Goal: Task Accomplishment & Management: Manage account settings

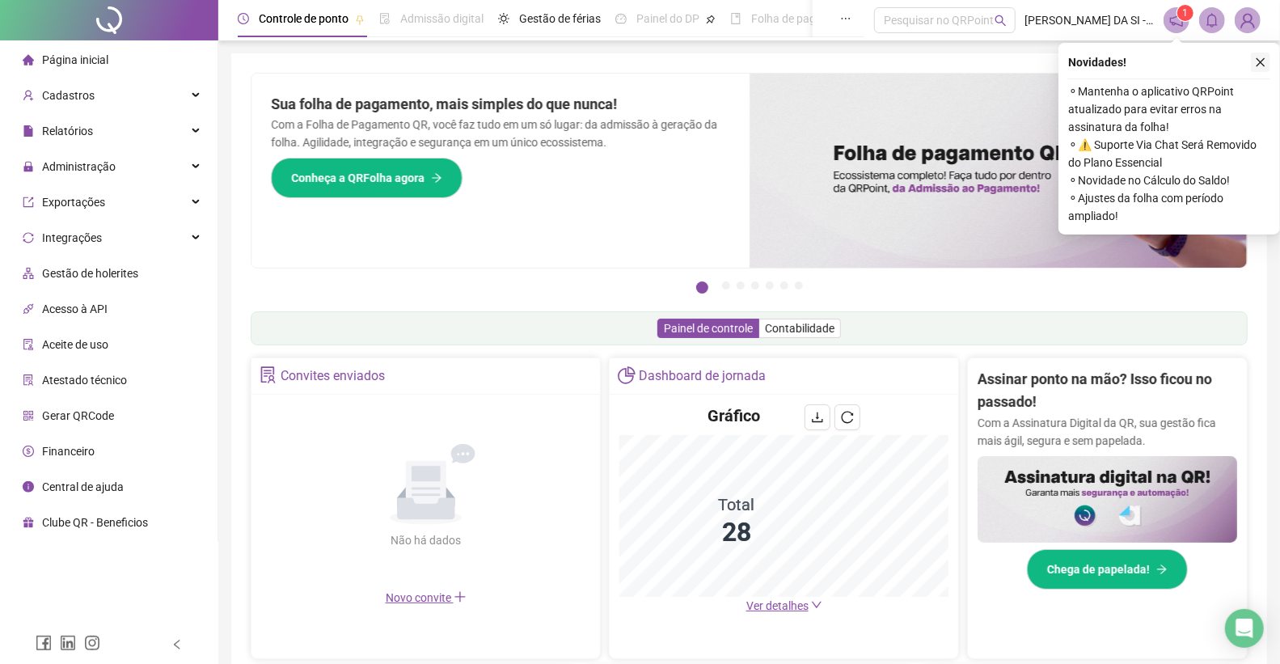
click at [1256, 63] on icon "close" at bounding box center [1260, 62] width 11 height 11
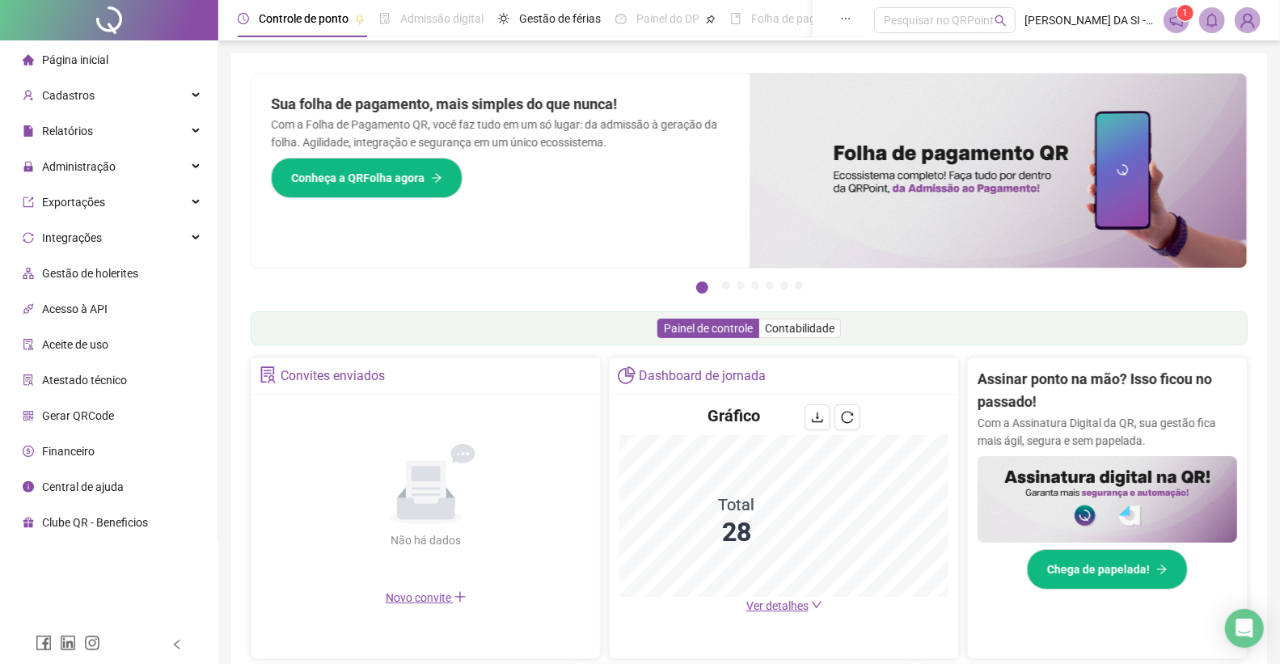
click at [1244, 25] on img at bounding box center [1248, 20] width 24 height 24
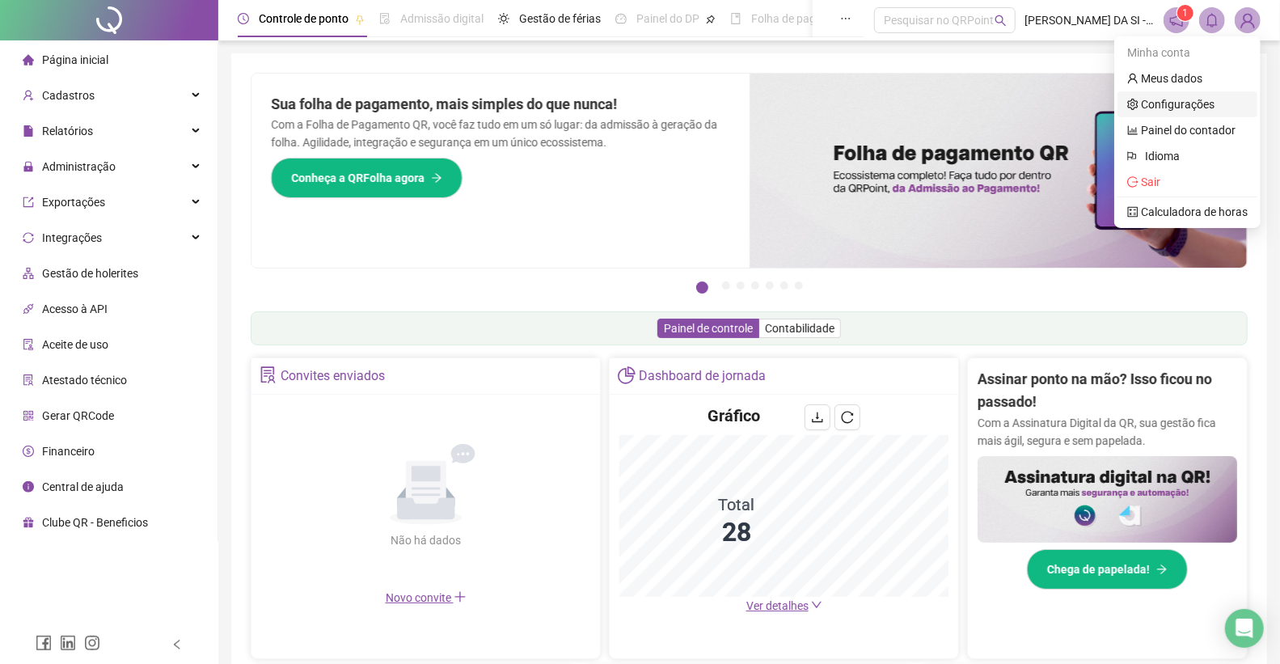
click at [1201, 101] on link "Configurações" at bounding box center [1170, 104] width 87 height 13
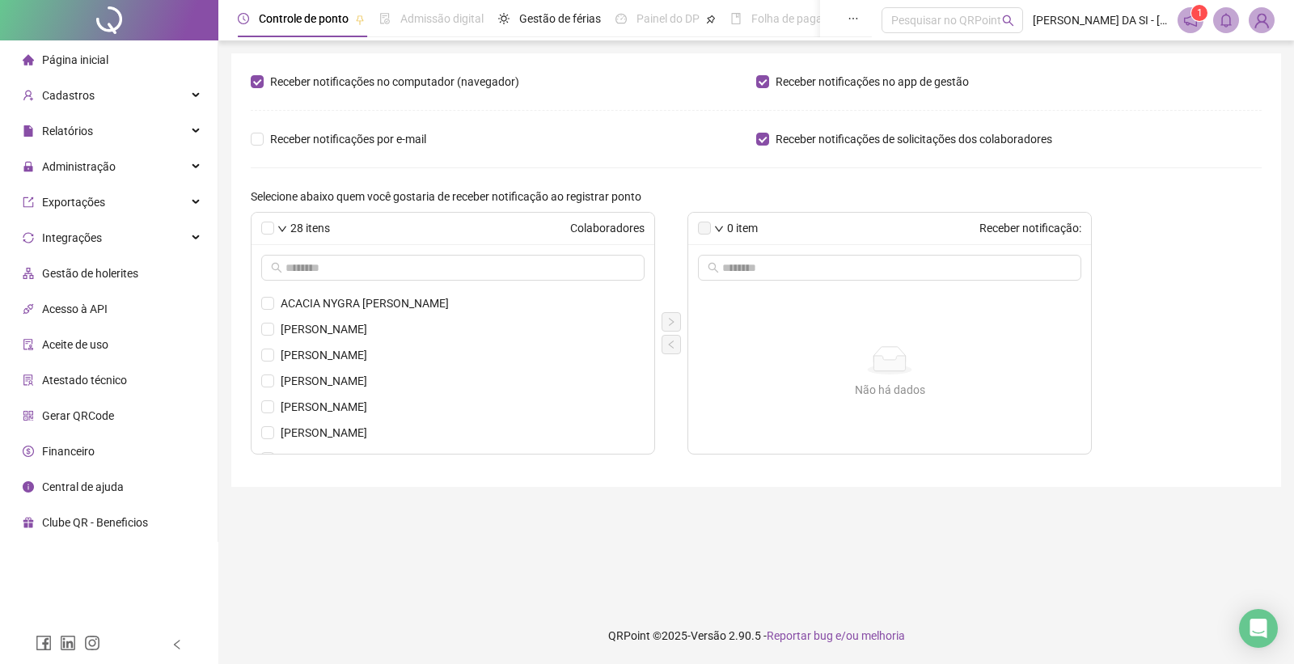
click at [1265, 21] on img at bounding box center [1261, 20] width 24 height 24
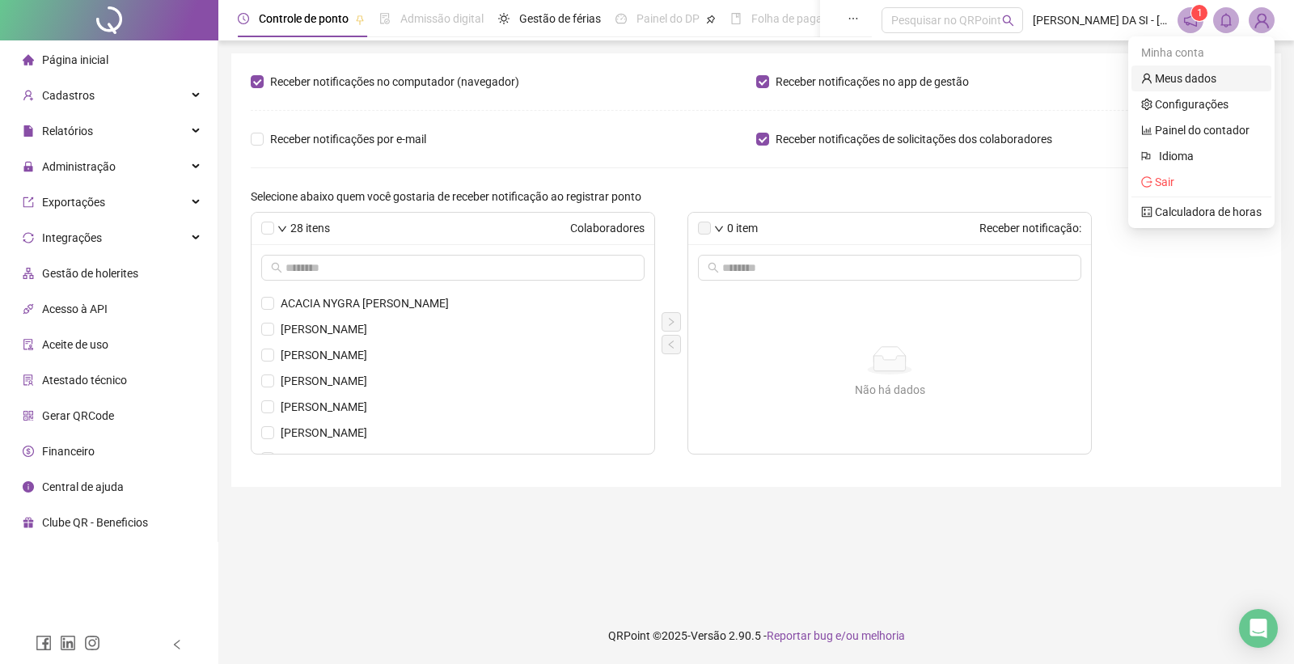
click at [1211, 81] on link "Meus dados" at bounding box center [1178, 78] width 75 height 13
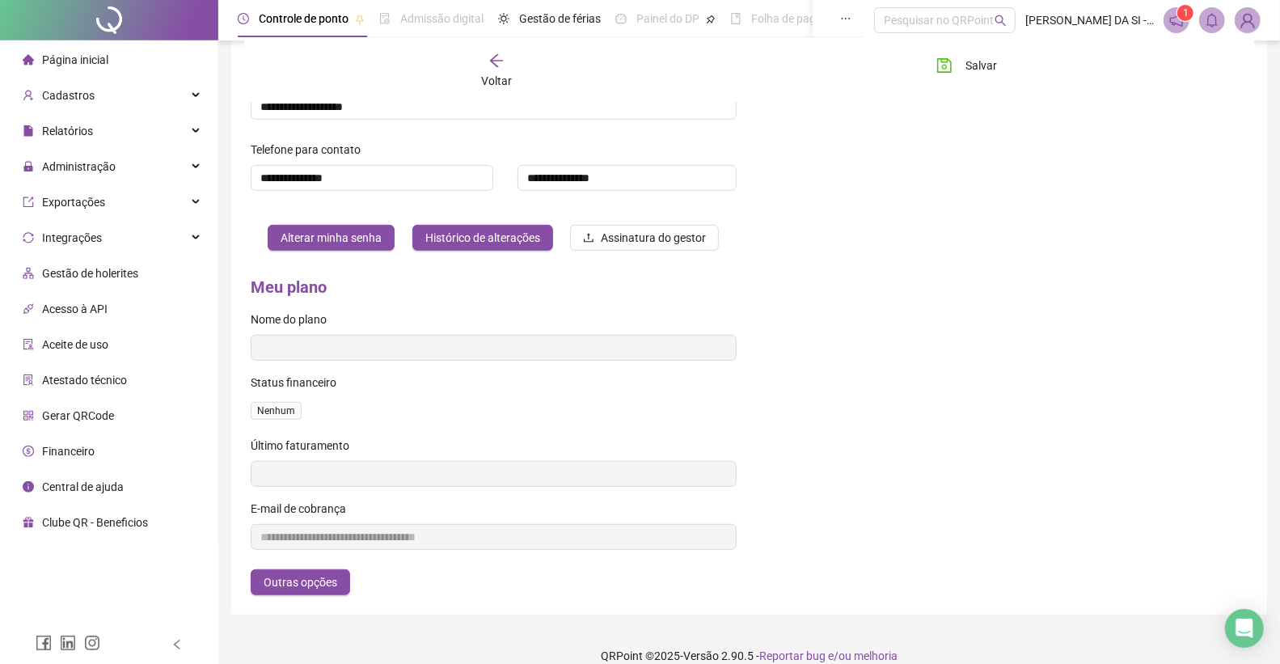
scroll to position [439, 0]
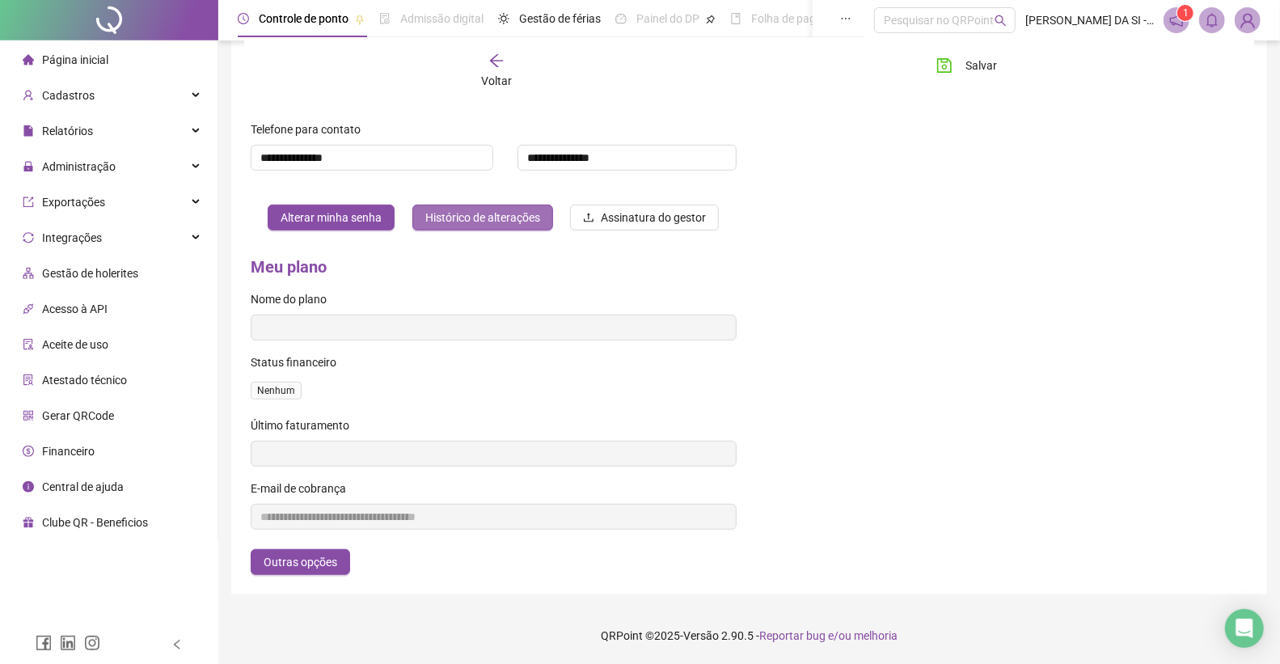
click at [489, 214] on span "Histórico de alterações" at bounding box center [482, 218] width 115 height 18
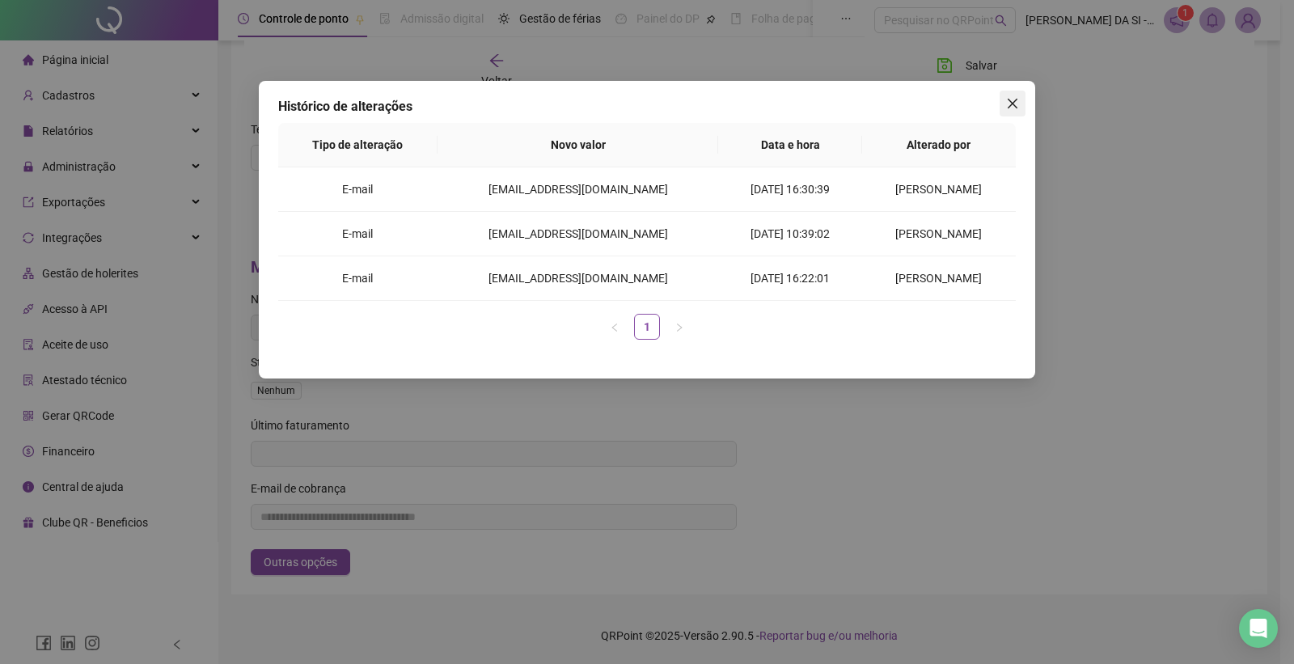
click at [1008, 99] on icon "close" at bounding box center [1013, 104] width 10 height 10
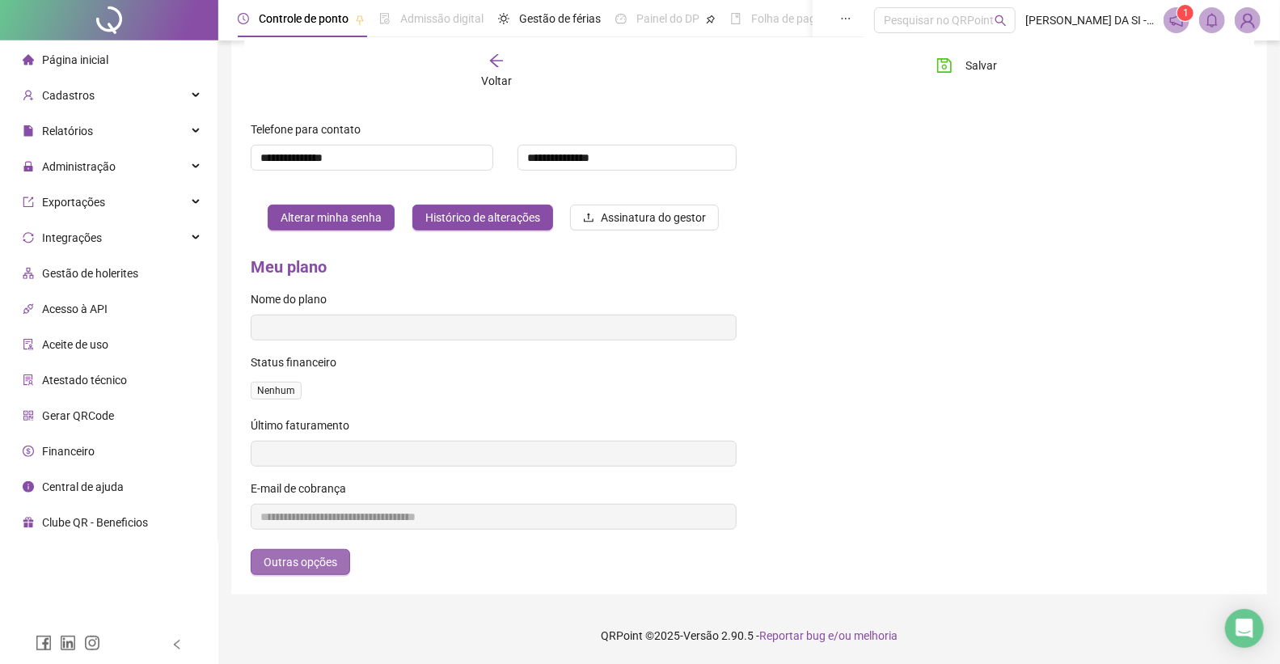
click at [283, 567] on span "Outras opções" at bounding box center [301, 562] width 74 height 18
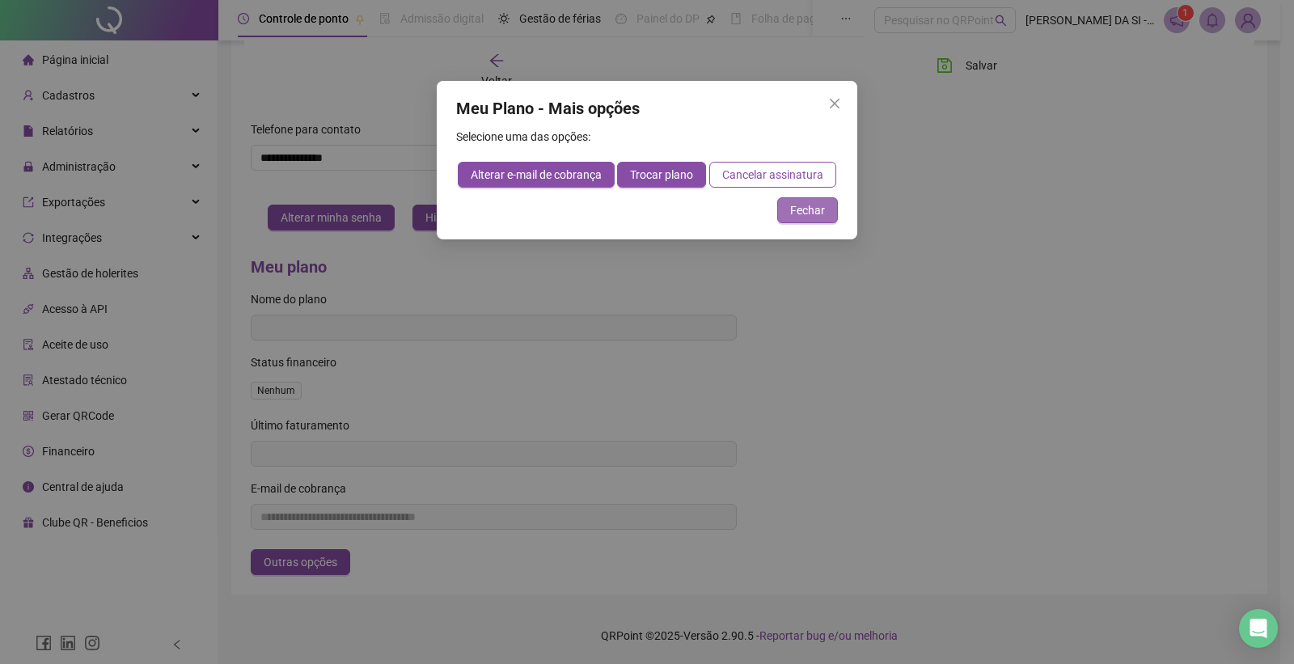
click at [796, 214] on span "Fechar" at bounding box center [807, 210] width 35 height 18
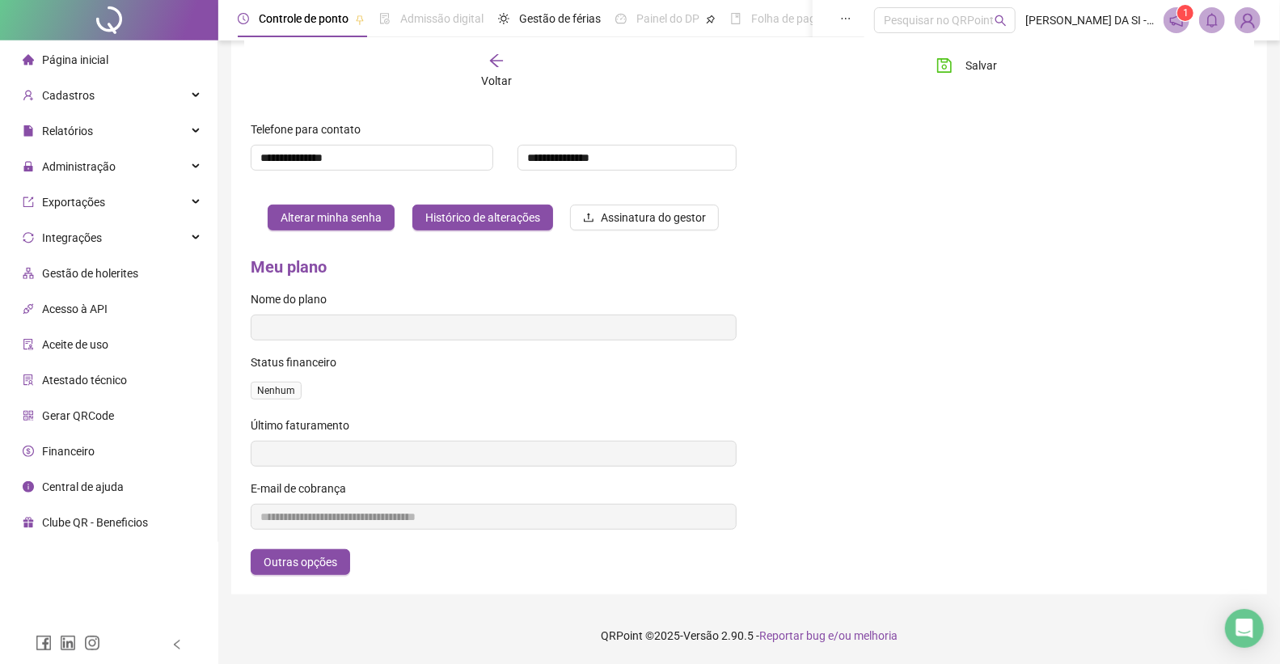
scroll to position [0, 0]
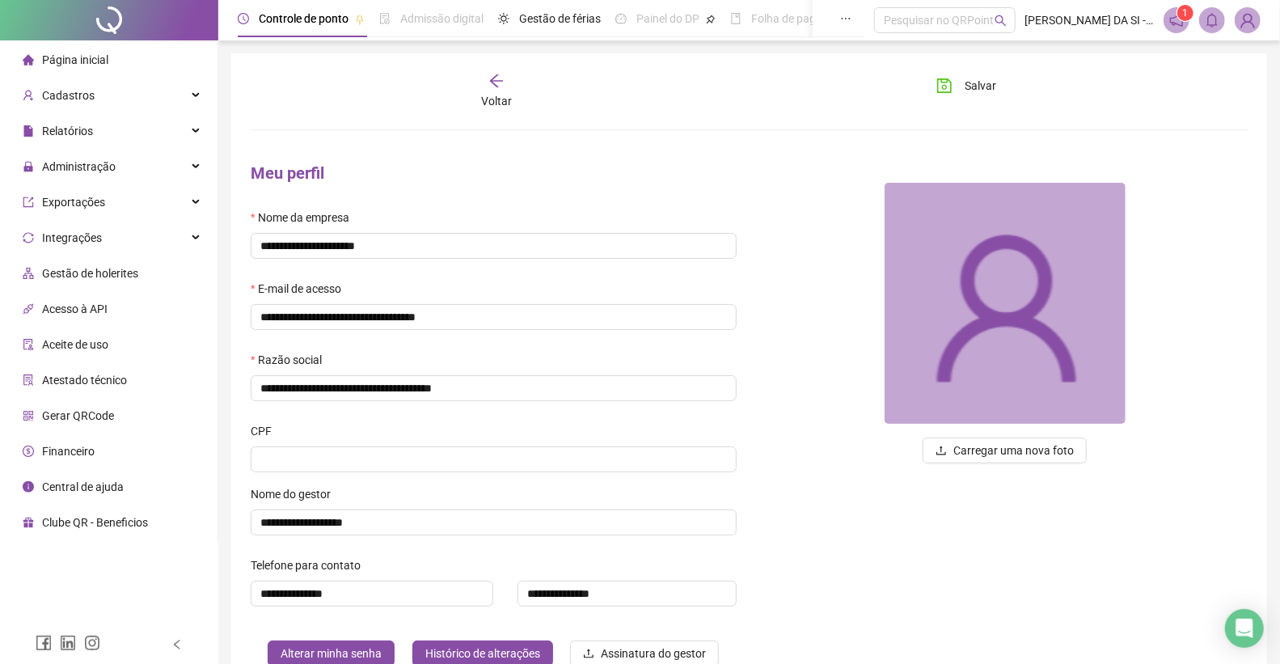
click at [1250, 25] on img at bounding box center [1248, 20] width 24 height 24
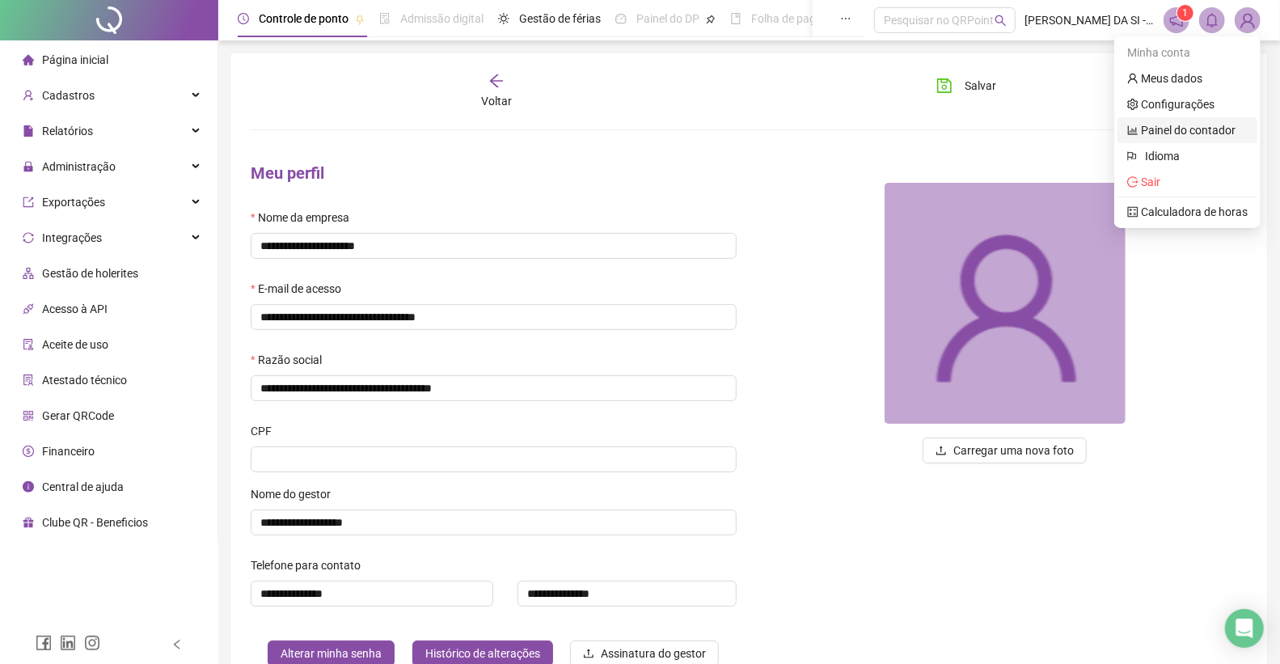
click at [1189, 128] on link "Painel do contador" at bounding box center [1181, 130] width 108 height 13
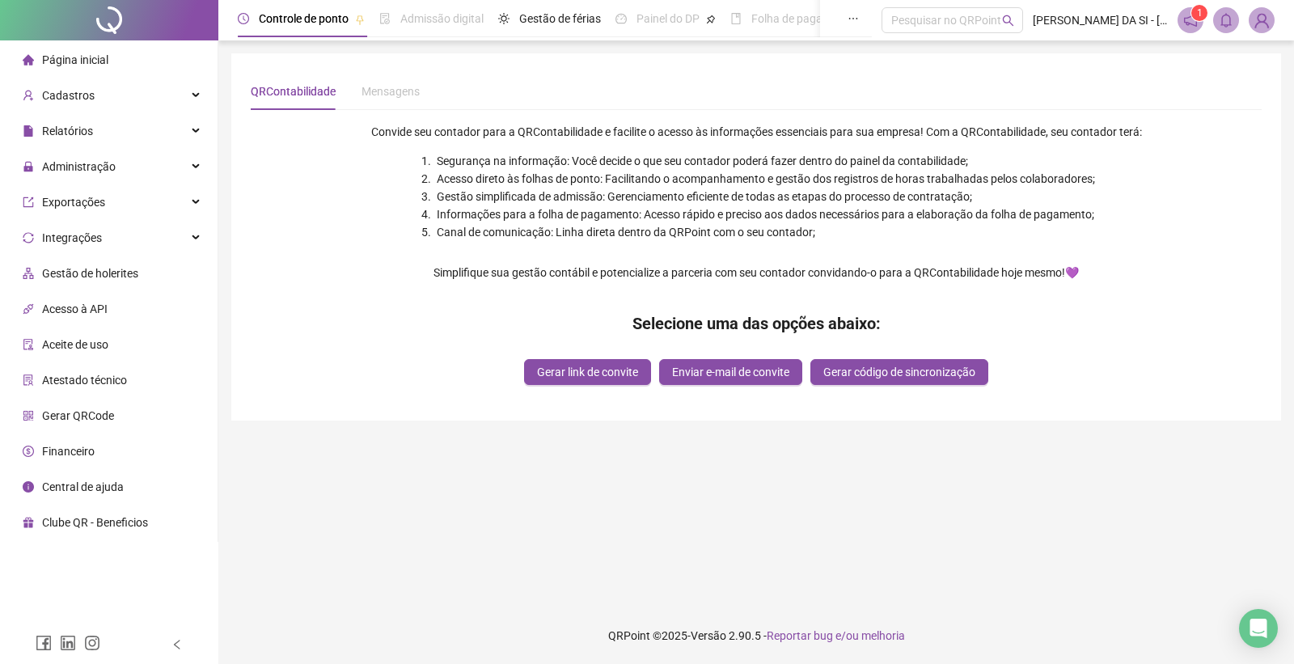
click at [1265, 19] on img at bounding box center [1261, 20] width 24 height 24
click at [83, 167] on span "Administração" at bounding box center [79, 166] width 74 height 13
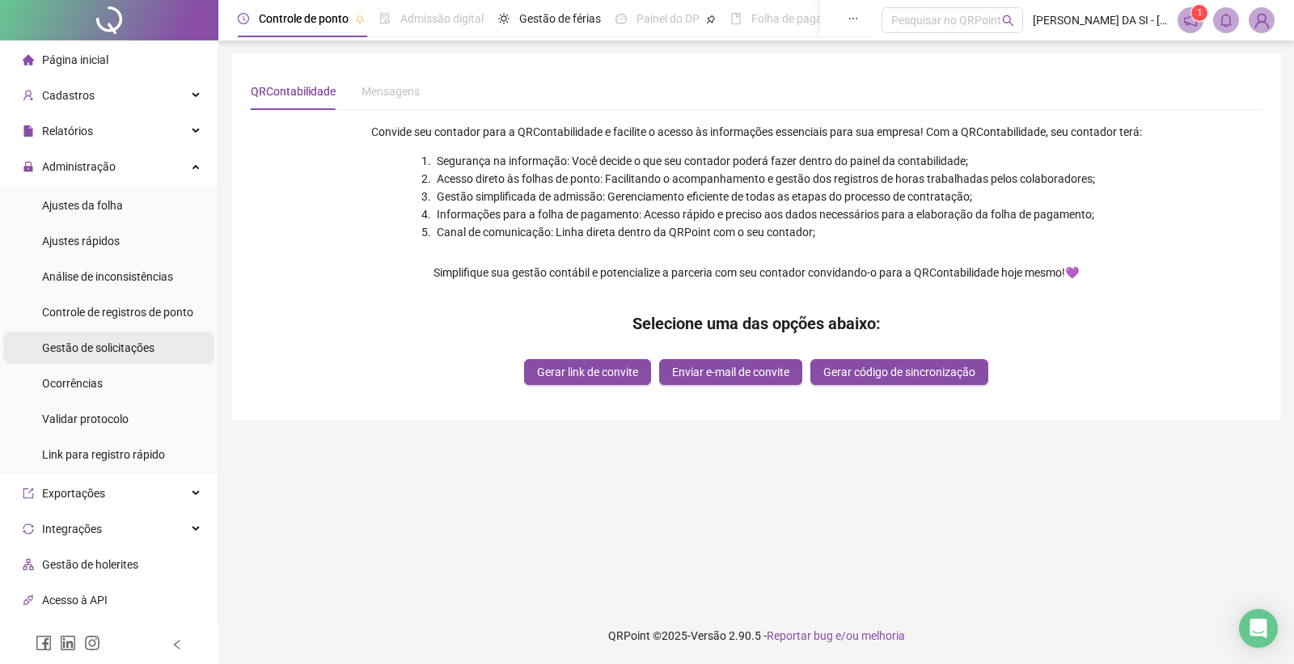
click at [127, 353] on span "Gestão de solicitações" at bounding box center [98, 347] width 112 height 13
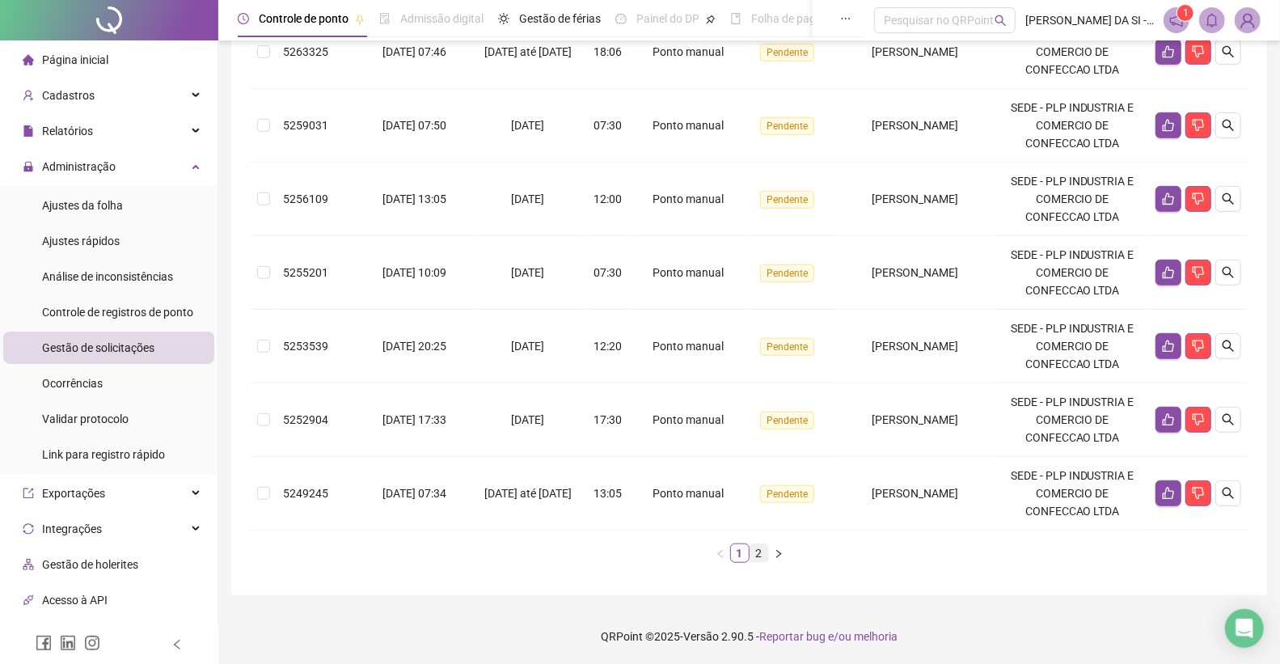
click at [761, 554] on link "2" at bounding box center [759, 553] width 18 height 18
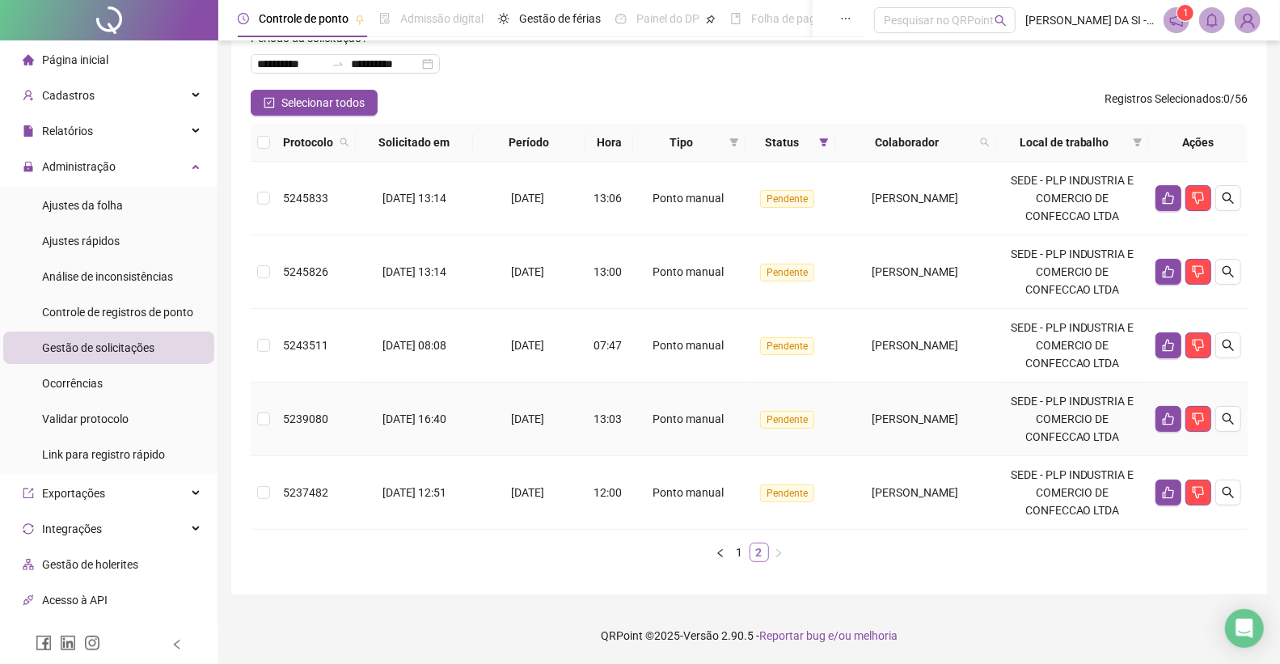
scroll to position [98, 0]
click at [1226, 493] on icon "search" at bounding box center [1228, 492] width 13 height 13
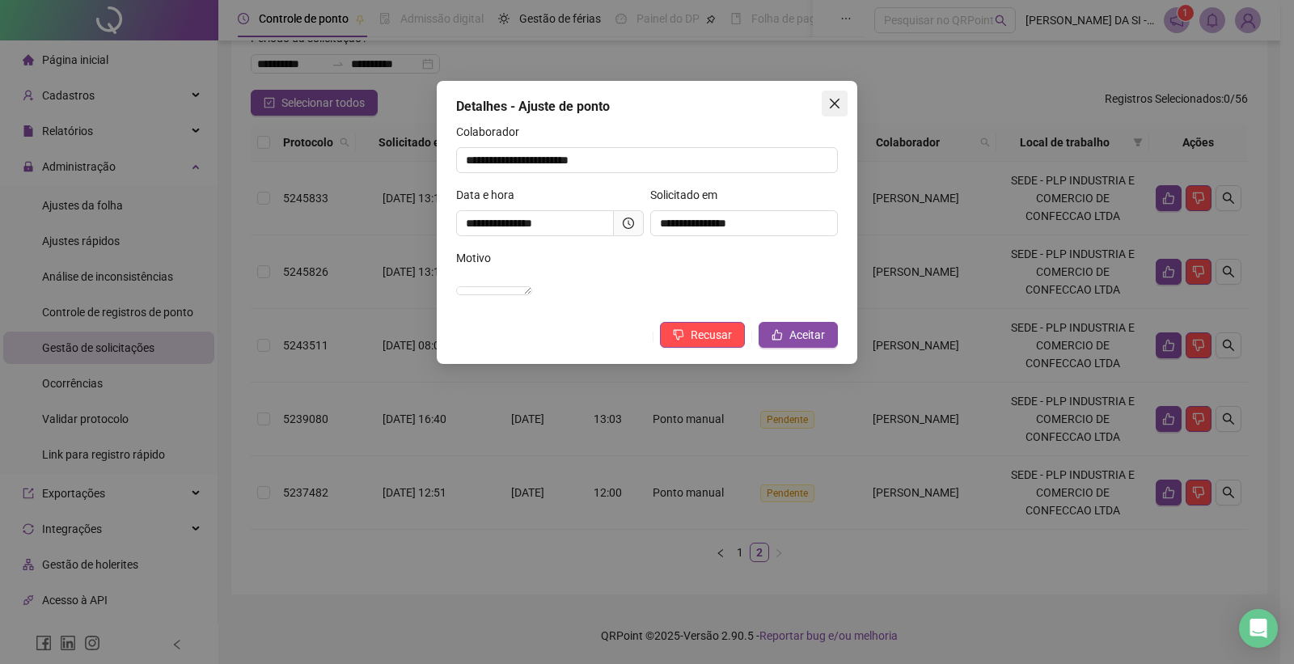
click at [835, 100] on icon "close" at bounding box center [834, 103] width 13 height 13
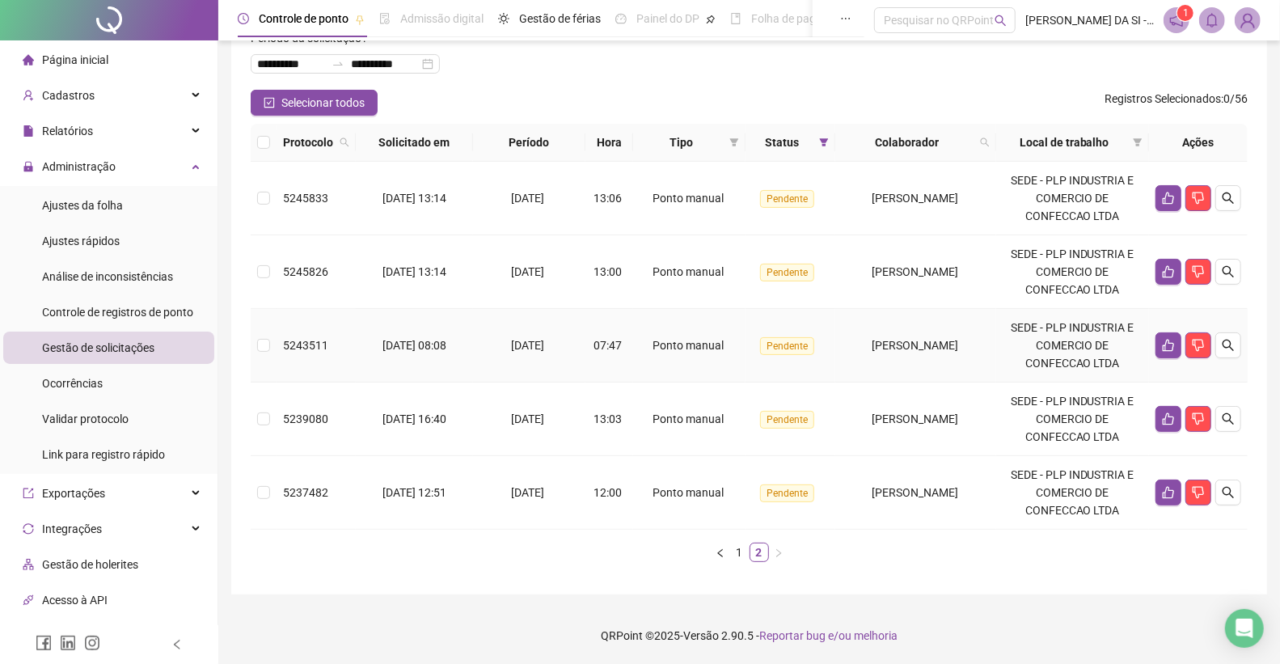
scroll to position [0, 0]
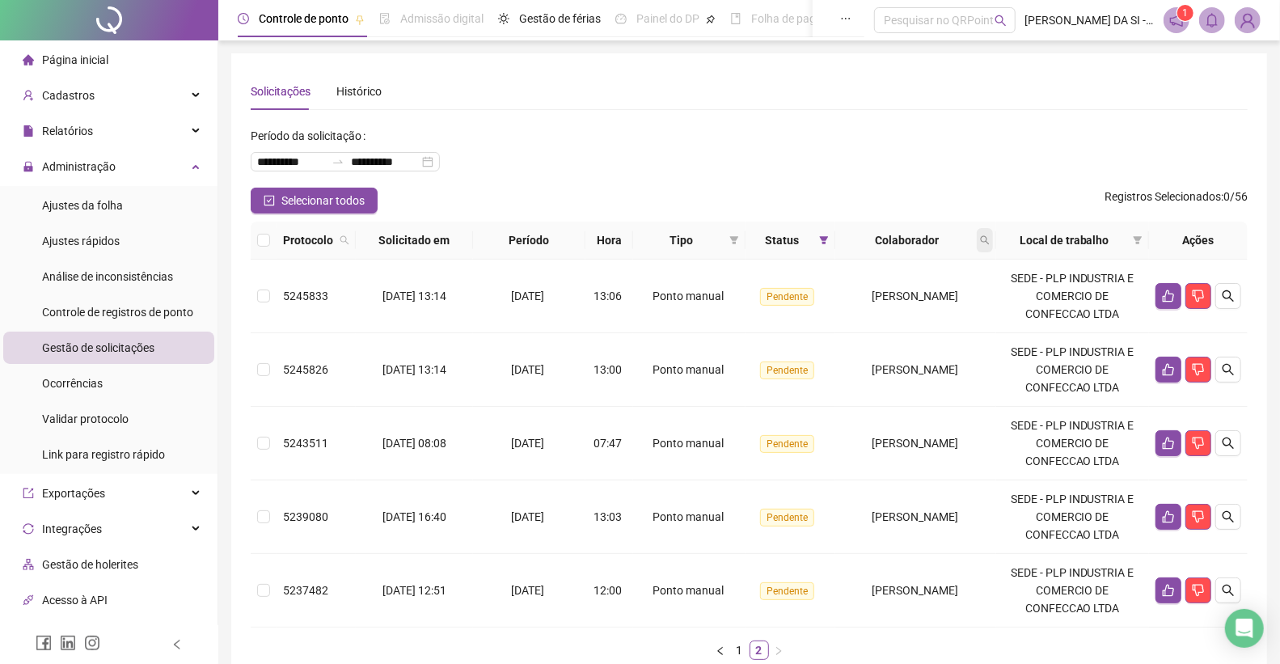
click at [990, 235] on icon "search" at bounding box center [985, 240] width 10 height 10
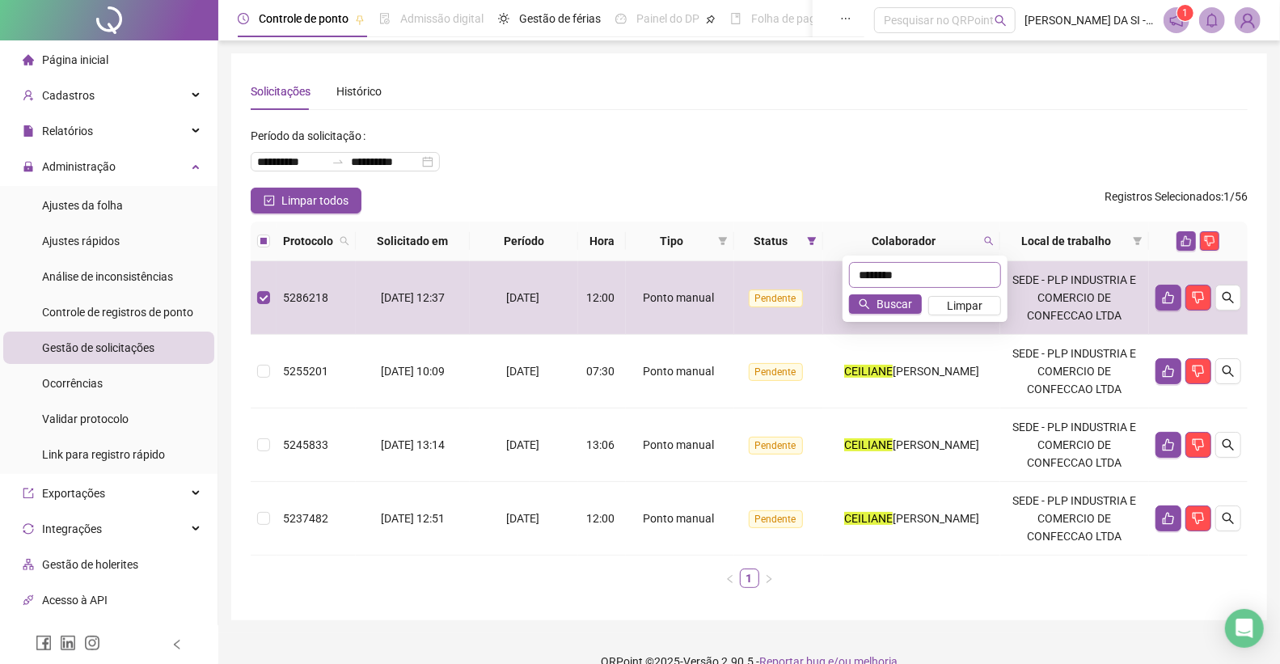
click at [879, 300] on mark "CEILIANE" at bounding box center [868, 297] width 49 height 13
click at [877, 305] on td "CEILIANE BARBOSA DA SILVA" at bounding box center [912, 298] width 178 height 74
click at [1065, 112] on div "**********" at bounding box center [749, 337] width 997 height 528
click at [1032, 384] on td "SEDE - PLP INDUSTRIA E COMERCIO DE CONFECCAO LTDA" at bounding box center [1074, 372] width 149 height 74
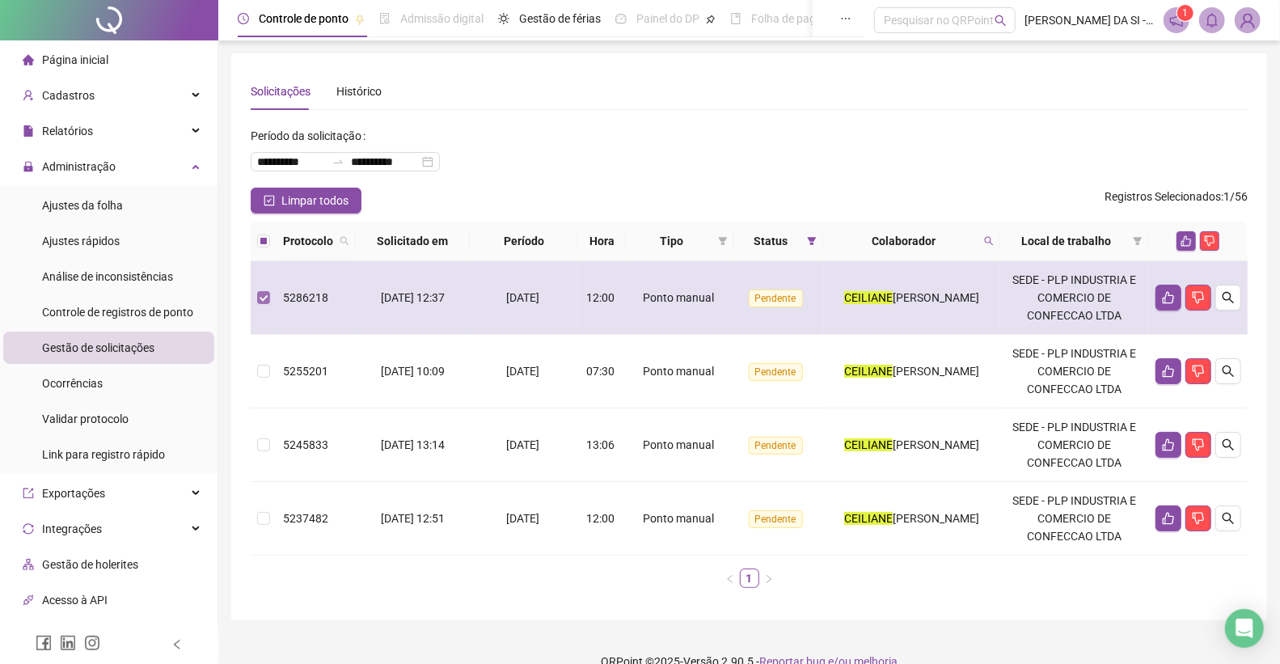
click at [263, 289] on label at bounding box center [263, 298] width 13 height 18
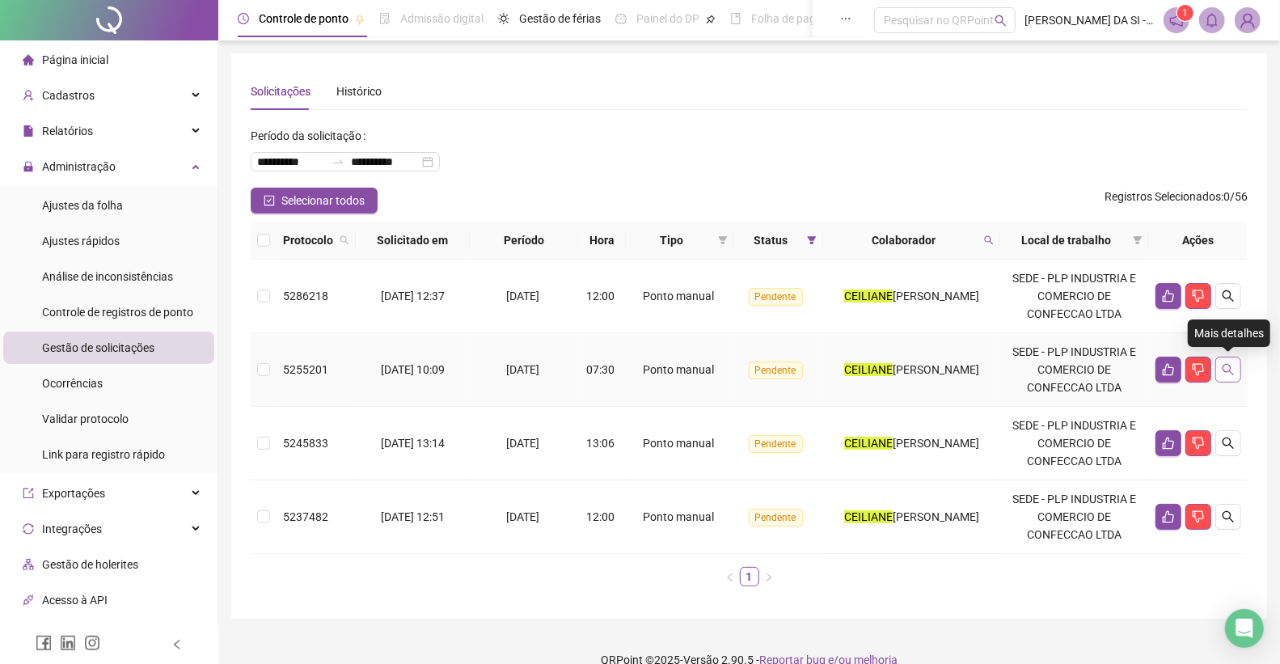
click at [1229, 366] on icon "search" at bounding box center [1228, 369] width 13 height 13
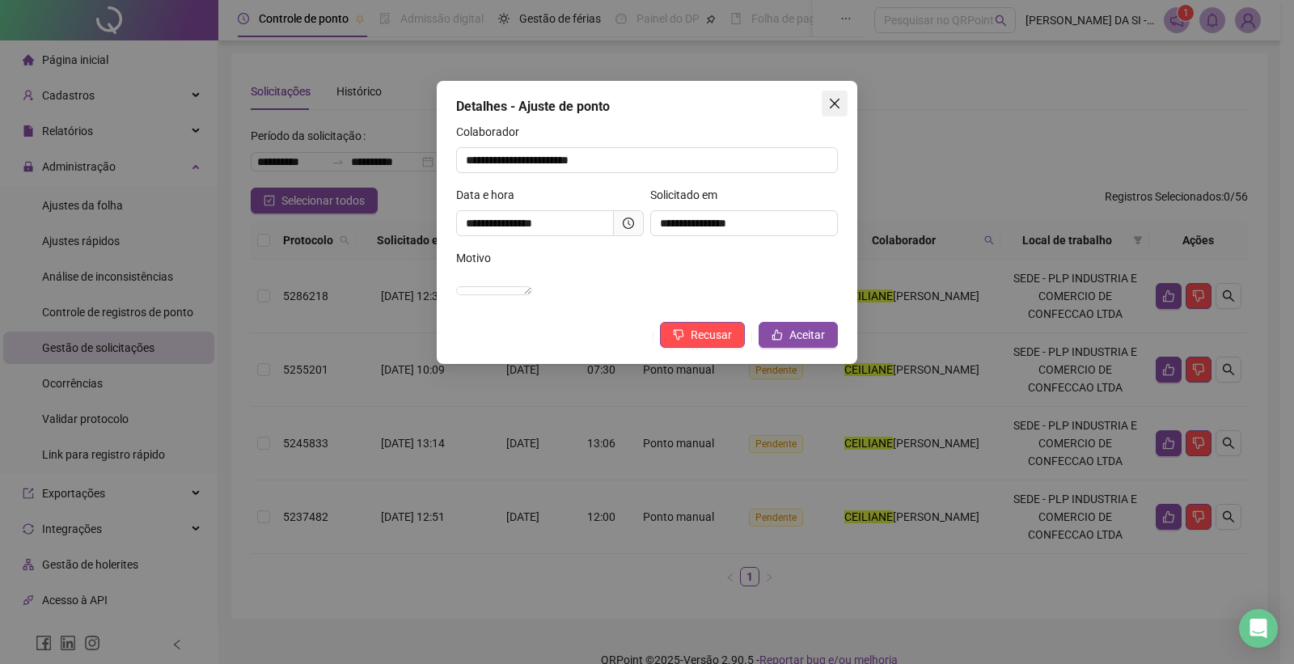
click at [833, 99] on icon "close" at bounding box center [834, 103] width 13 height 13
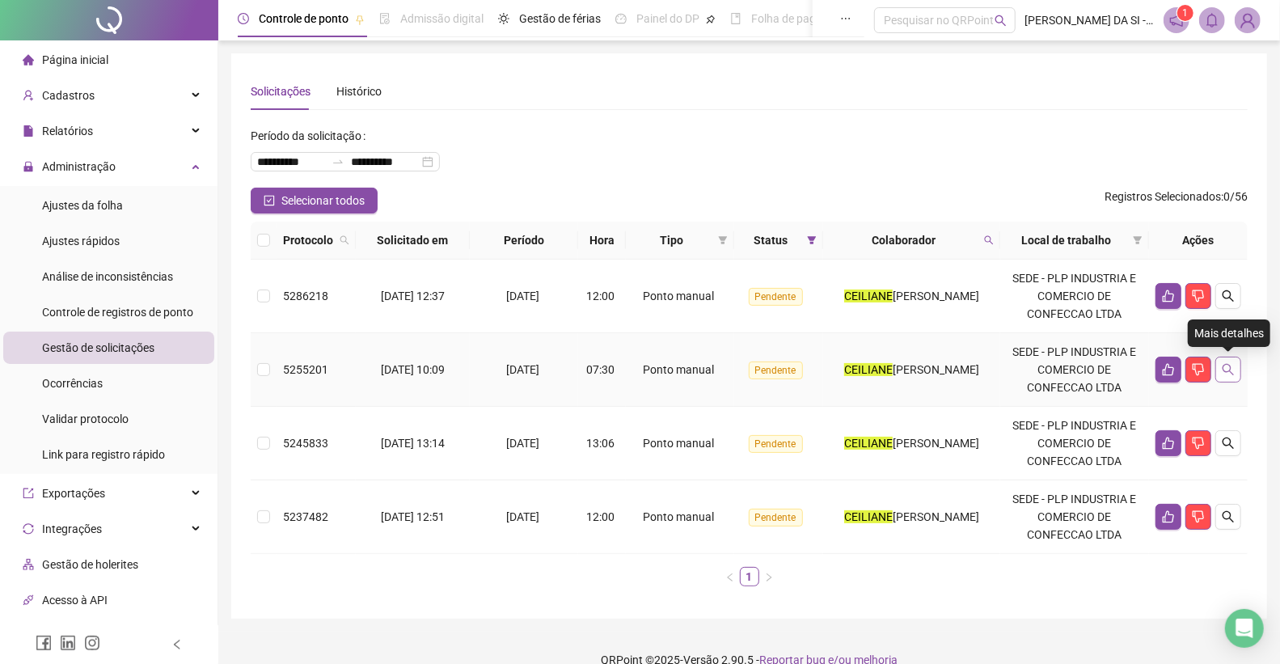
click at [1236, 378] on button "button" at bounding box center [1228, 370] width 26 height 26
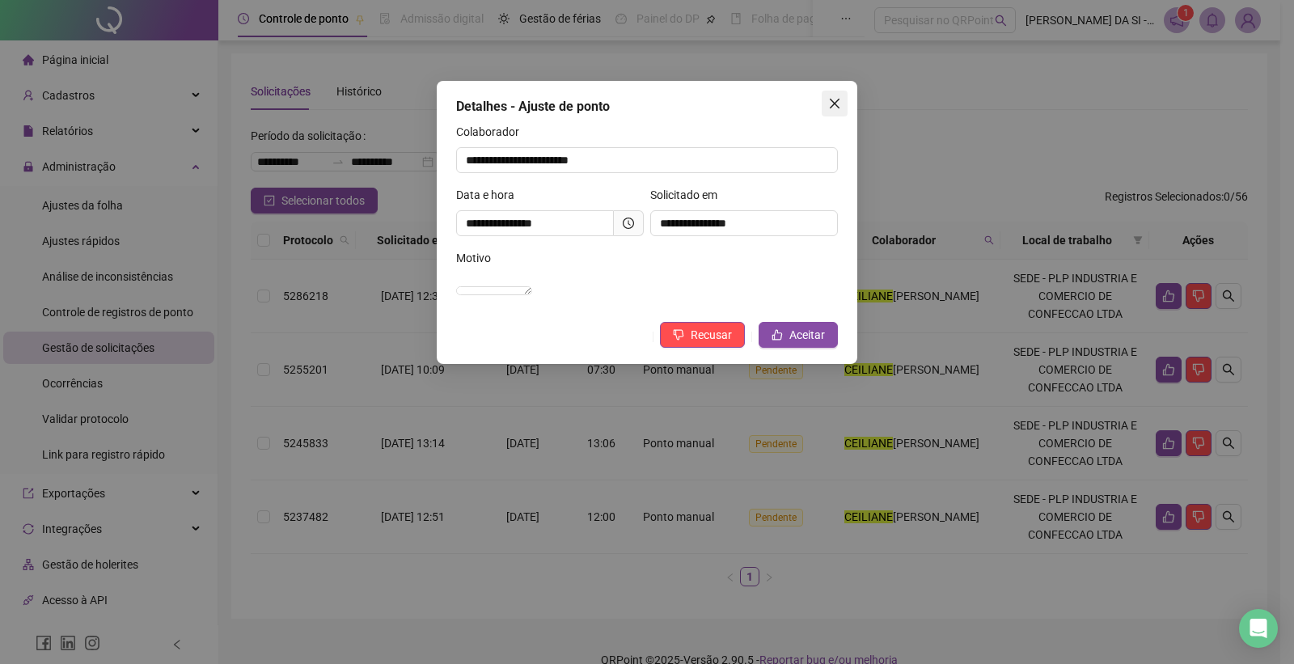
click at [834, 100] on icon "close" at bounding box center [834, 103] width 13 height 13
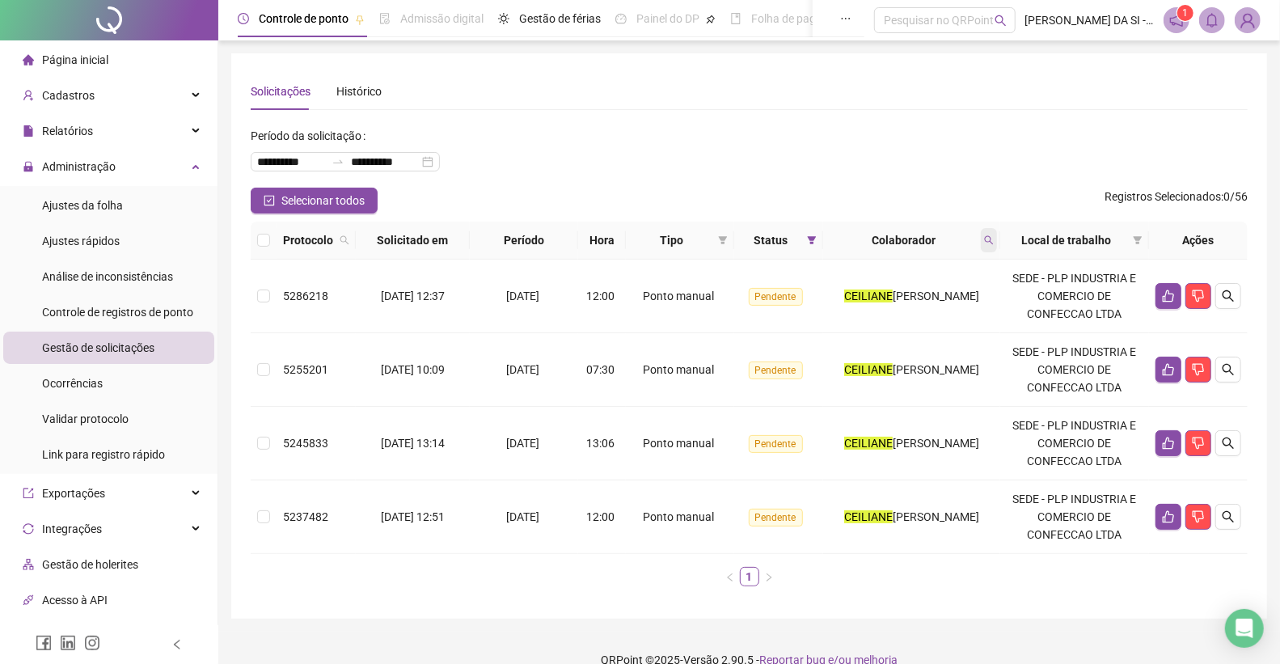
click at [991, 240] on icon "search" at bounding box center [989, 240] width 9 height 9
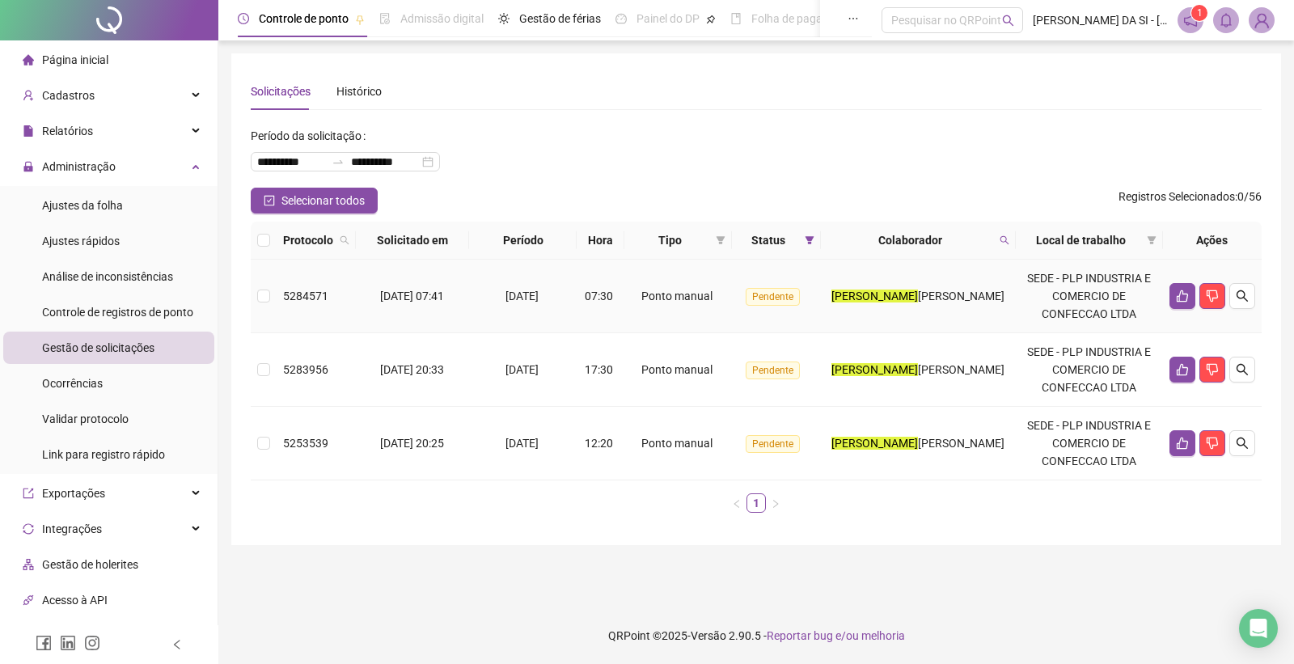
click at [890, 304] on div "ANTONIO WENDEL DA SILVA OLIVEIRA" at bounding box center [918, 296] width 182 height 18
click at [1240, 294] on icon "search" at bounding box center [1242, 295] width 13 height 13
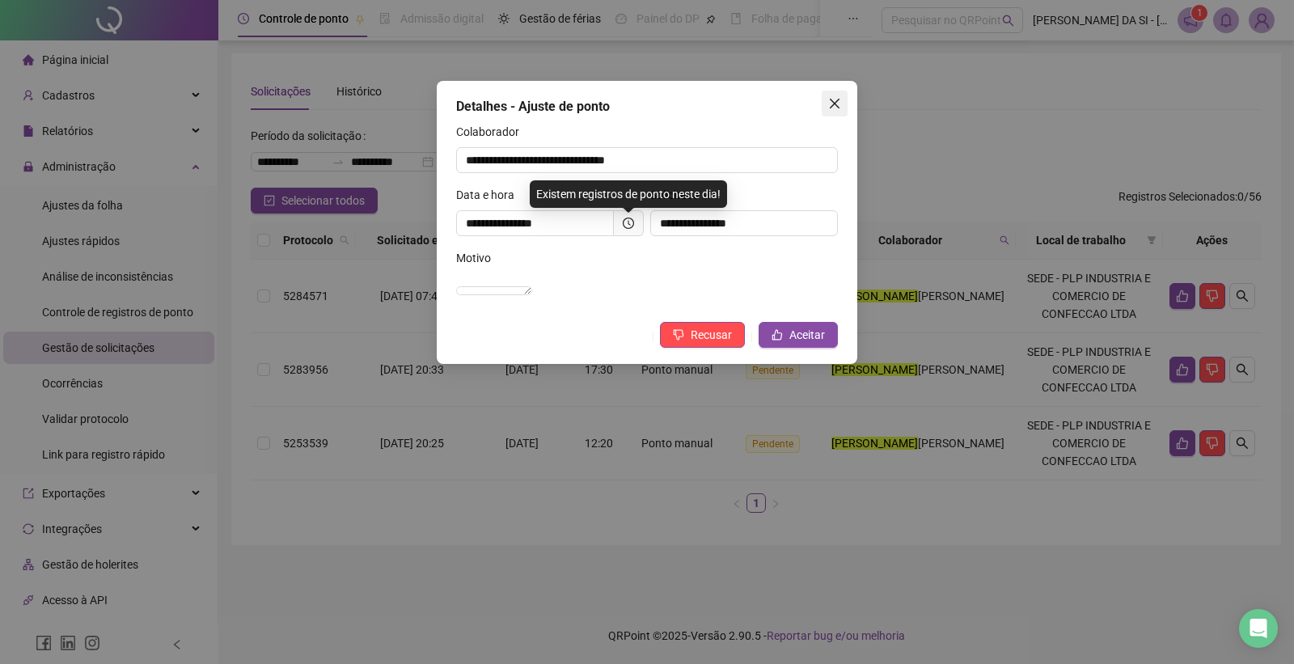
click at [829, 102] on icon "close" at bounding box center [834, 103] width 13 height 13
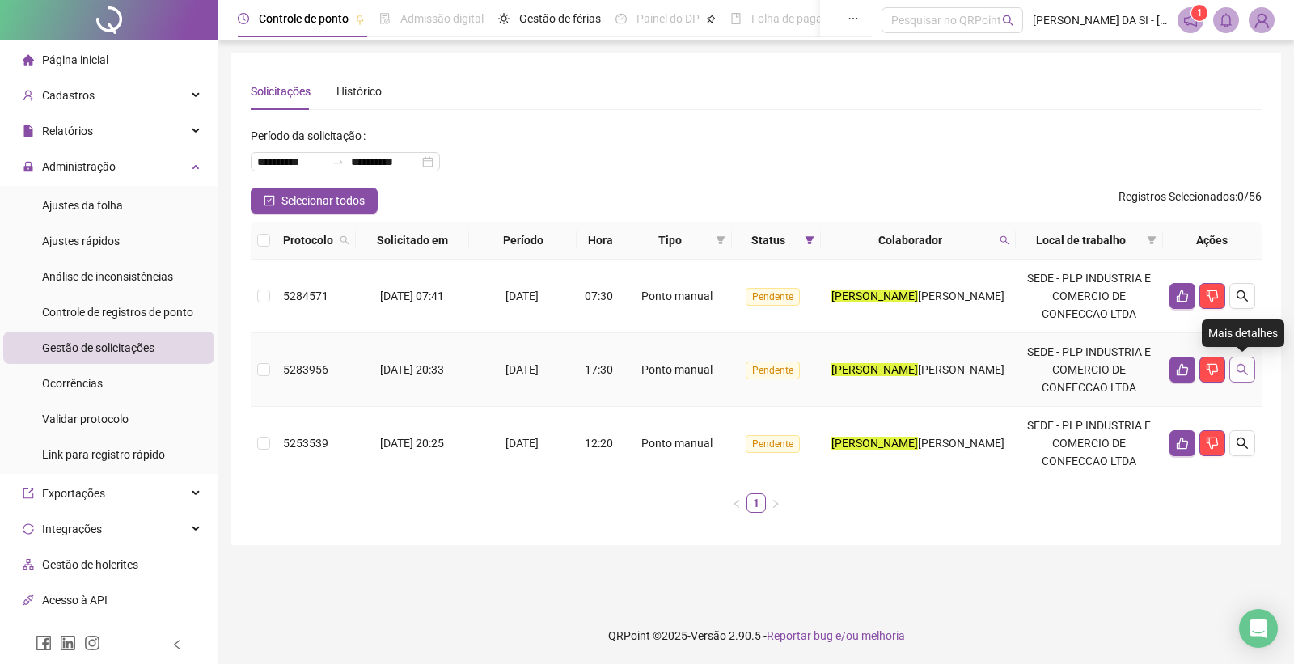
click at [1240, 369] on icon "search" at bounding box center [1242, 369] width 13 height 13
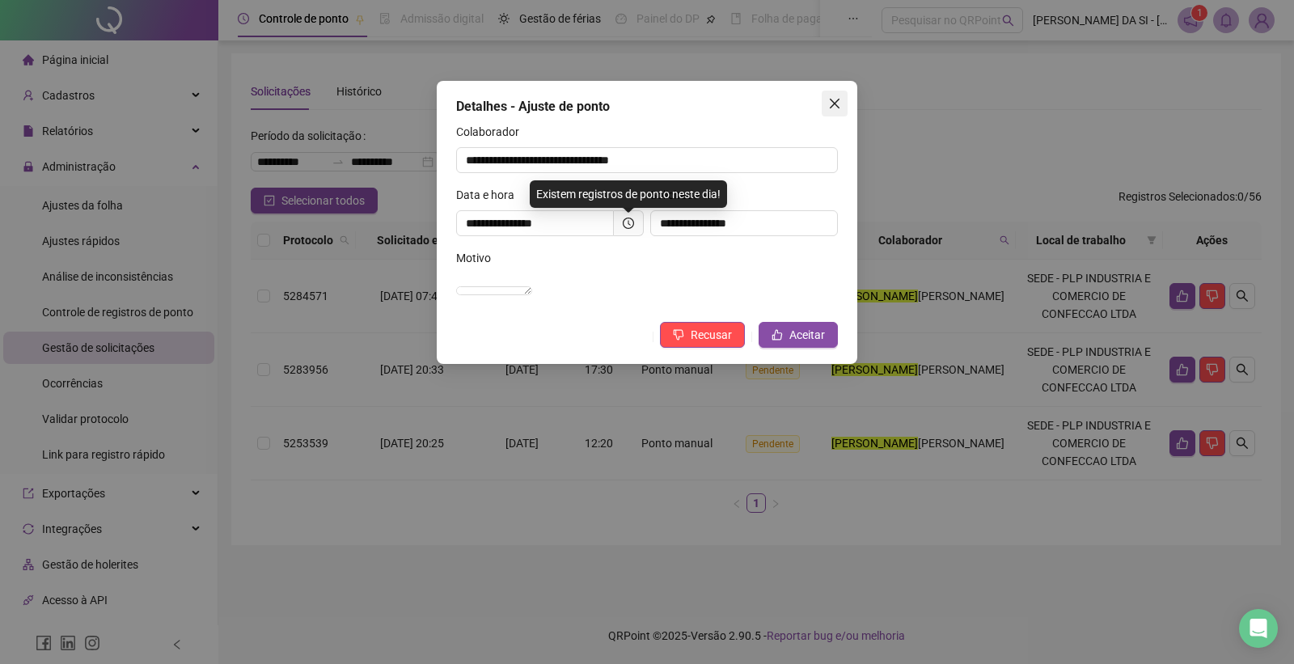
click at [834, 99] on icon "close" at bounding box center [834, 103] width 13 height 13
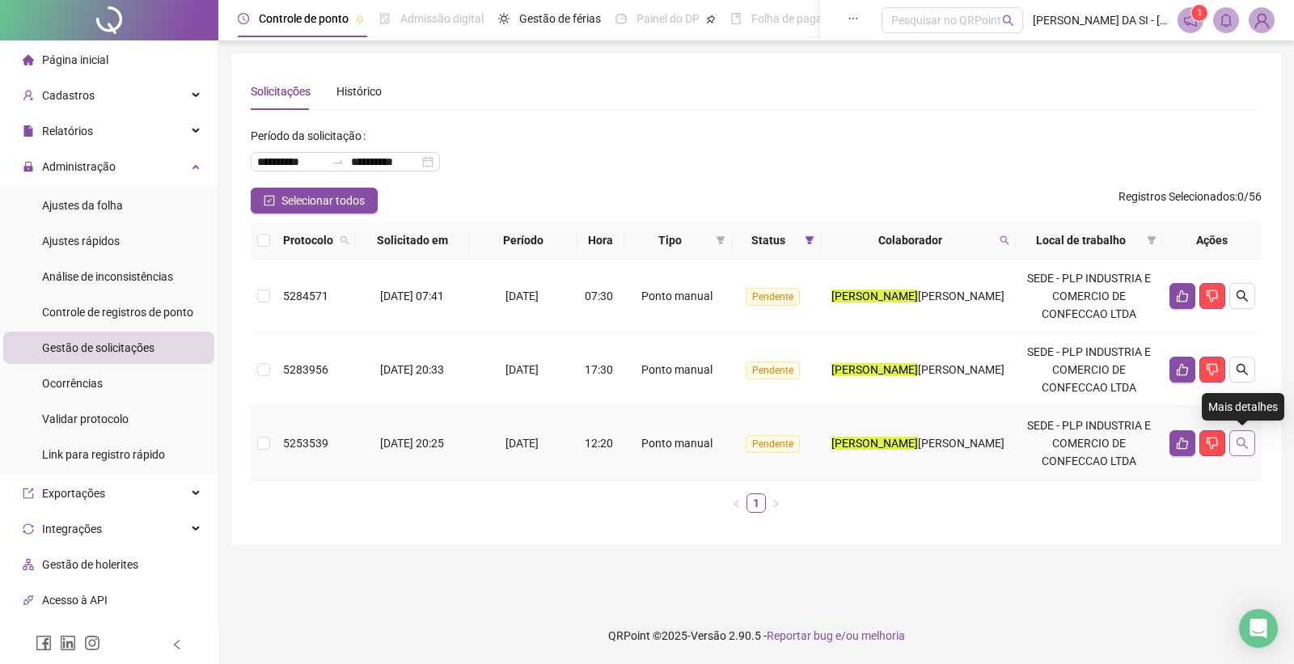
click at [1234, 442] on button "button" at bounding box center [1242, 443] width 26 height 26
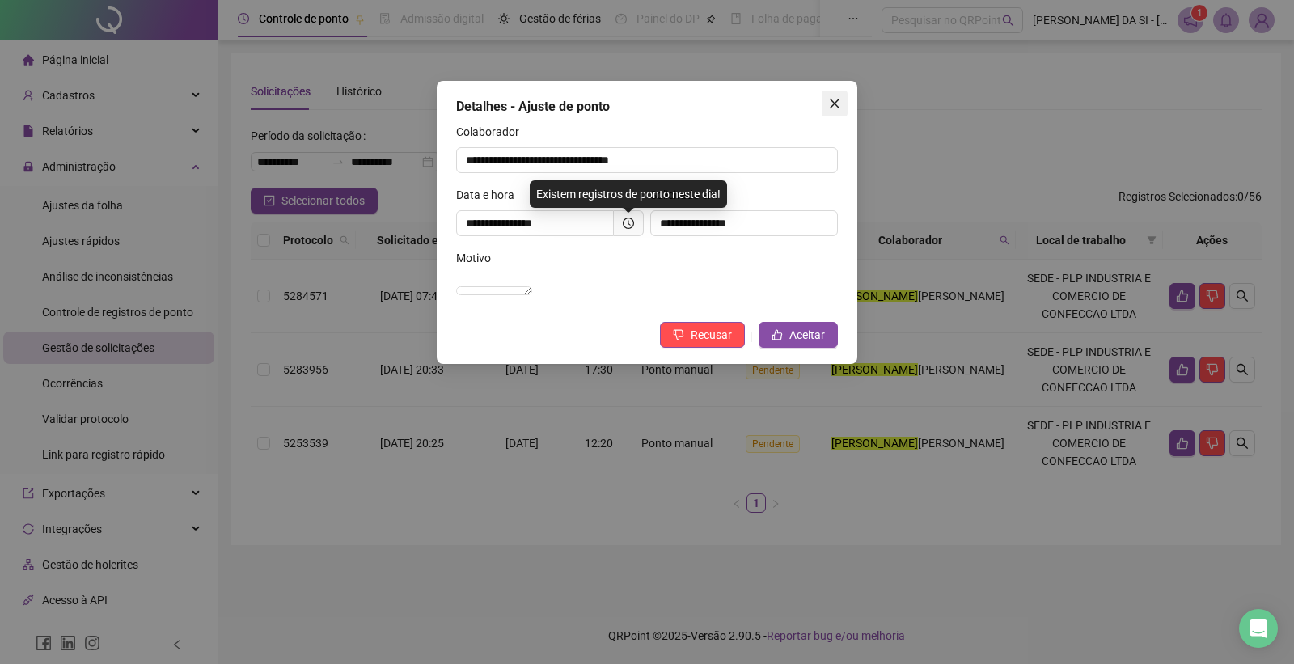
click at [831, 98] on icon "close" at bounding box center [834, 103] width 13 height 13
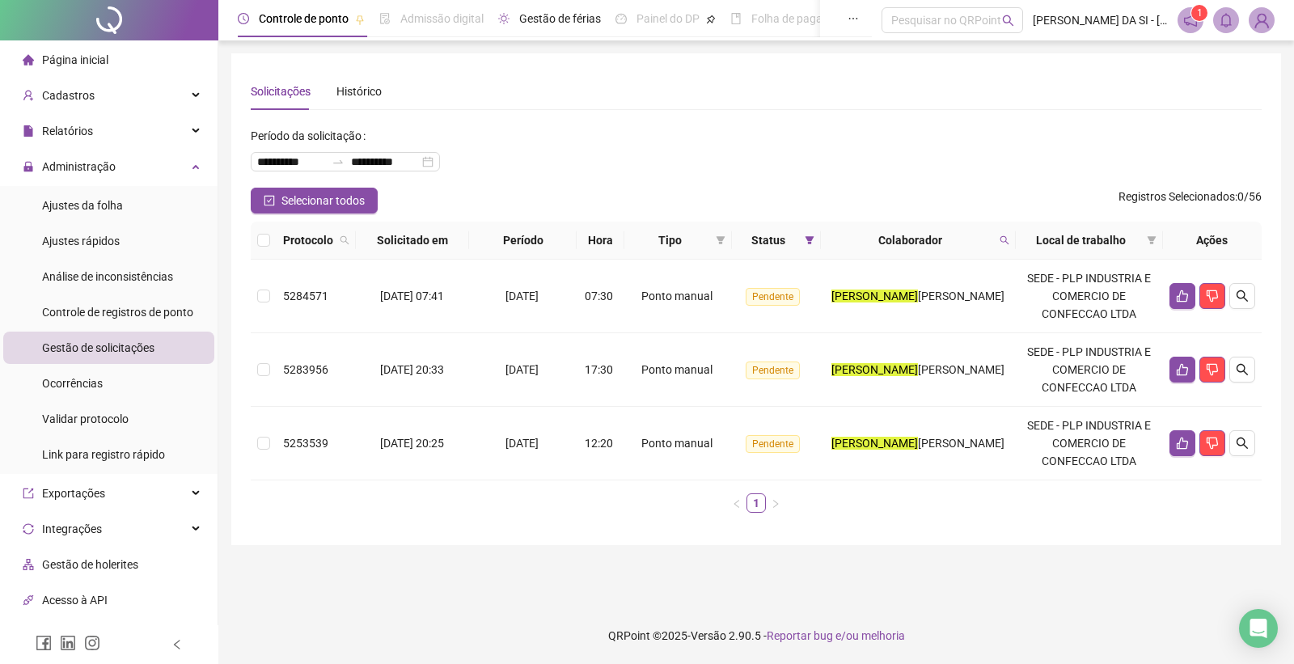
click at [1004, 239] on icon "search" at bounding box center [1004, 240] width 10 height 10
click at [1009, 235] on icon "search" at bounding box center [1004, 240] width 10 height 10
click at [831, 287] on td "ANTONIO WENDEL DA SILVA OLIVEIRA" at bounding box center [918, 297] width 195 height 74
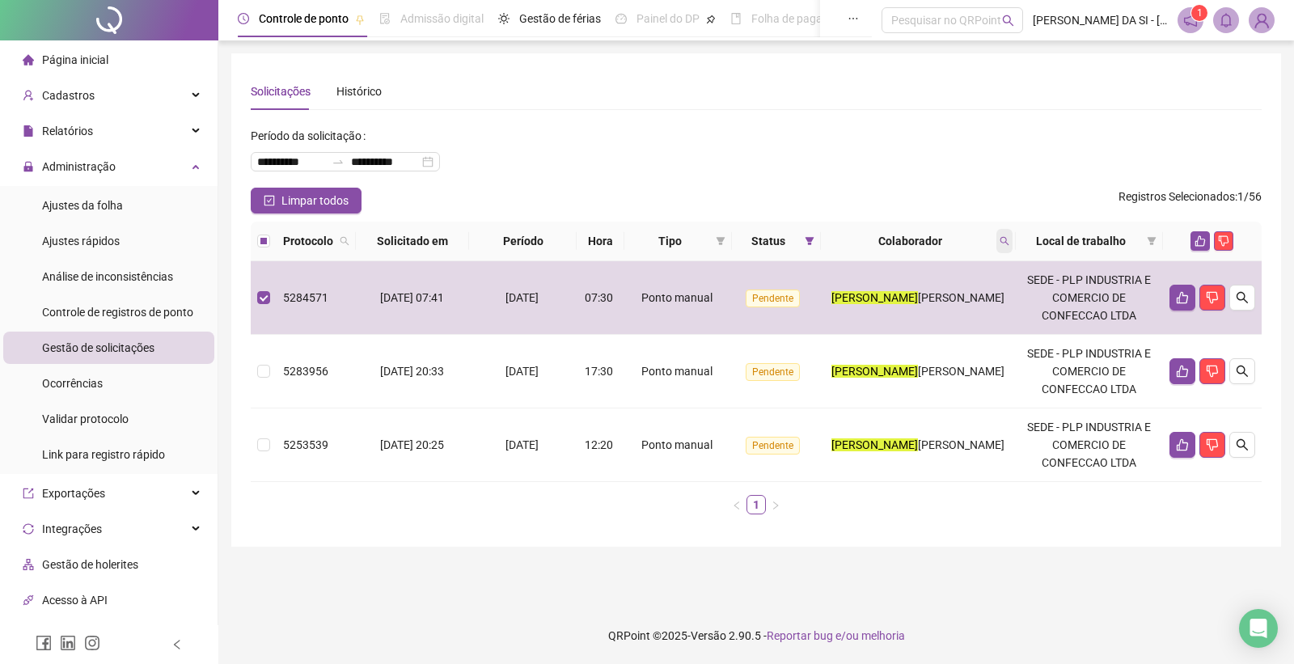
click at [1009, 240] on icon "search" at bounding box center [1004, 241] width 9 height 9
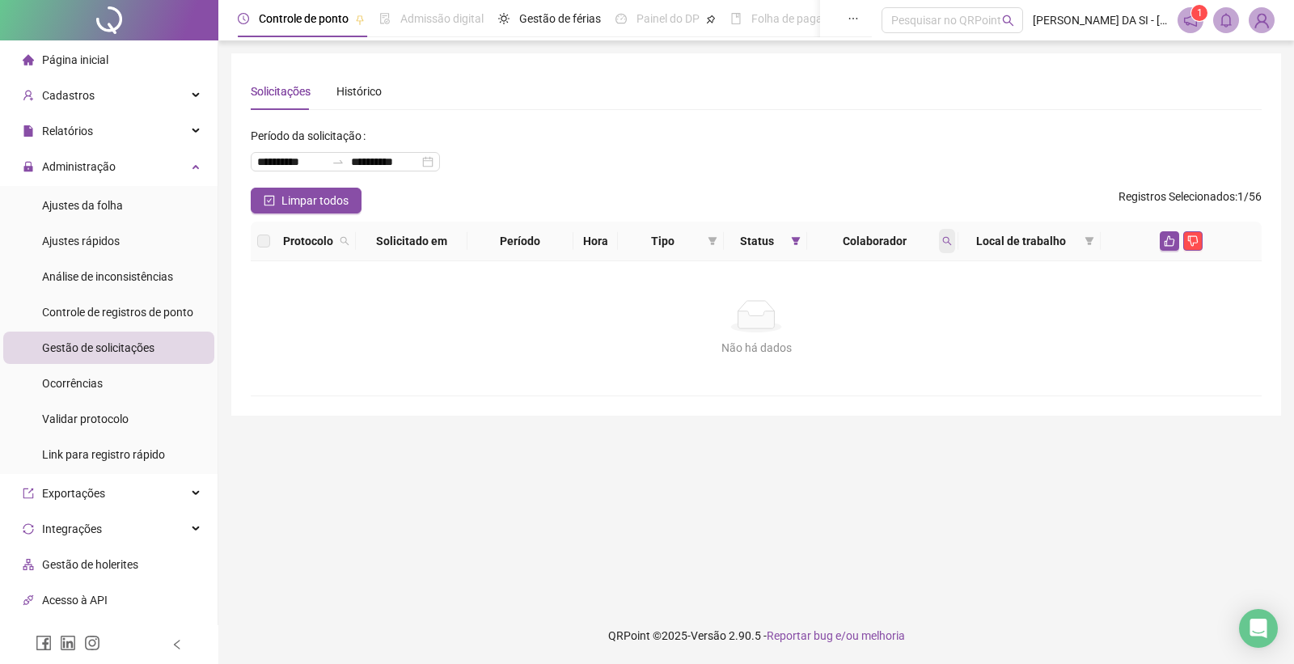
click at [943, 243] on icon "search" at bounding box center [947, 241] width 10 height 10
click at [943, 239] on icon "search" at bounding box center [947, 241] width 9 height 9
click at [837, 301] on span "Buscar" at bounding box center [841, 305] width 36 height 18
click at [944, 237] on icon "search" at bounding box center [947, 241] width 9 height 9
type input "****"
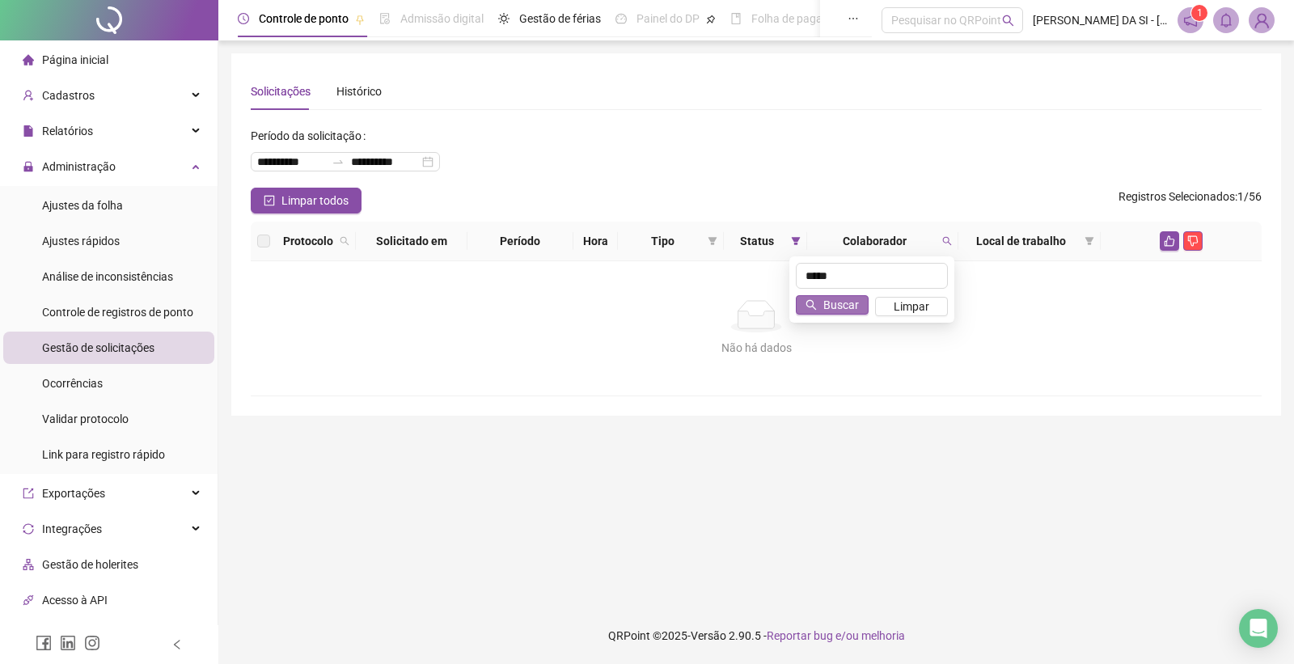
click at [843, 308] on span "Buscar" at bounding box center [841, 305] width 36 height 18
click at [440, 155] on div "**********" at bounding box center [345, 161] width 189 height 19
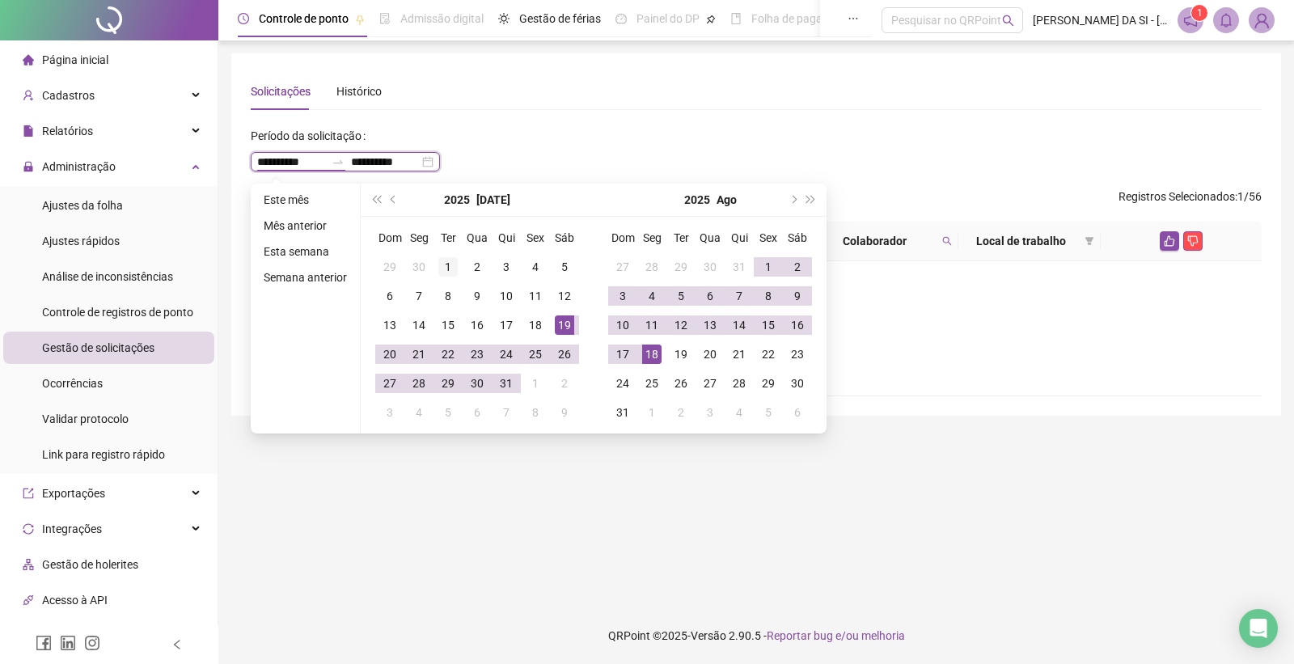
type input "**********"
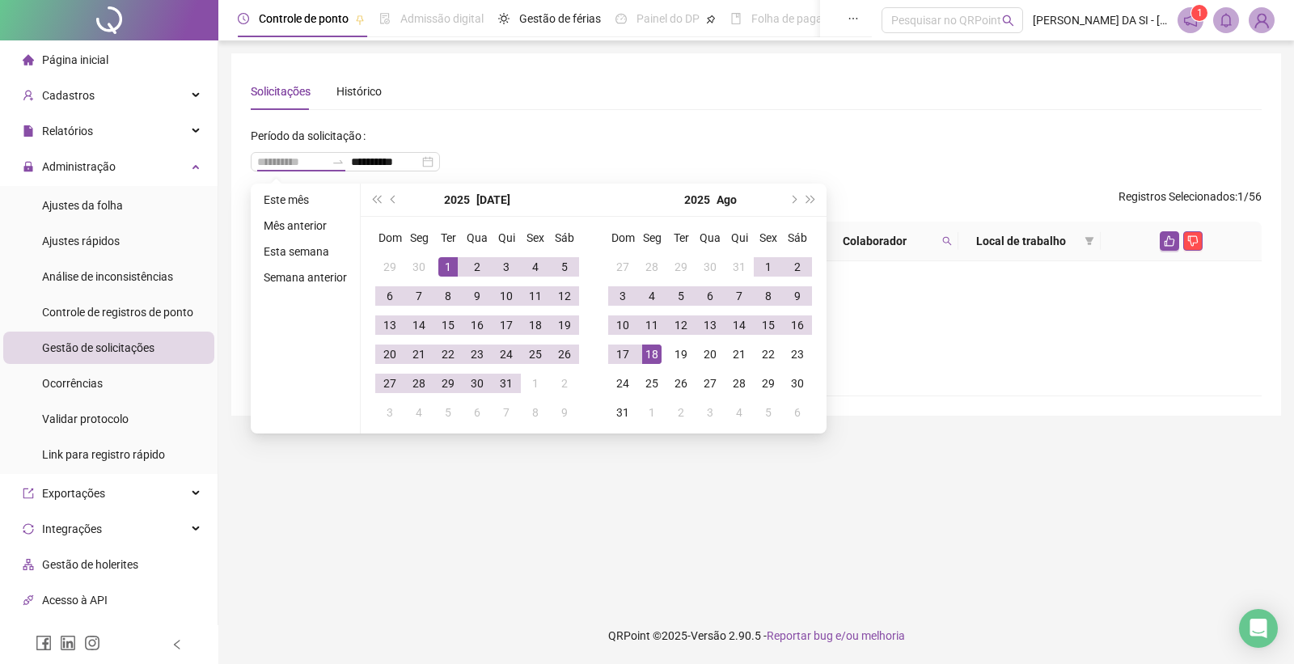
click at [450, 269] on div "1" at bounding box center [447, 266] width 19 height 19
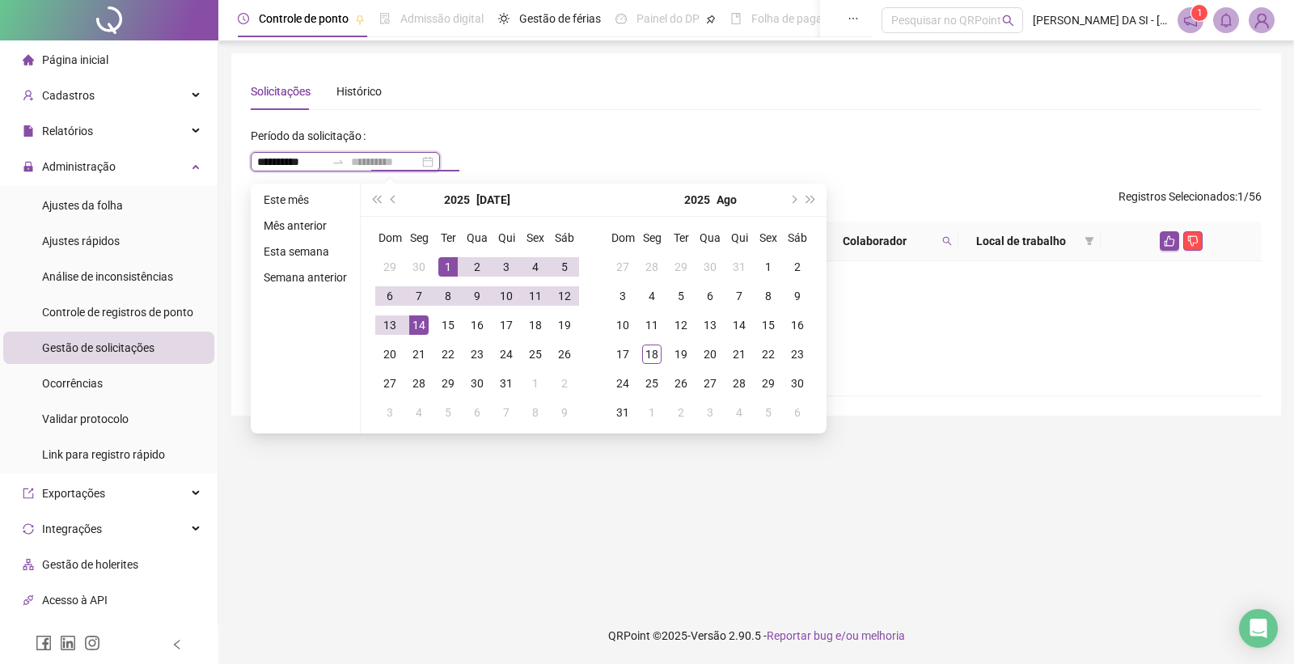
type input "**********"
click at [409, 323] on div "14" at bounding box center [418, 324] width 19 height 19
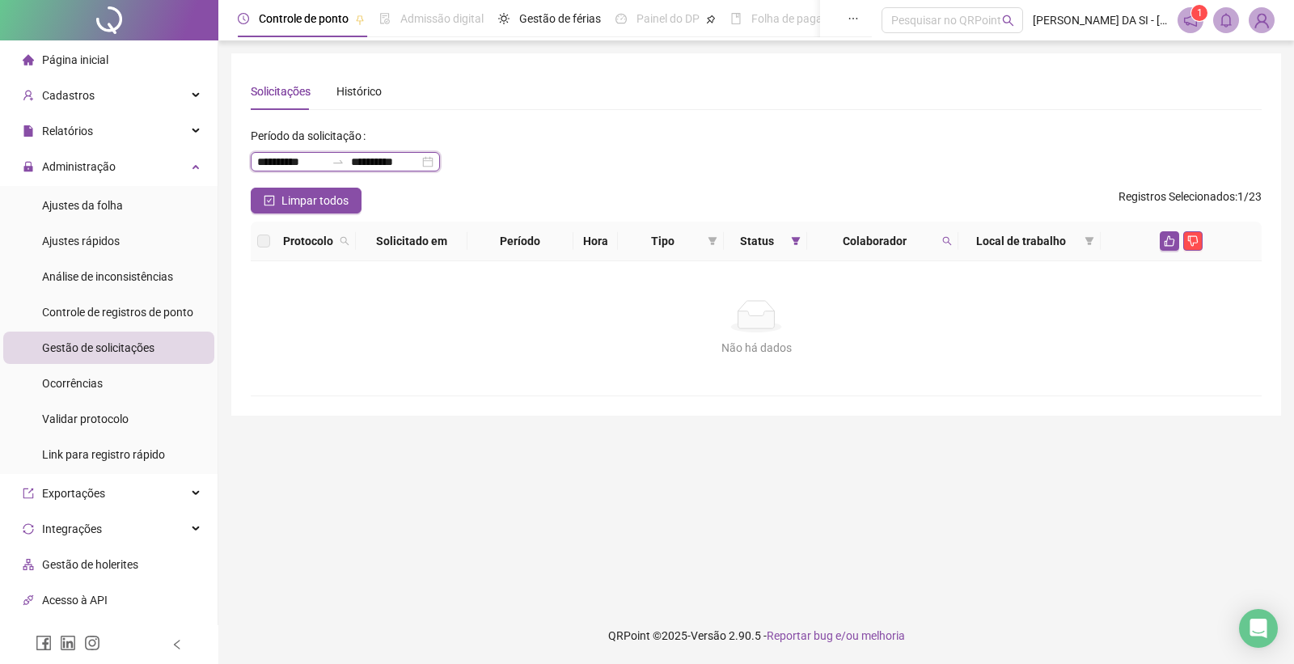
click at [319, 158] on input "**********" at bounding box center [291, 162] width 68 height 18
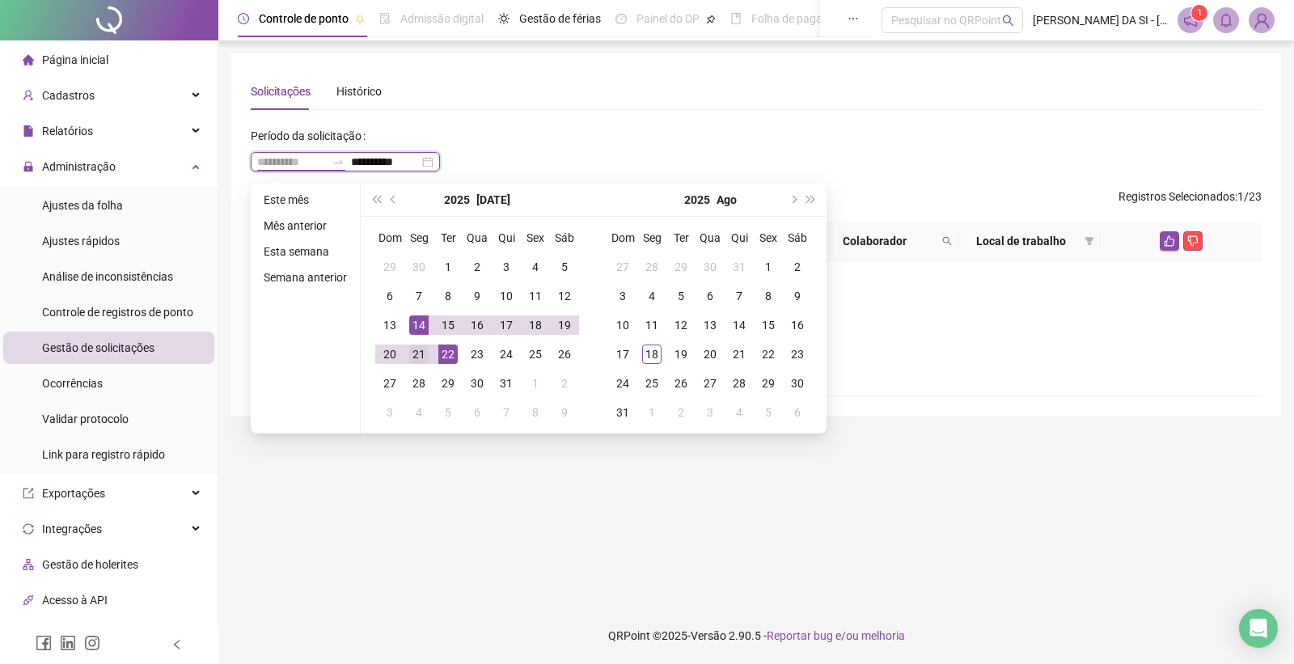
type input "**********"
click at [409, 354] on div "21" at bounding box center [418, 353] width 19 height 19
click at [652, 352] on div "Não há dados" at bounding box center [756, 348] width 972 height 18
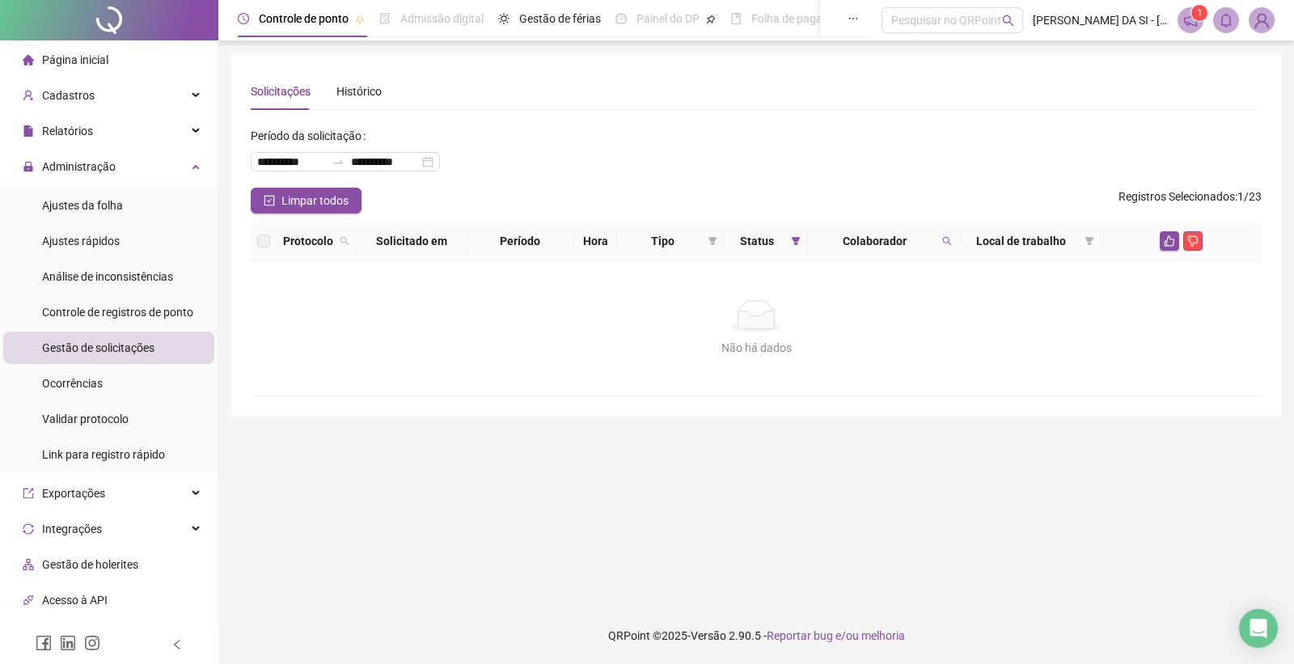
click at [413, 351] on div "Não há dados" at bounding box center [756, 348] width 972 height 18
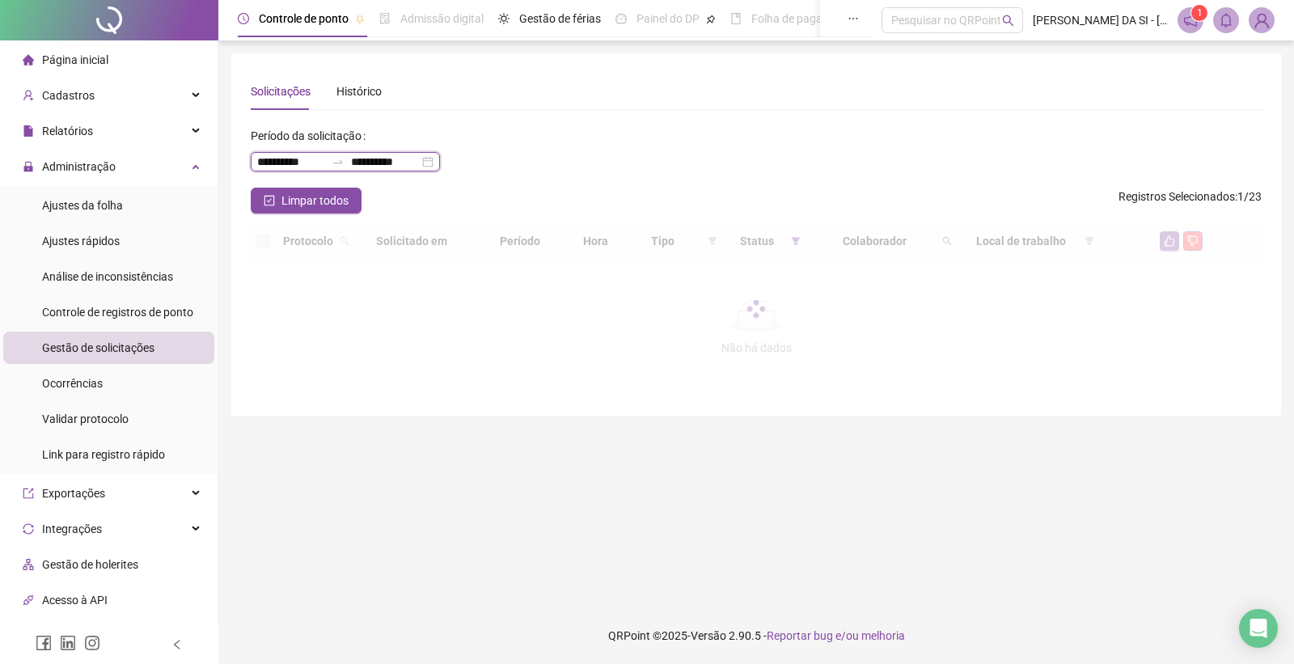
drag, startPoint x: 384, startPoint y: 159, endPoint x: 359, endPoint y: 163, distance: 25.3
click at [359, 163] on div "**********" at bounding box center [345, 161] width 189 height 19
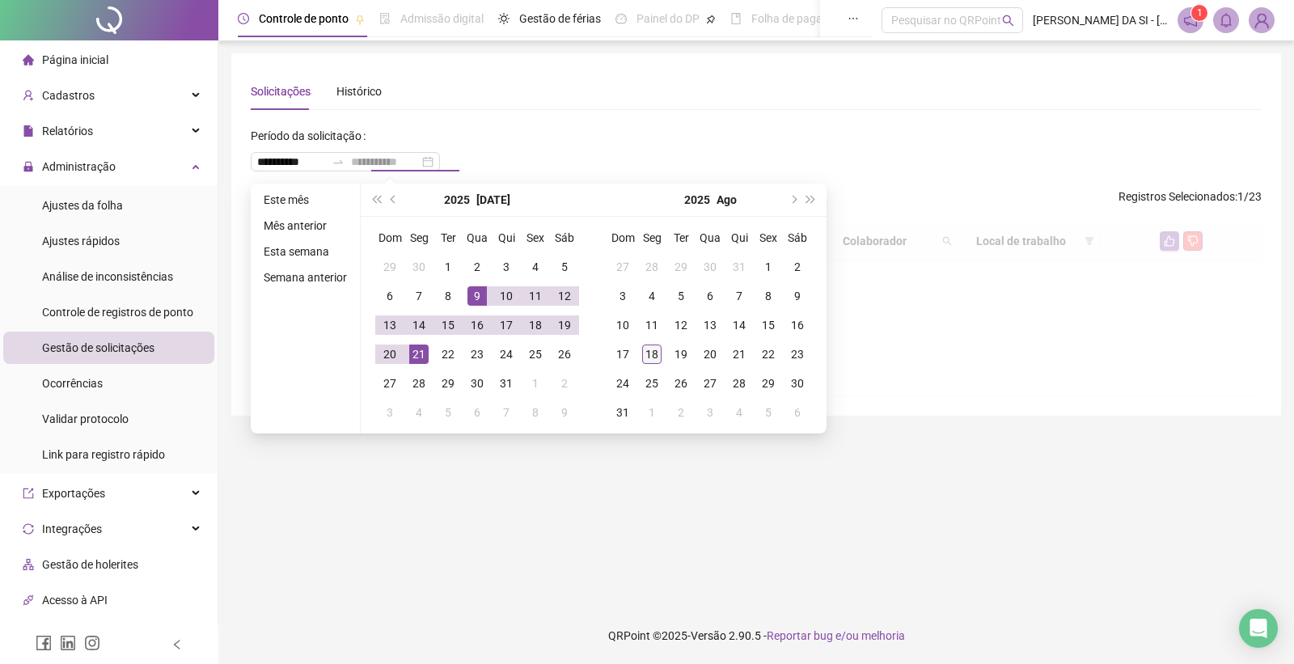
click at [652, 358] on div "18" at bounding box center [651, 353] width 19 height 19
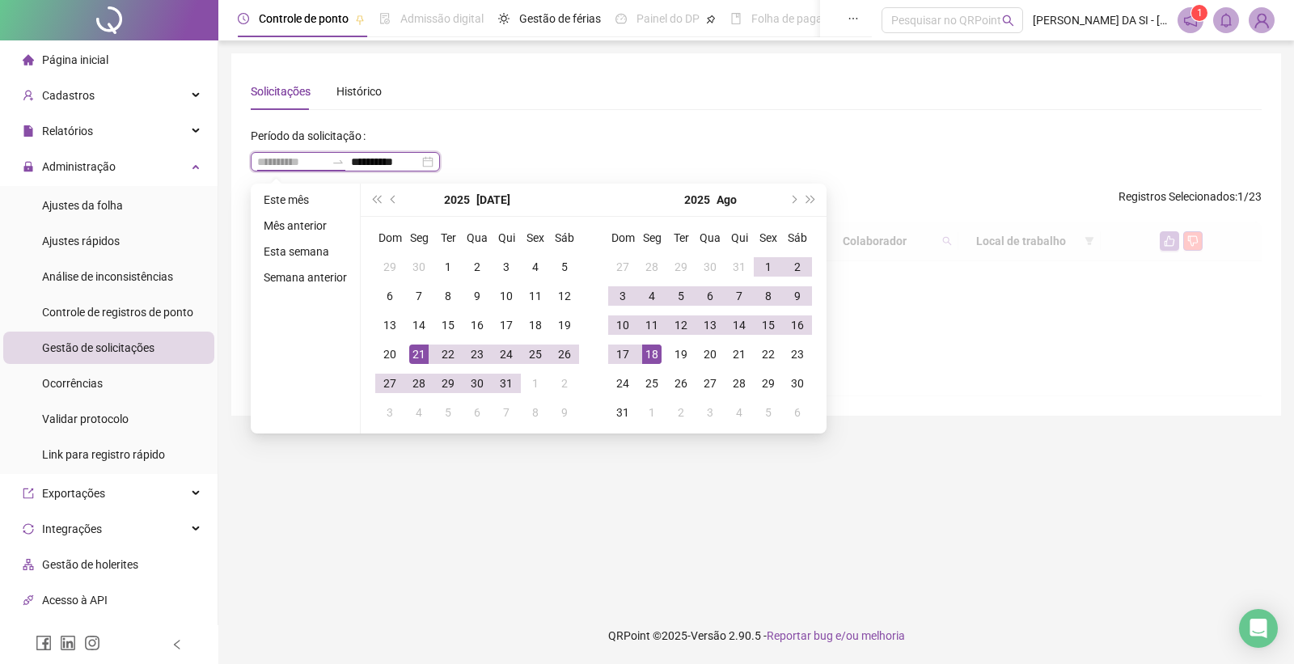
type input "**********"
click at [601, 491] on main "**********" at bounding box center [756, 323] width 1050 height 541
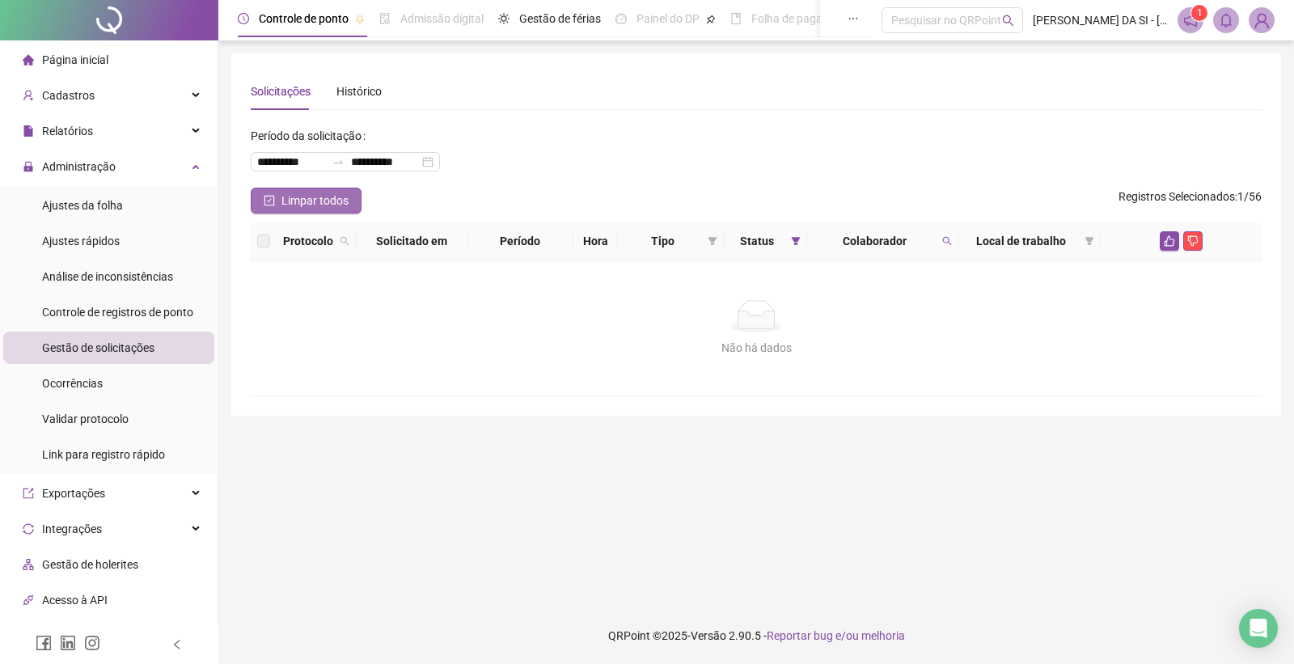
click at [324, 203] on span "Limpar todos" at bounding box center [314, 201] width 67 height 18
click at [326, 202] on span "Selecionar todos" at bounding box center [322, 201] width 83 height 18
click at [947, 244] on icon "search" at bounding box center [950, 240] width 10 height 10
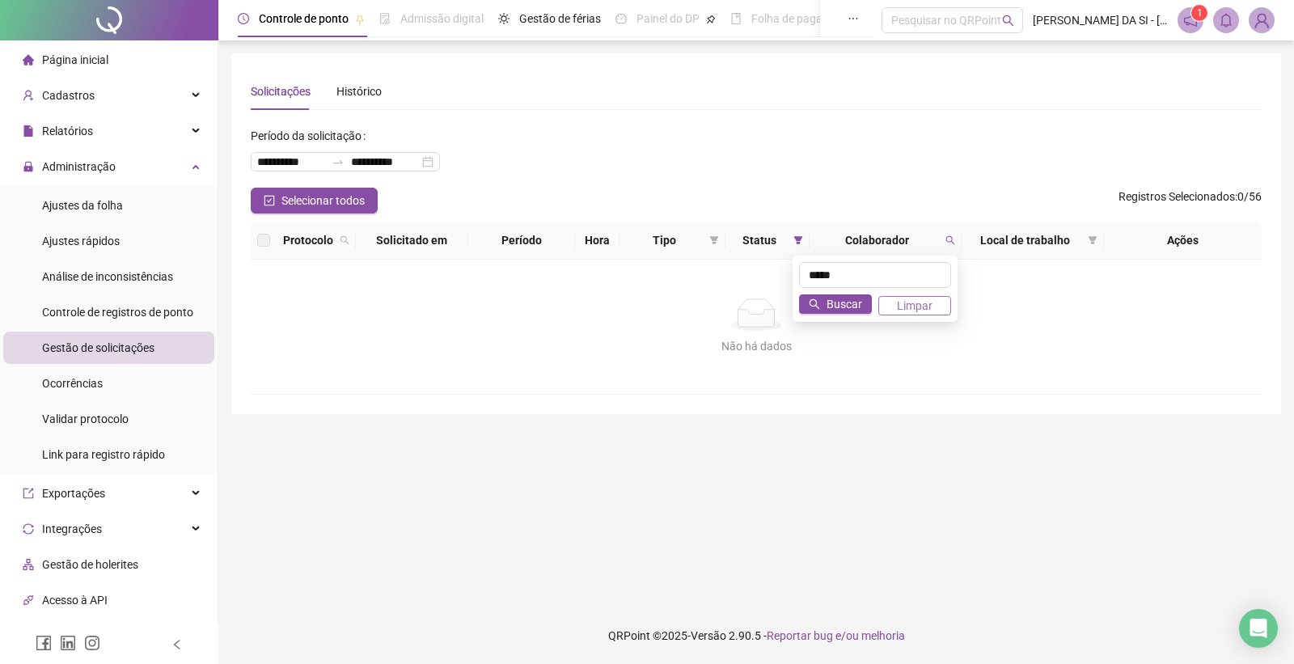
click at [892, 303] on button "Limpar" at bounding box center [914, 305] width 73 height 19
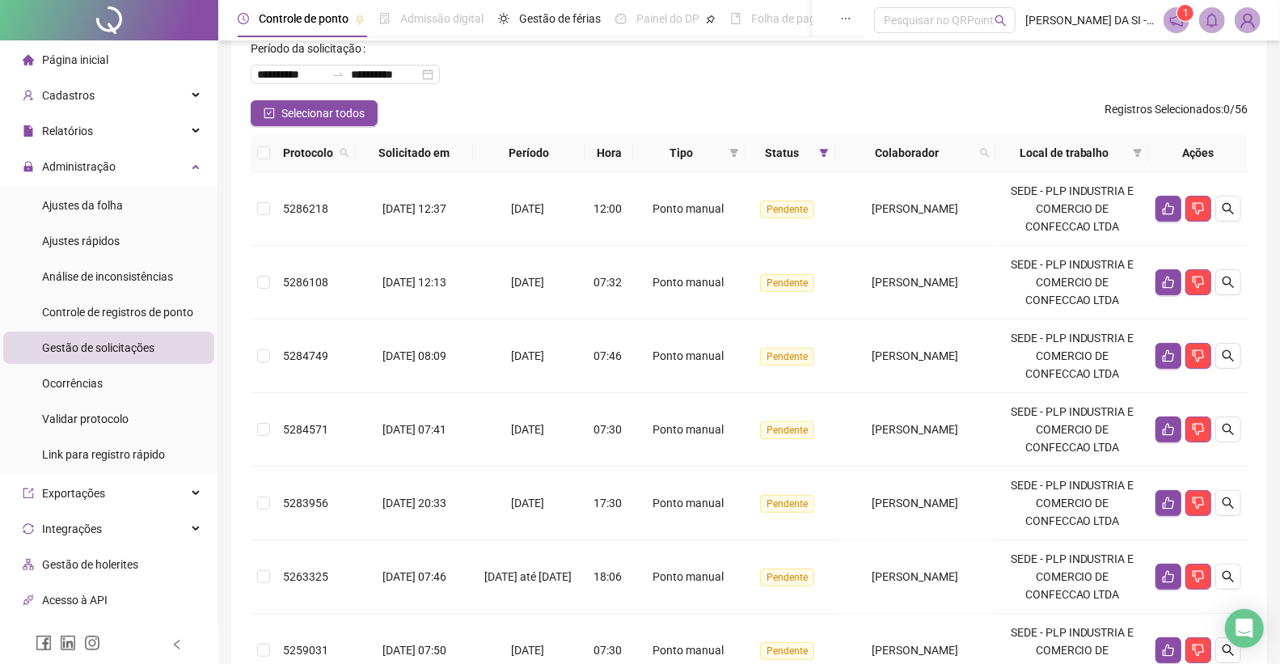
scroll to position [90, 0]
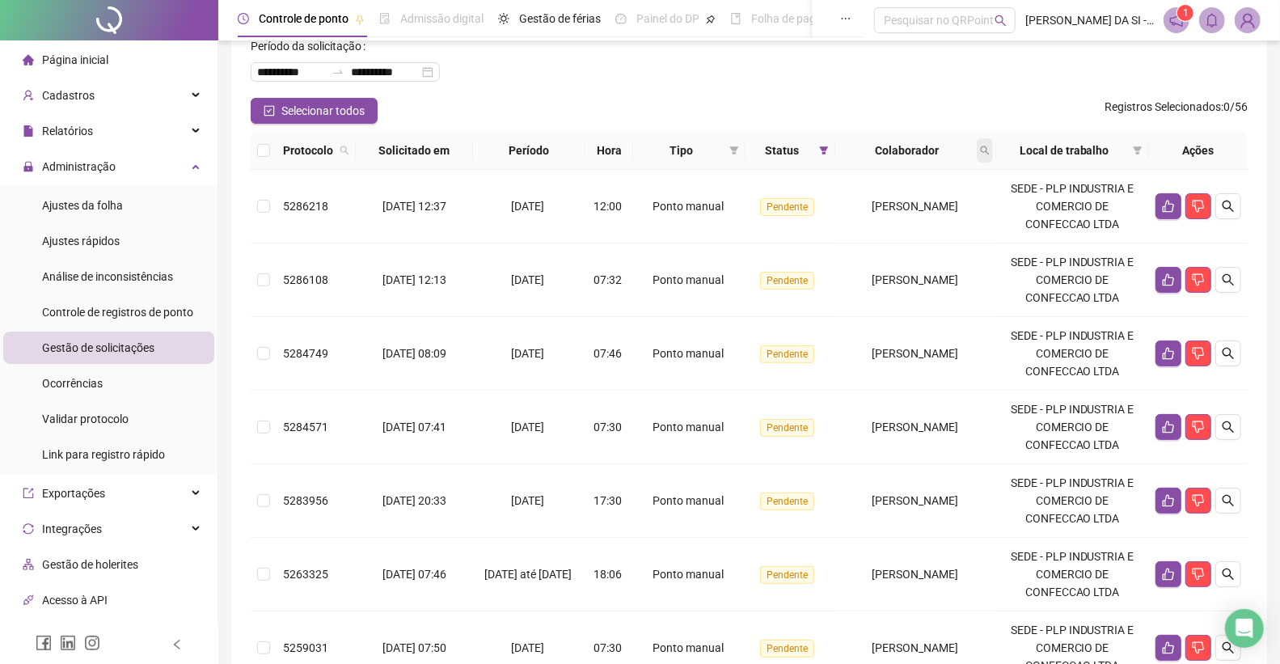
click at [991, 147] on span at bounding box center [985, 150] width 16 height 24
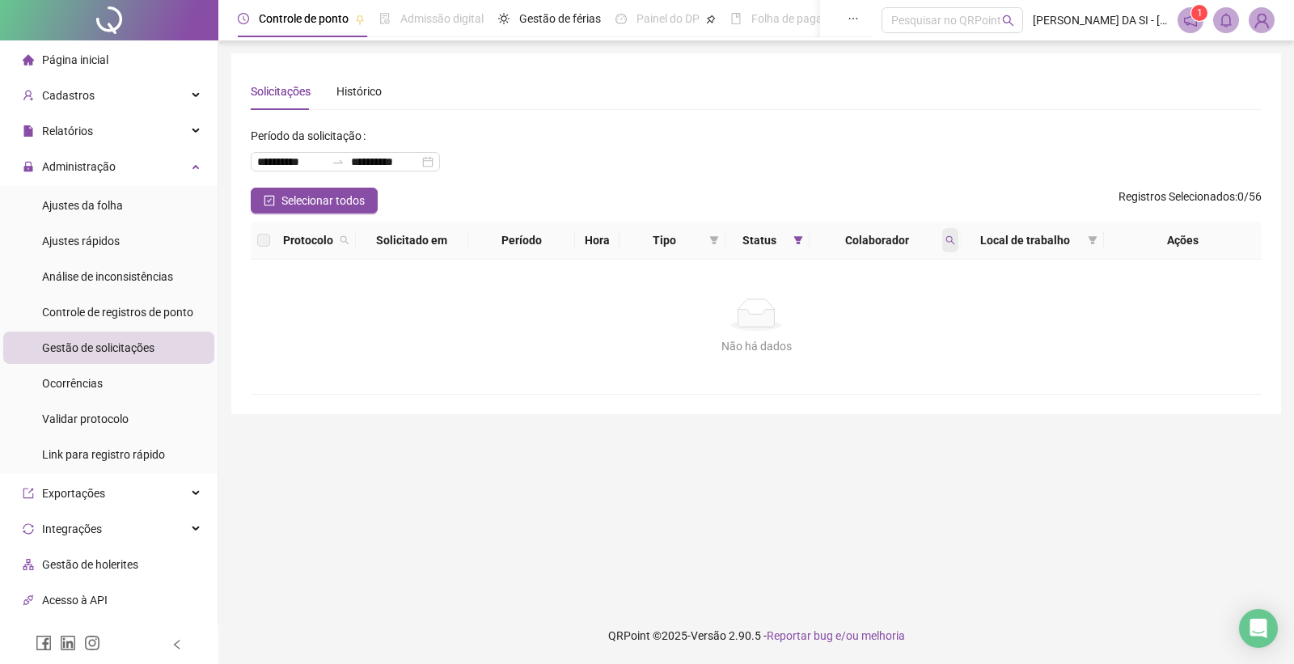
click at [942, 240] on span at bounding box center [950, 240] width 16 height 24
click at [946, 239] on icon "search" at bounding box center [950, 240] width 10 height 10
click at [857, 302] on span "Buscar" at bounding box center [844, 304] width 36 height 18
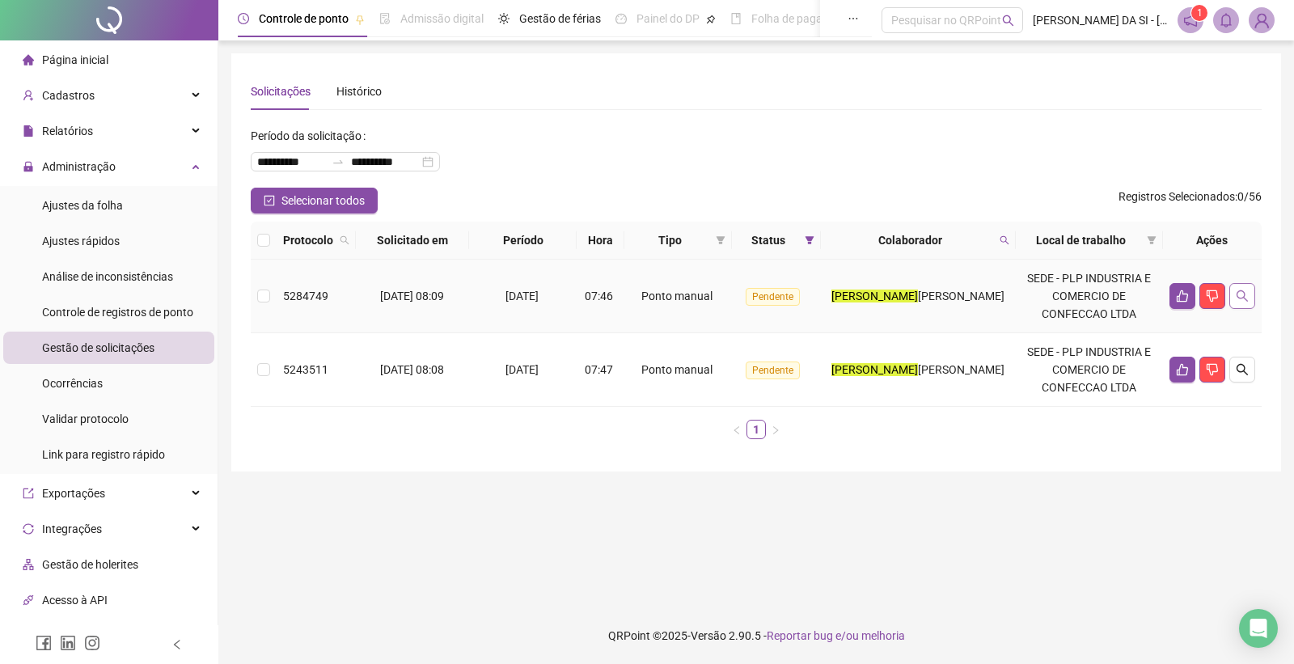
click at [1250, 302] on button "button" at bounding box center [1242, 296] width 26 height 26
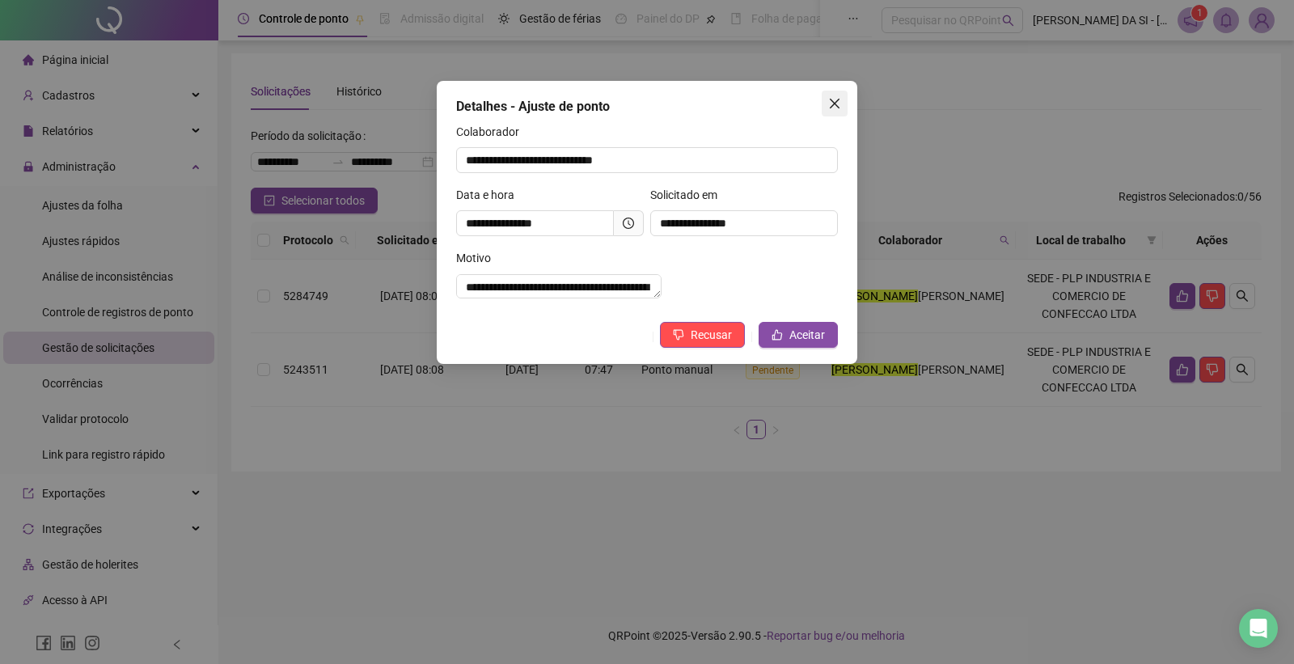
click at [834, 97] on icon "close" at bounding box center [834, 103] width 13 height 13
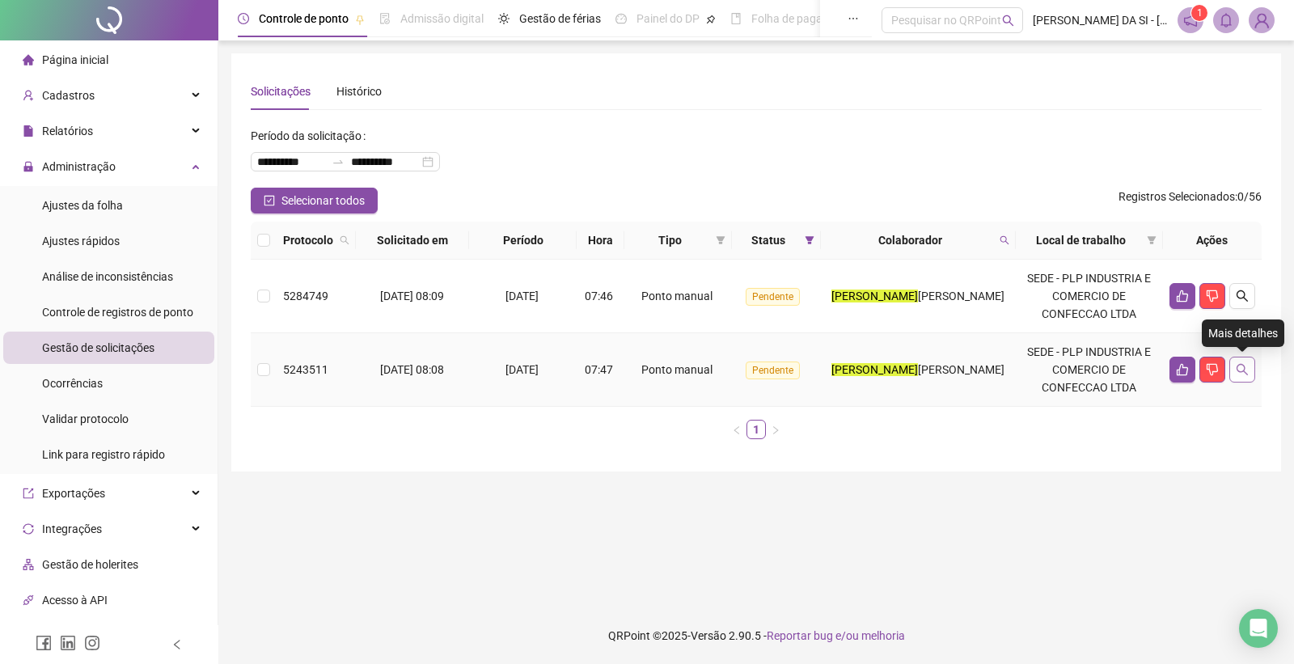
click at [1242, 367] on icon "search" at bounding box center [1242, 369] width 13 height 13
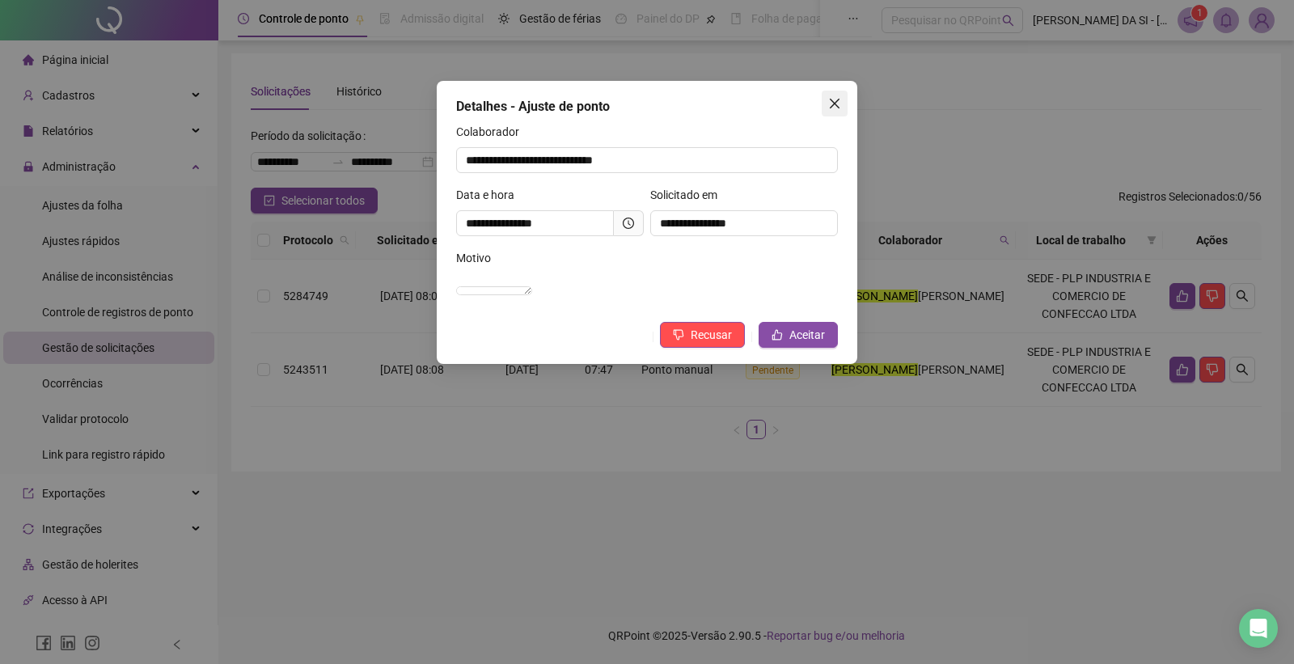
click at [833, 100] on icon "close" at bounding box center [834, 103] width 13 height 13
click at [836, 97] on div "**********" at bounding box center [647, 332] width 1294 height 664
click at [833, 100] on div "**********" at bounding box center [647, 332] width 1294 height 664
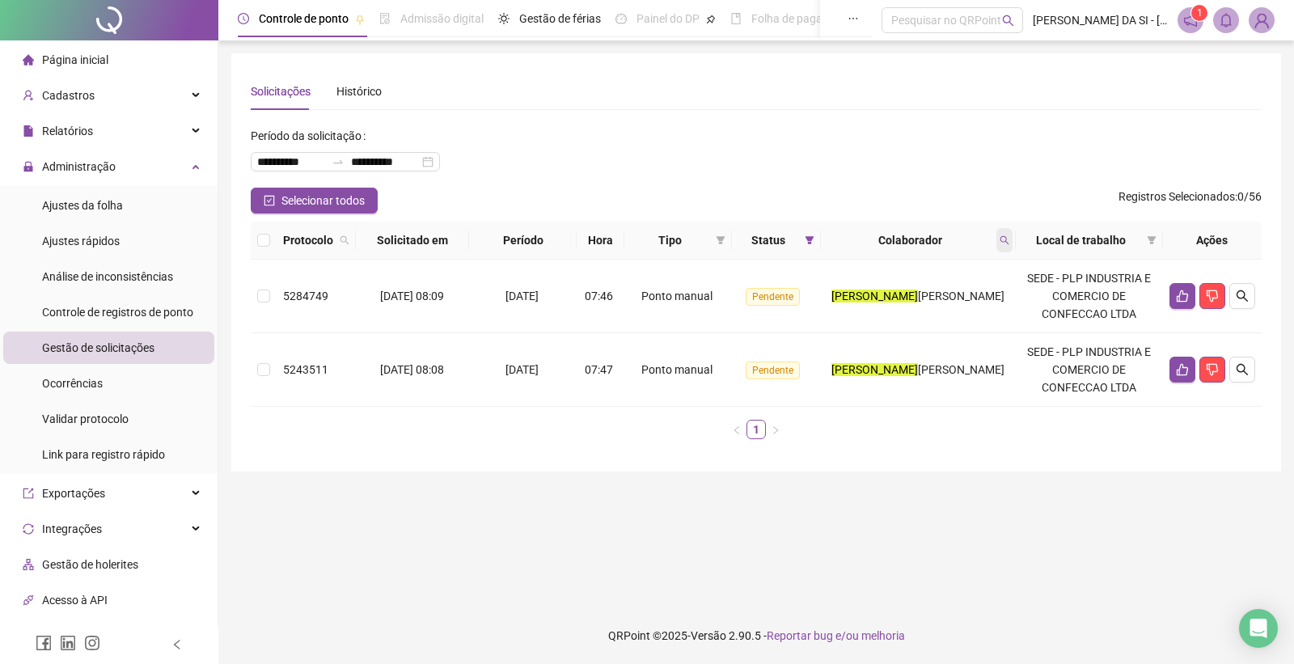
click at [1009, 239] on icon "search" at bounding box center [1004, 240] width 10 height 10
type input "*****"
click at [915, 310] on span "Buscar" at bounding box center [905, 304] width 36 height 18
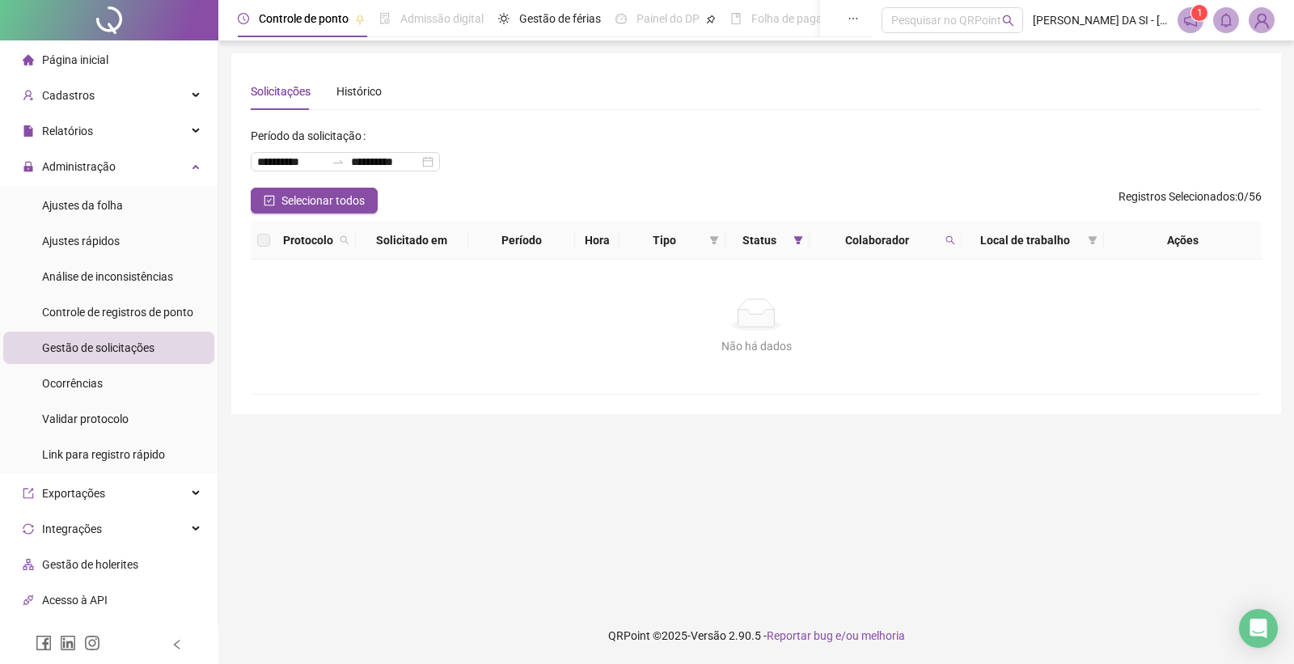
click at [898, 301] on div "Não há dados" at bounding box center [756, 314] width 972 height 32
click at [950, 236] on icon "search" at bounding box center [950, 240] width 10 height 10
click at [906, 307] on span "Limpar" at bounding box center [915, 306] width 36 height 18
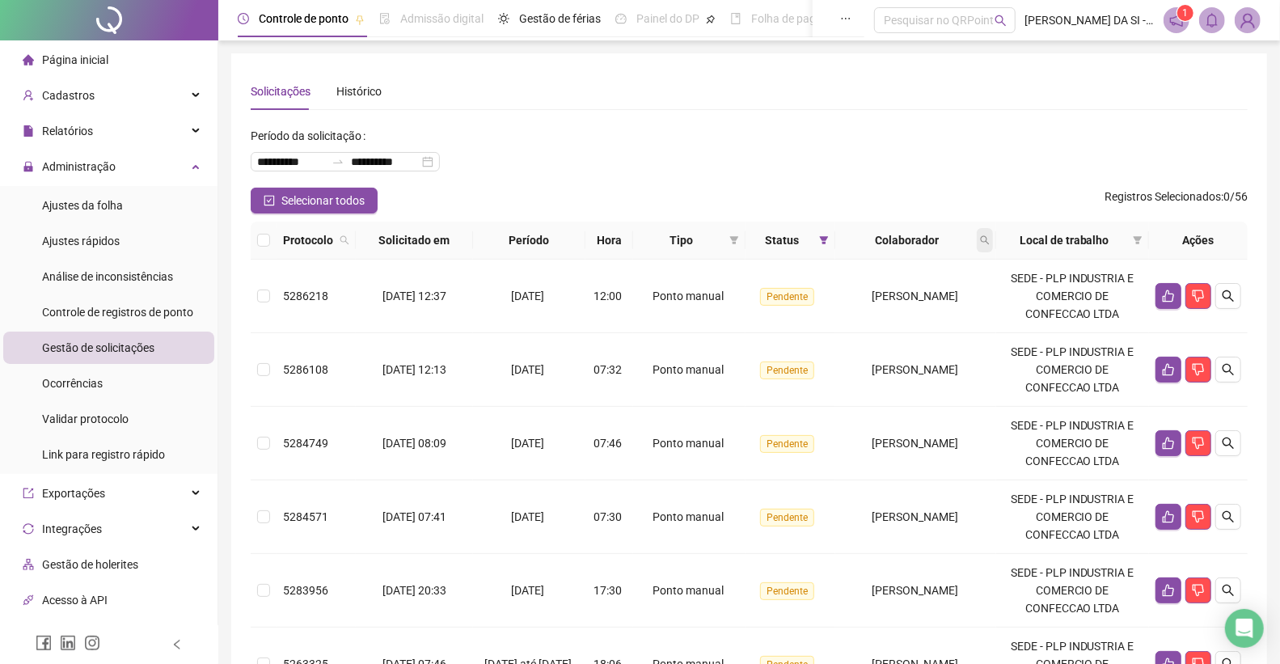
click at [990, 239] on icon "search" at bounding box center [985, 240] width 10 height 10
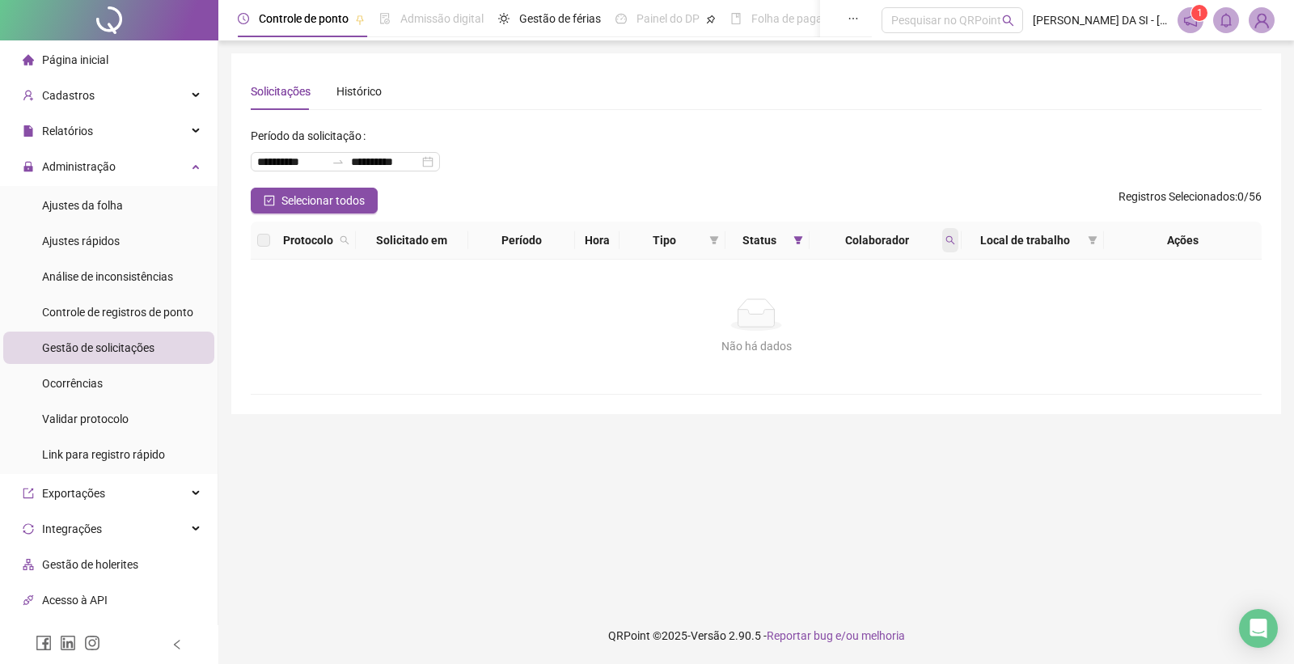
click at [949, 238] on icon "search" at bounding box center [950, 240] width 10 height 10
click at [949, 236] on icon "search" at bounding box center [949, 240] width 9 height 9
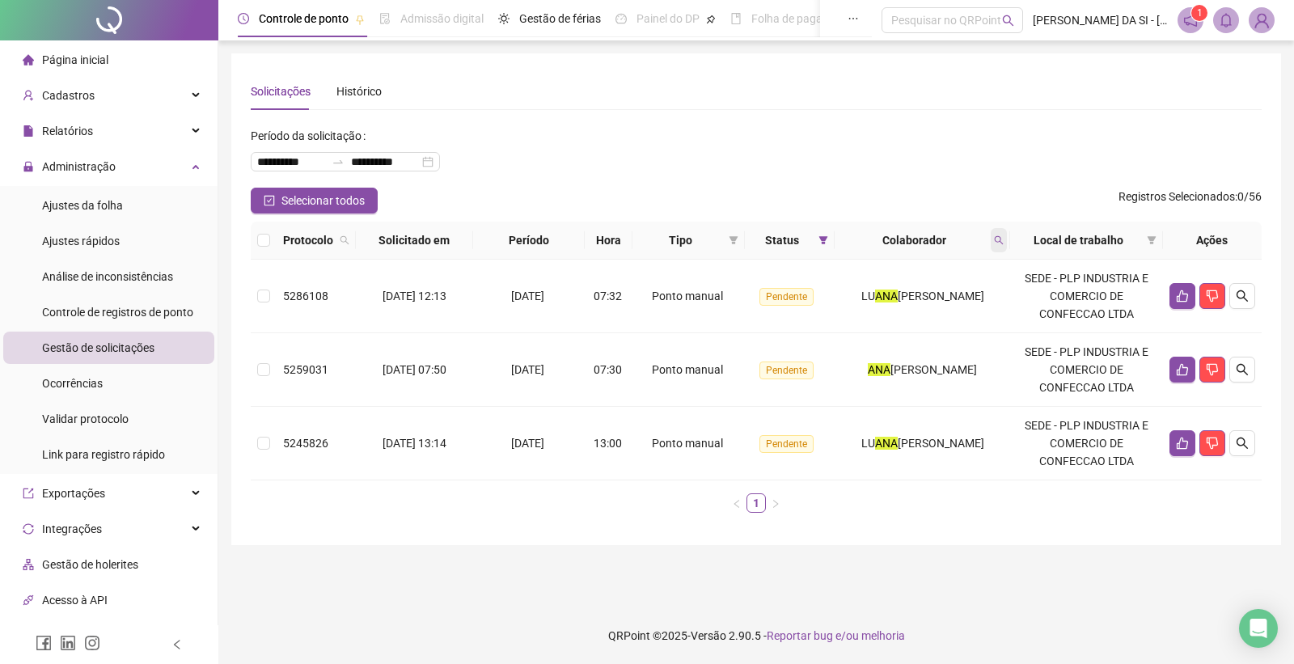
click at [1003, 235] on icon "search" at bounding box center [999, 240] width 10 height 10
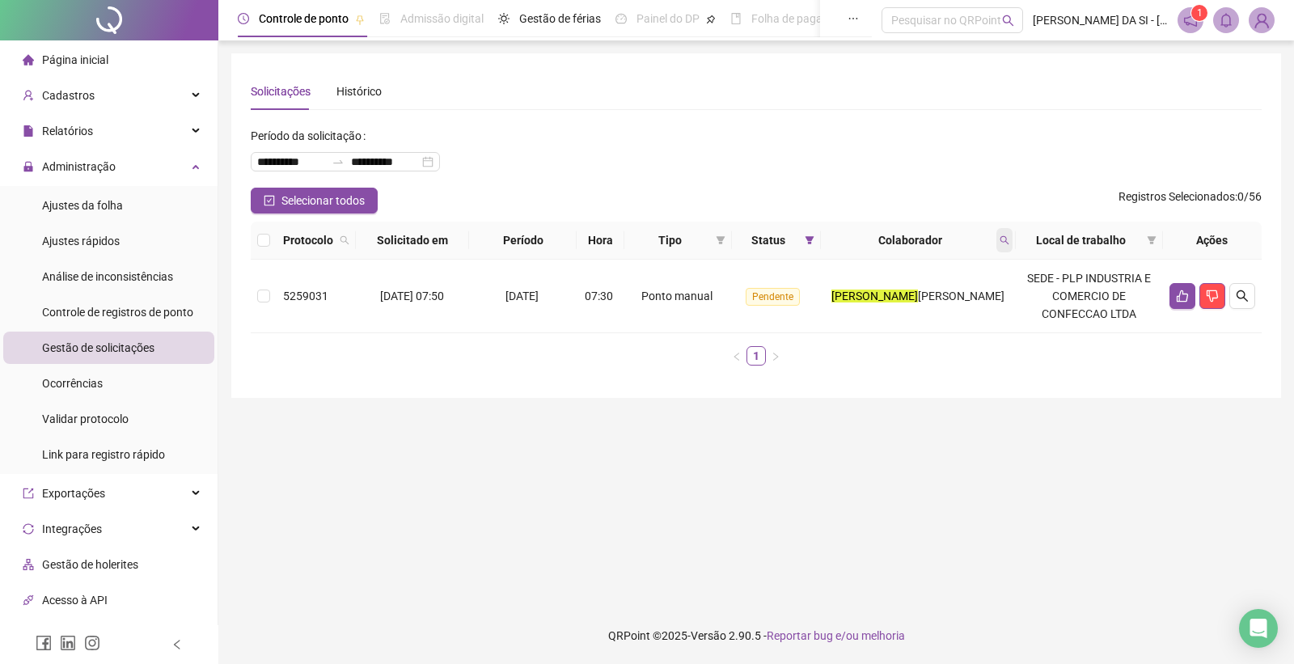
click at [1007, 237] on icon "search" at bounding box center [1004, 240] width 10 height 10
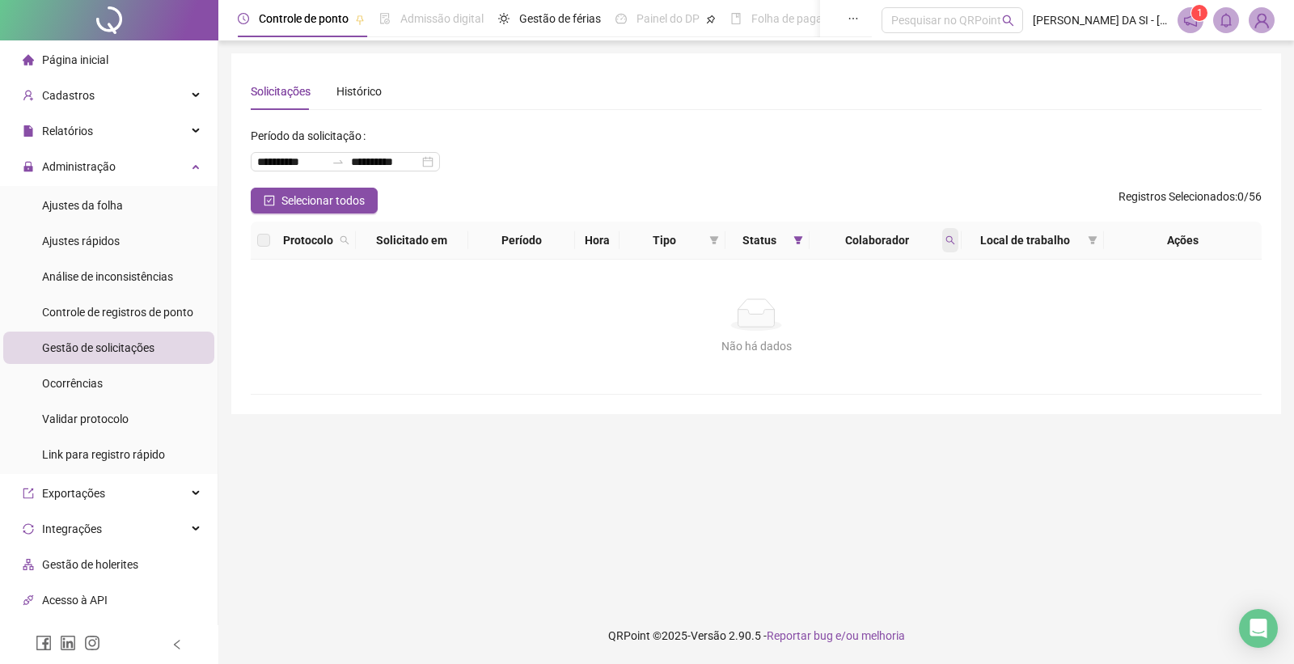
click at [942, 237] on span at bounding box center [950, 240] width 16 height 24
click at [951, 239] on icon "search" at bounding box center [950, 240] width 10 height 10
click at [952, 239] on icon "search" at bounding box center [950, 240] width 10 height 10
click at [860, 307] on button "Buscar" at bounding box center [835, 303] width 73 height 19
click at [936, 241] on span "Colaborador" at bounding box center [877, 240] width 123 height 18
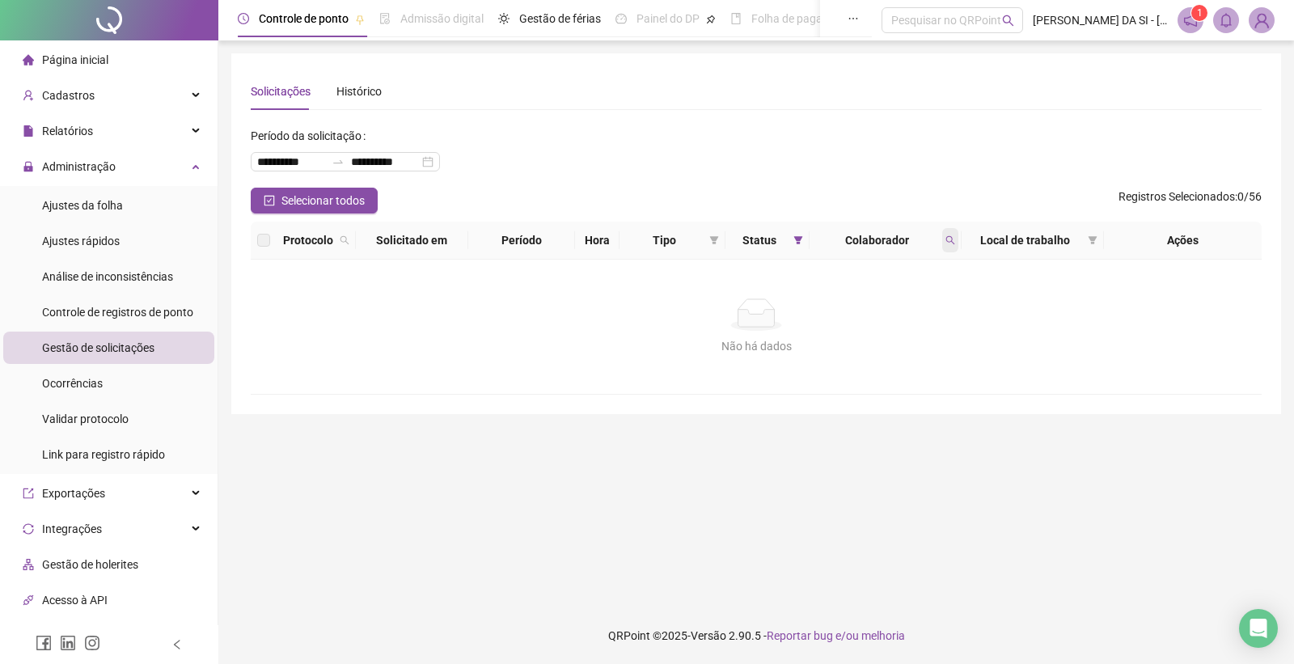
click at [946, 239] on icon "search" at bounding box center [950, 240] width 10 height 10
click at [942, 240] on span at bounding box center [950, 240] width 16 height 24
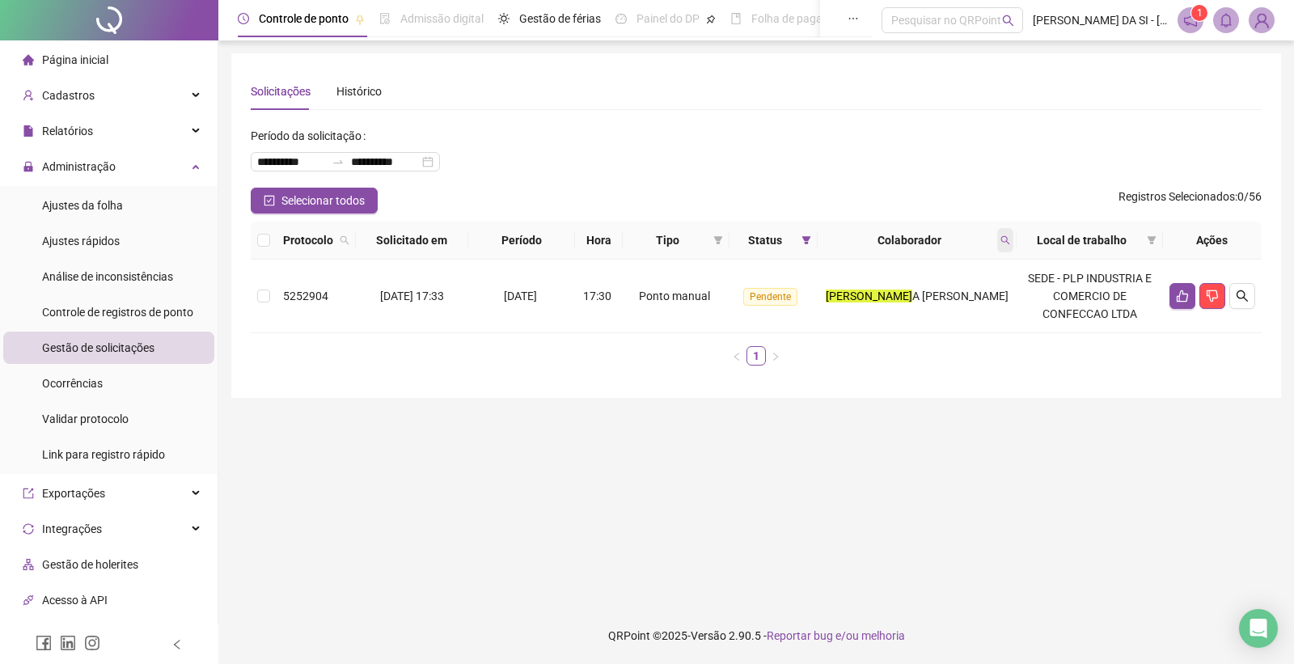
click at [1012, 240] on span at bounding box center [1005, 240] width 16 height 24
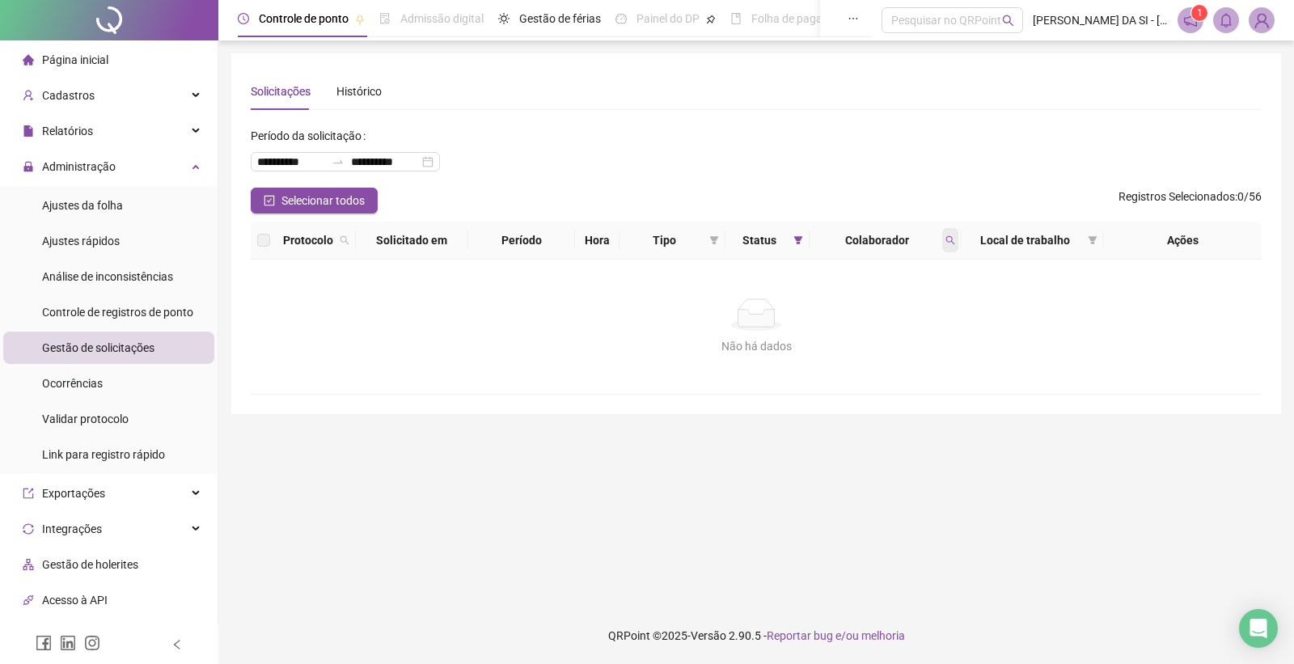
click at [953, 239] on icon "search" at bounding box center [950, 240] width 10 height 10
click at [949, 237] on icon "search" at bounding box center [950, 240] width 10 height 10
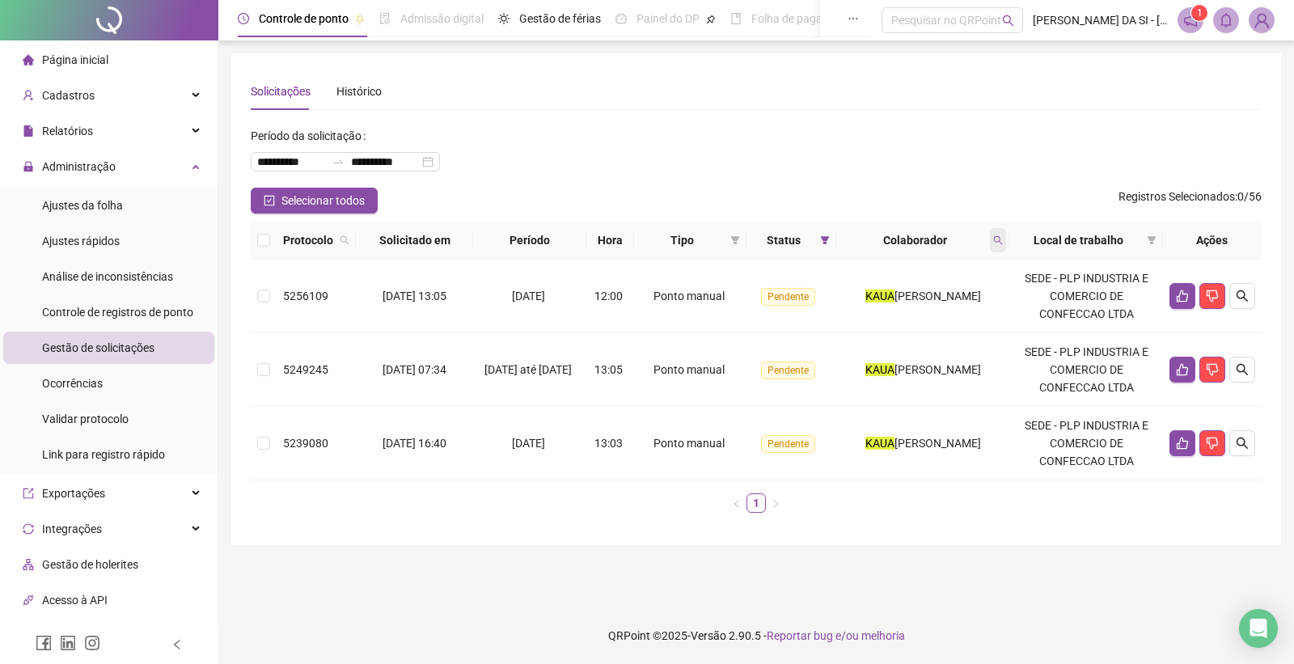
click at [999, 233] on span at bounding box center [998, 240] width 16 height 24
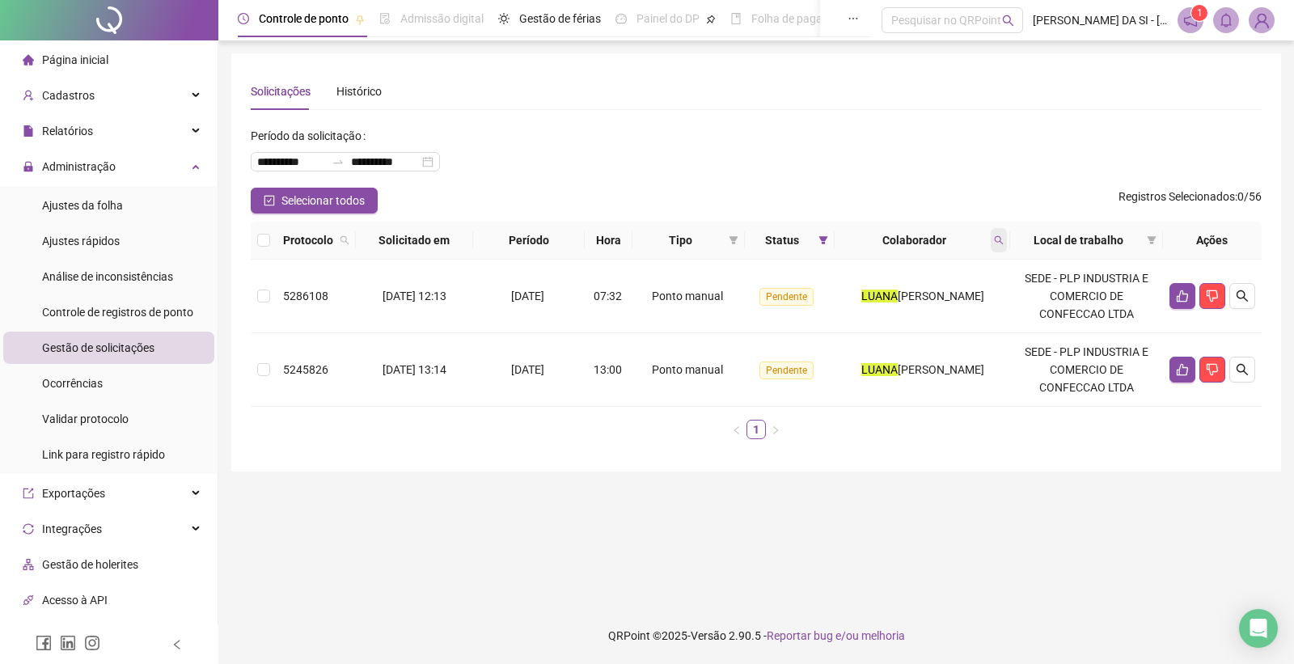
click at [998, 239] on icon "search" at bounding box center [999, 240] width 10 height 10
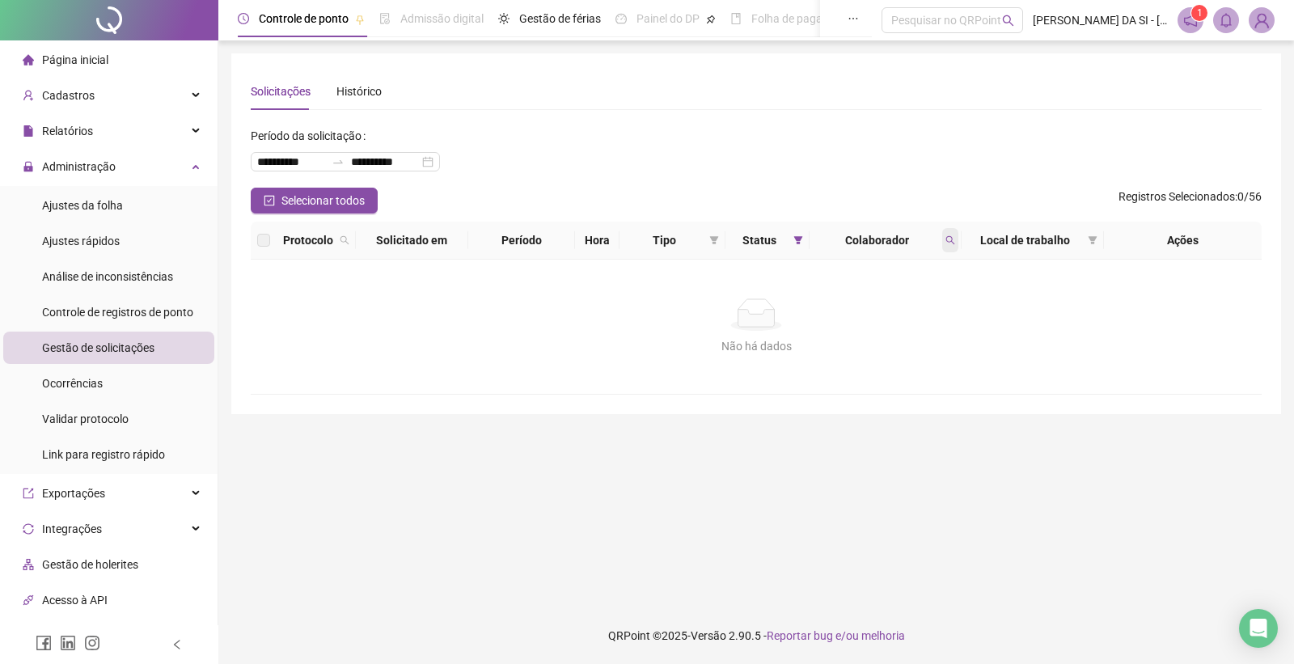
click at [942, 243] on span at bounding box center [950, 240] width 16 height 24
type input "********"
click at [813, 304] on icon "search" at bounding box center [814, 303] width 11 height 11
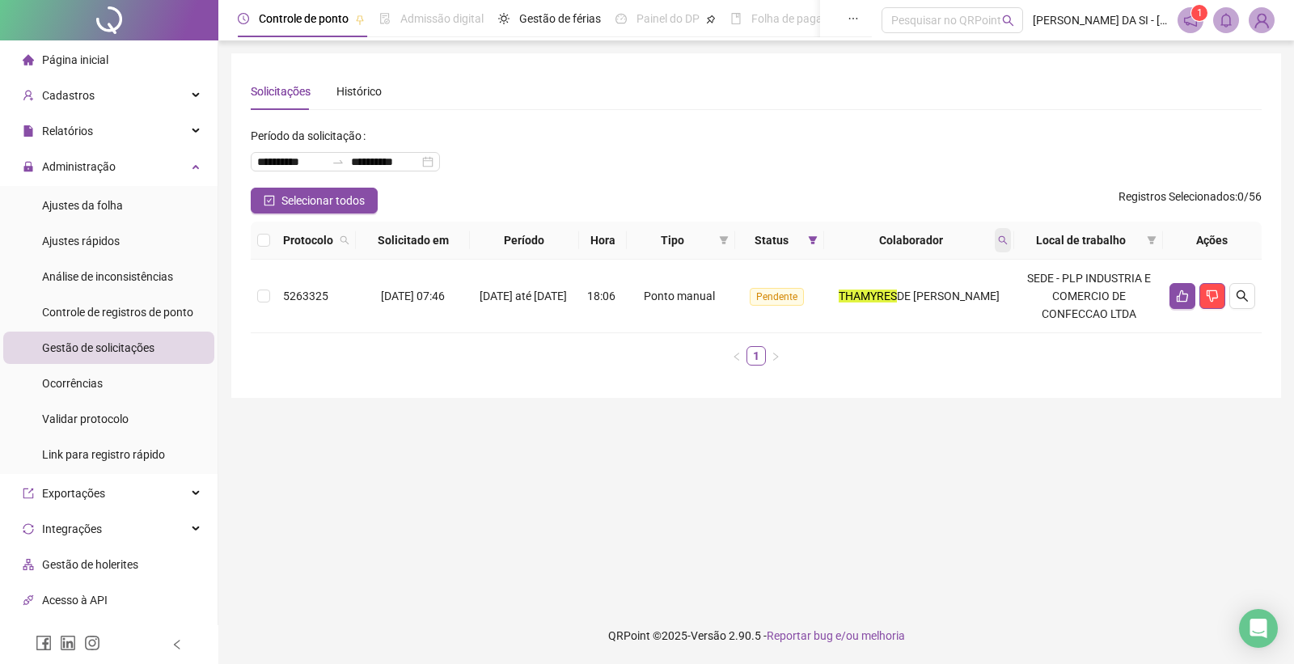
click at [1004, 241] on icon "search" at bounding box center [1003, 240] width 10 height 10
click at [954, 302] on button "Limpar" at bounding box center [972, 305] width 73 height 19
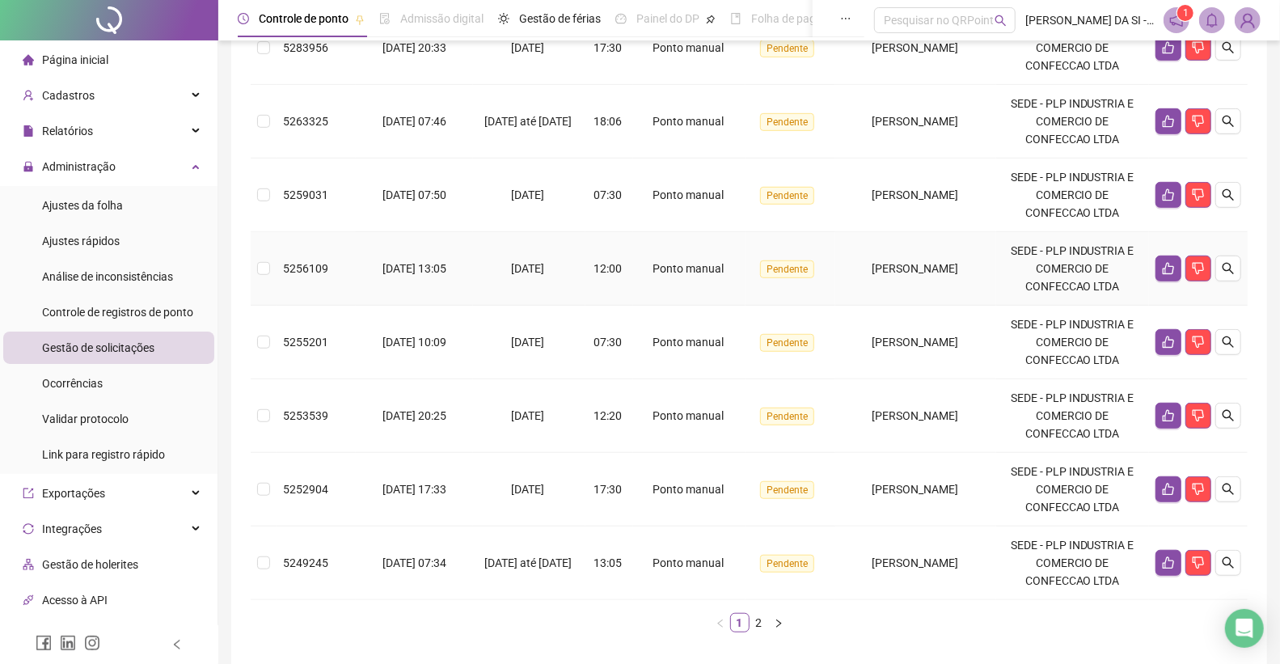
scroll to position [612, 0]
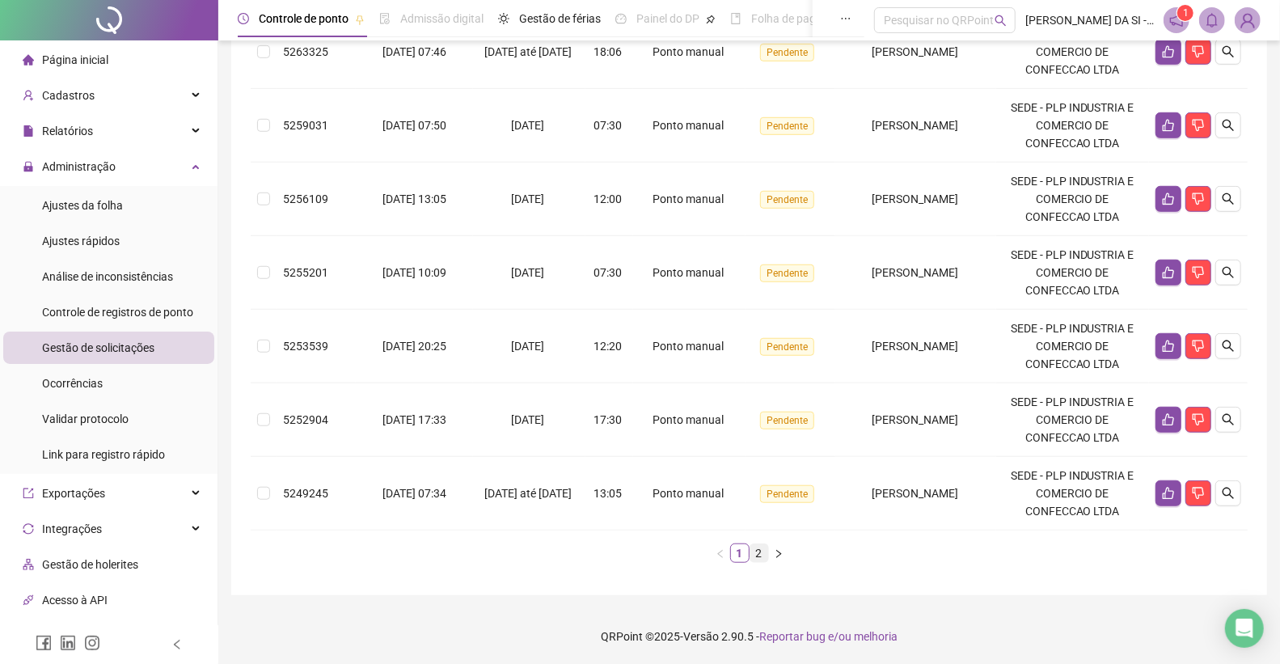
click at [757, 555] on link "2" at bounding box center [759, 553] width 18 height 18
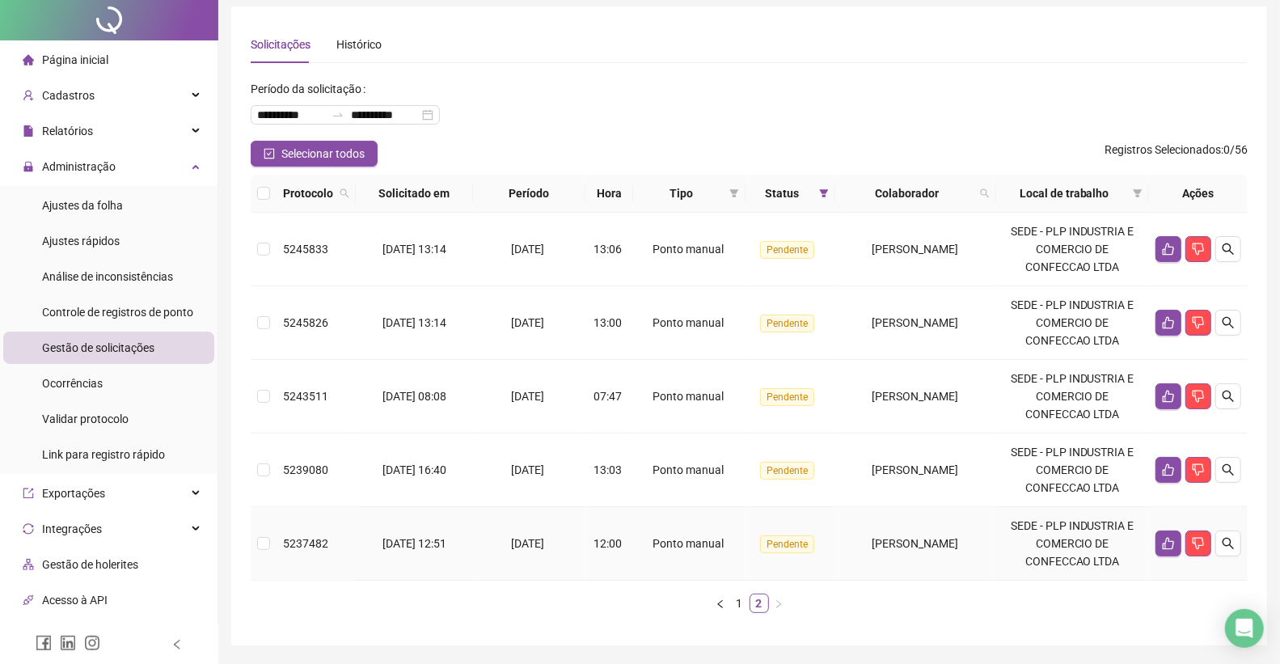
scroll to position [0, 0]
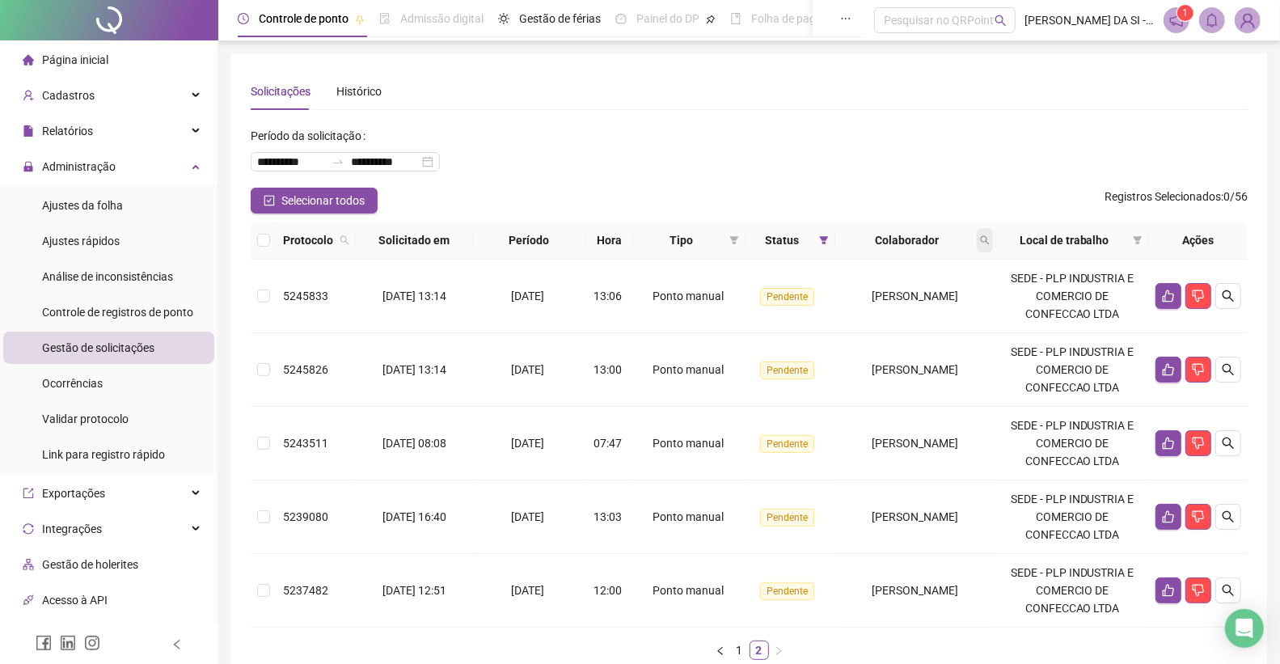
click at [990, 240] on icon "search" at bounding box center [985, 240] width 10 height 10
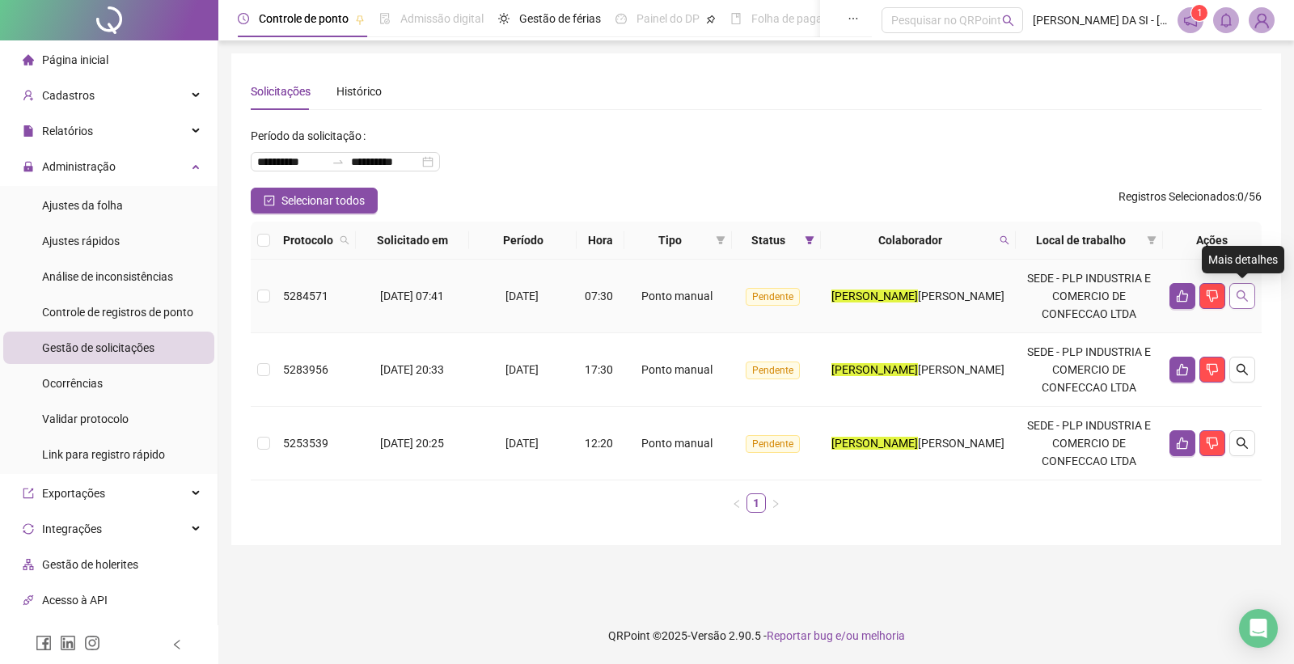
click at [1244, 292] on icon "search" at bounding box center [1242, 295] width 13 height 13
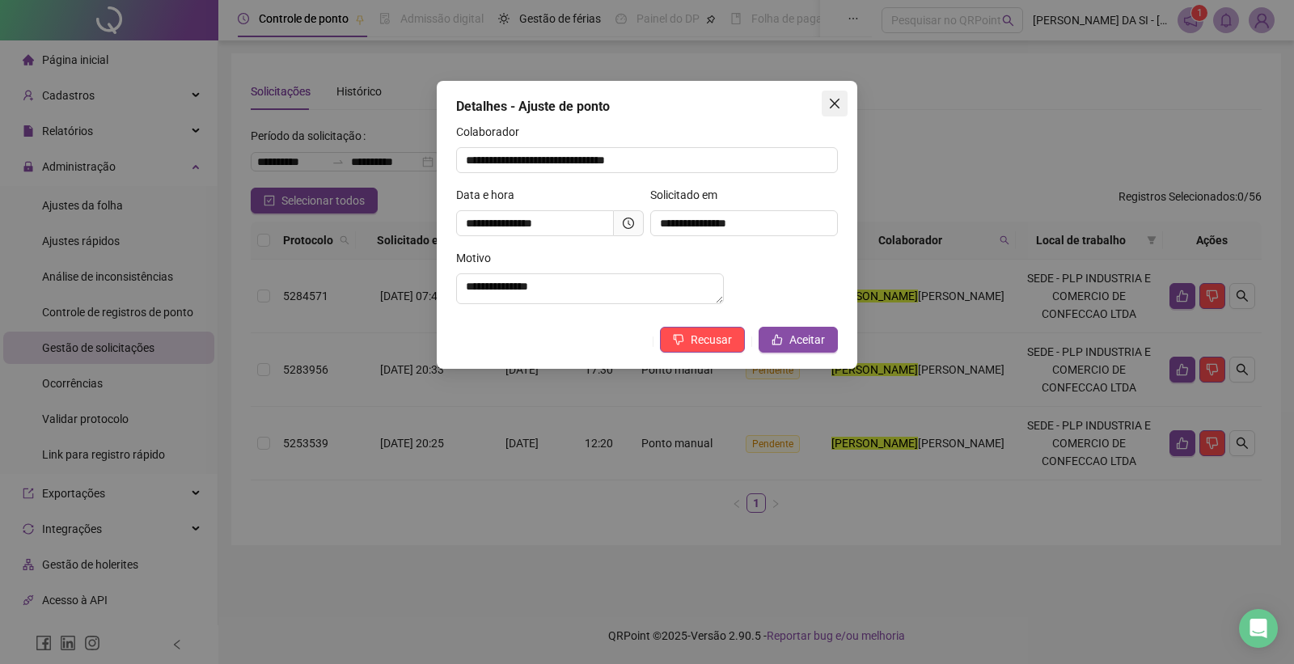
click at [830, 105] on icon "close" at bounding box center [834, 103] width 13 height 13
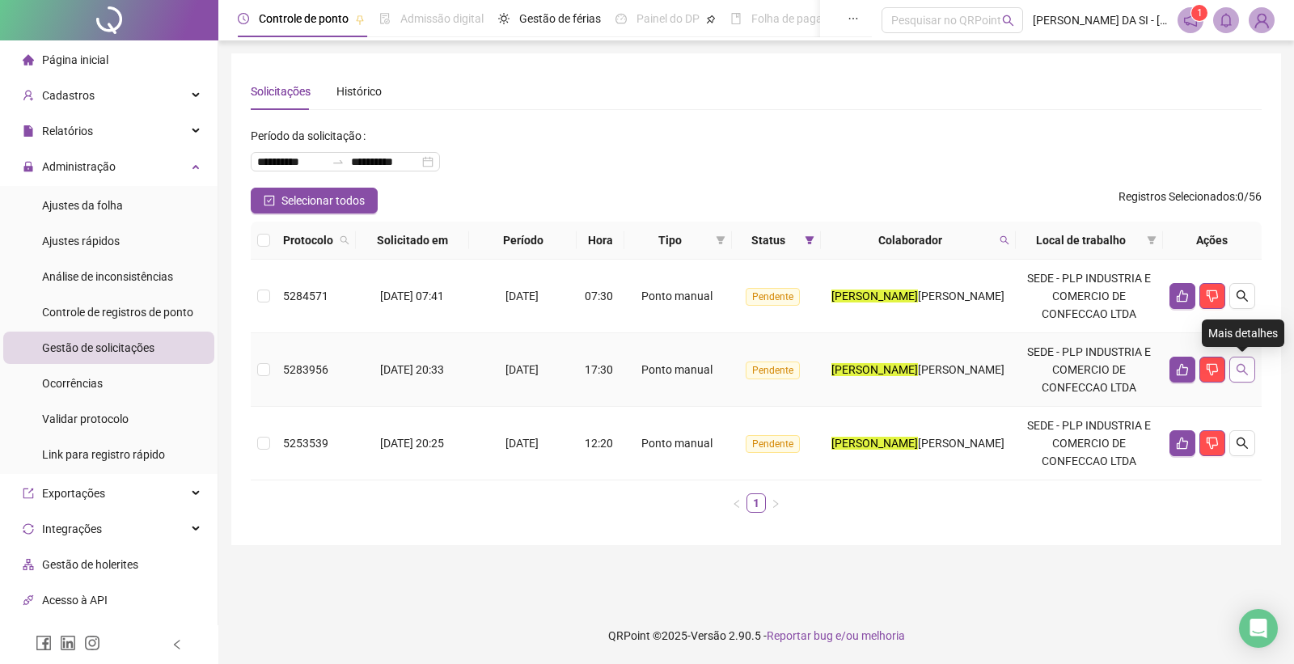
click at [1242, 368] on icon "search" at bounding box center [1242, 369] width 13 height 13
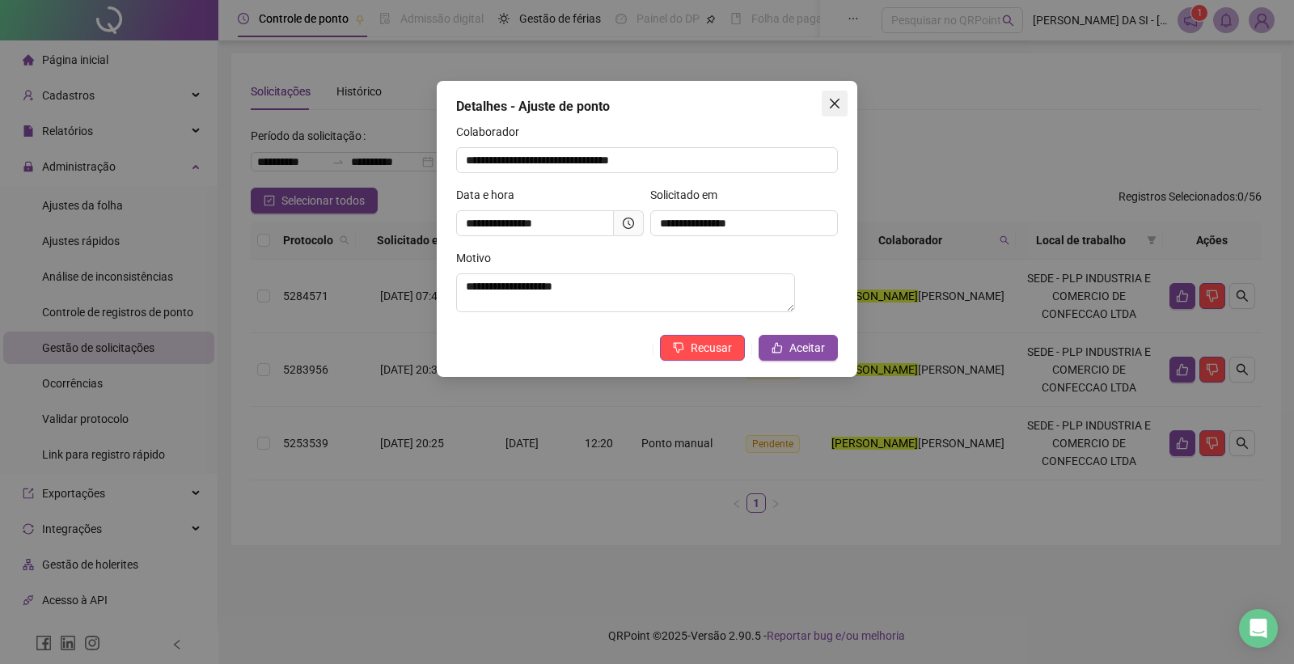
click at [834, 101] on icon "close" at bounding box center [834, 103] width 13 height 13
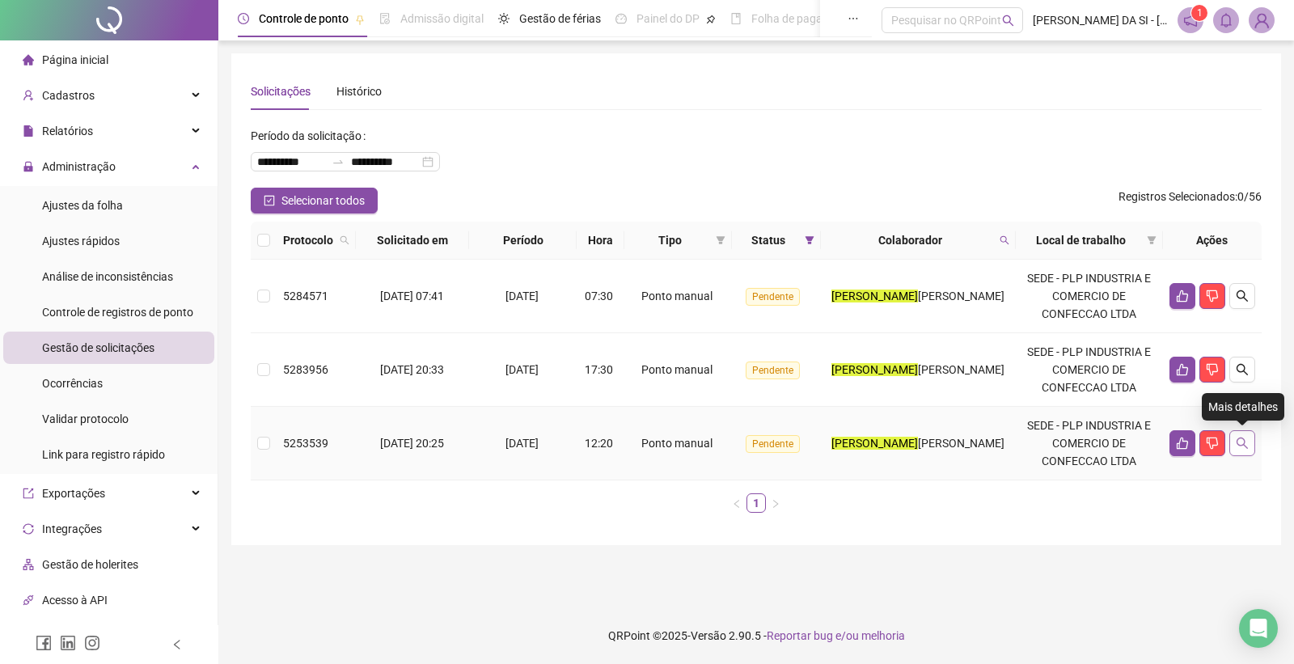
click at [1244, 446] on icon "search" at bounding box center [1242, 443] width 13 height 13
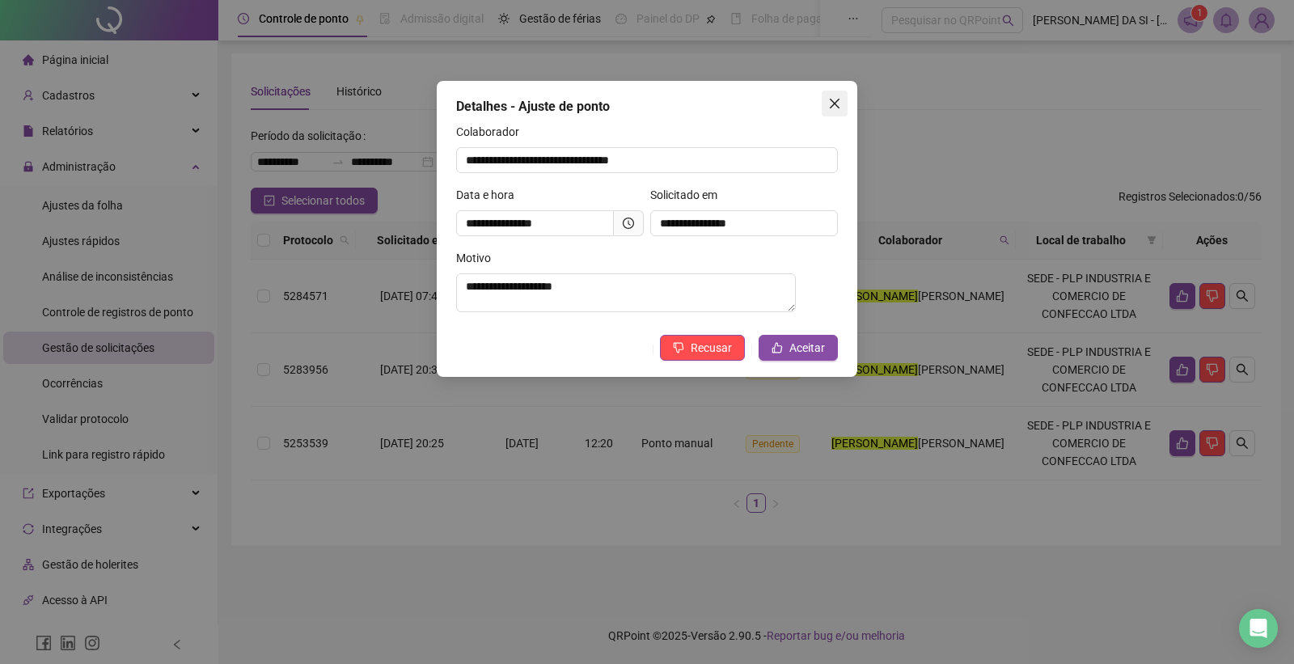
click at [834, 101] on icon "close" at bounding box center [834, 103] width 13 height 13
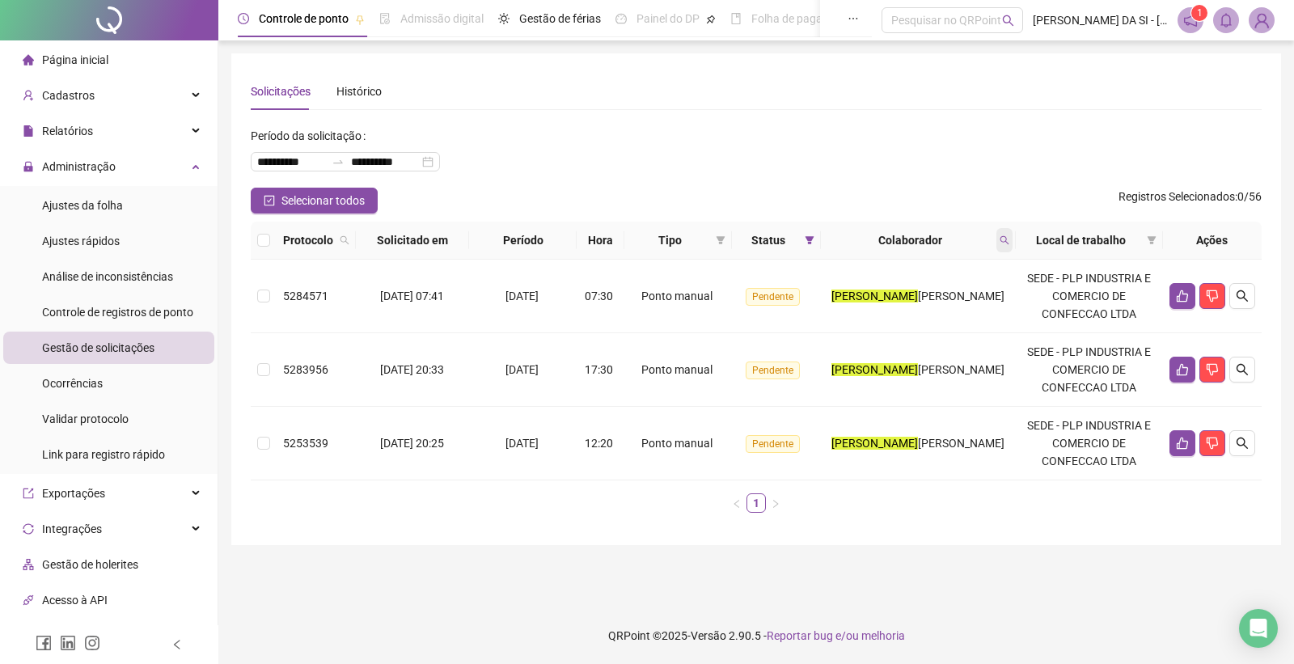
click at [1005, 241] on icon "search" at bounding box center [1004, 240] width 10 height 10
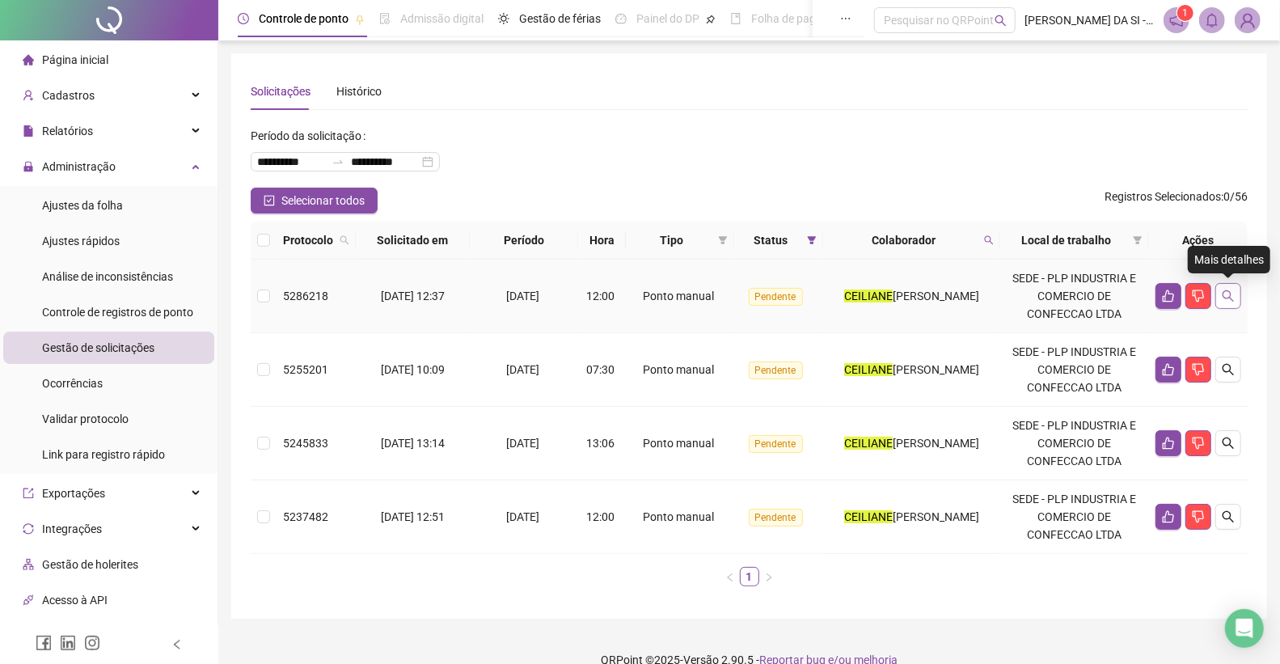
click at [1225, 298] on icon "search" at bounding box center [1228, 295] width 11 height 11
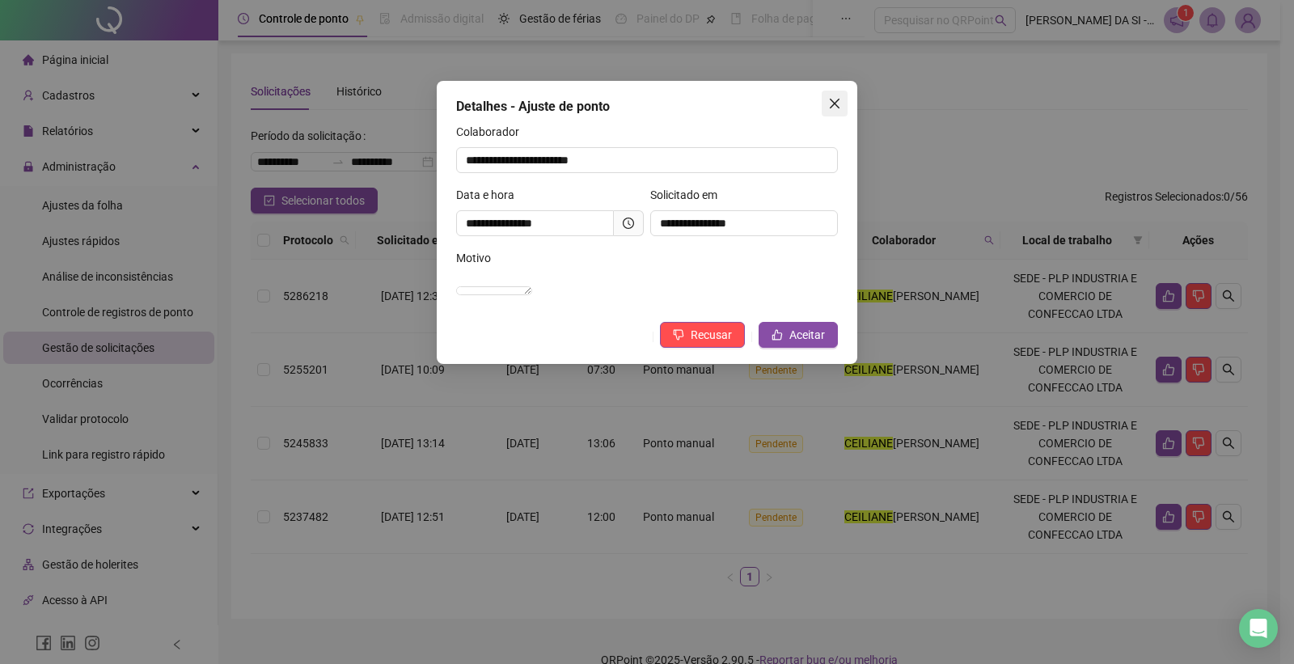
click at [833, 99] on icon "close" at bounding box center [834, 103] width 13 height 13
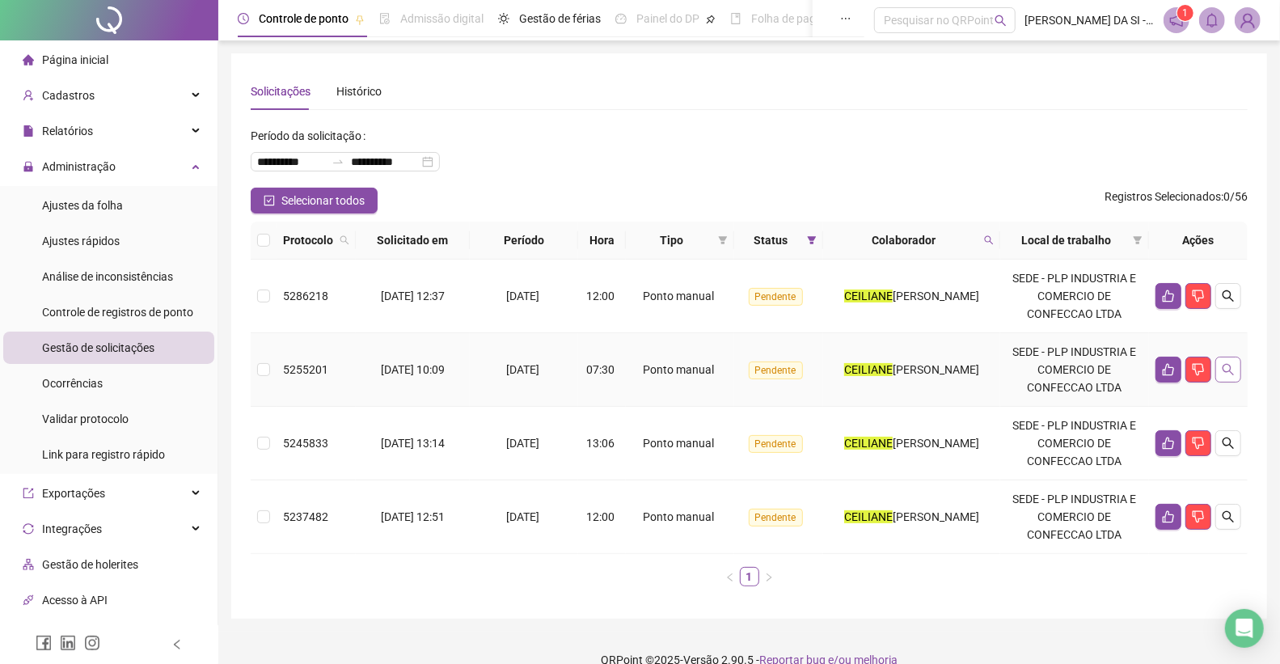
click at [1233, 367] on icon "search" at bounding box center [1228, 369] width 13 height 13
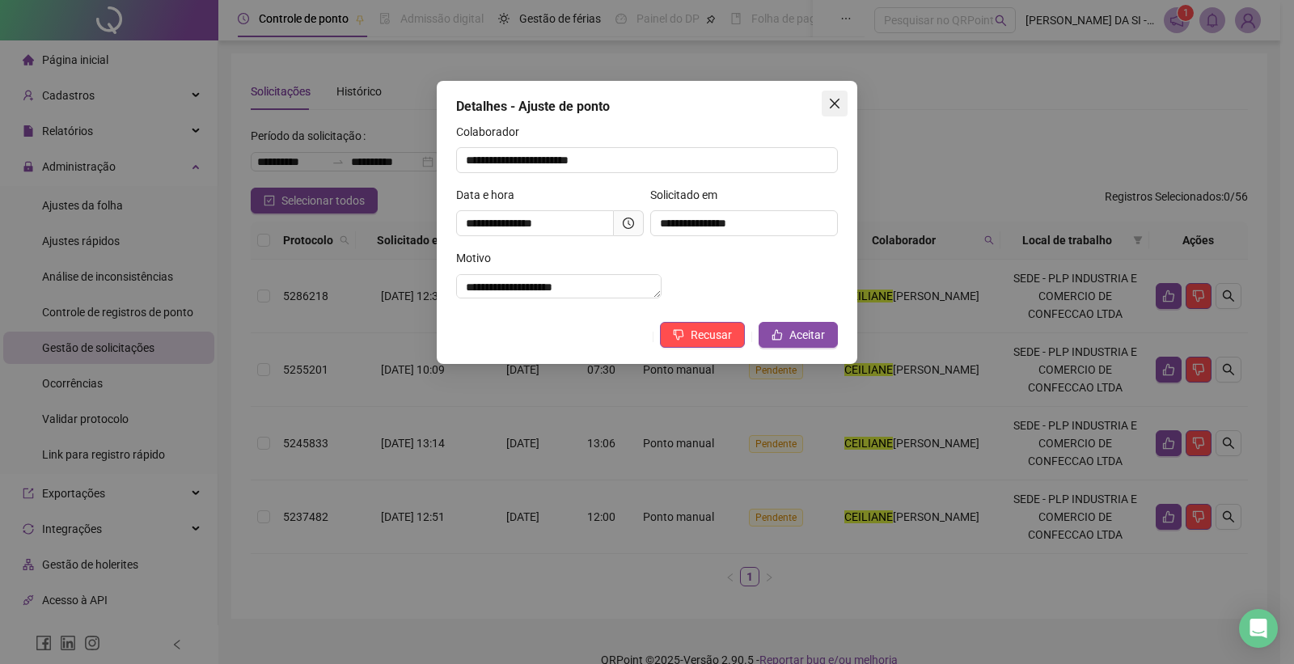
click at [843, 102] on span "Close" at bounding box center [835, 103] width 26 height 13
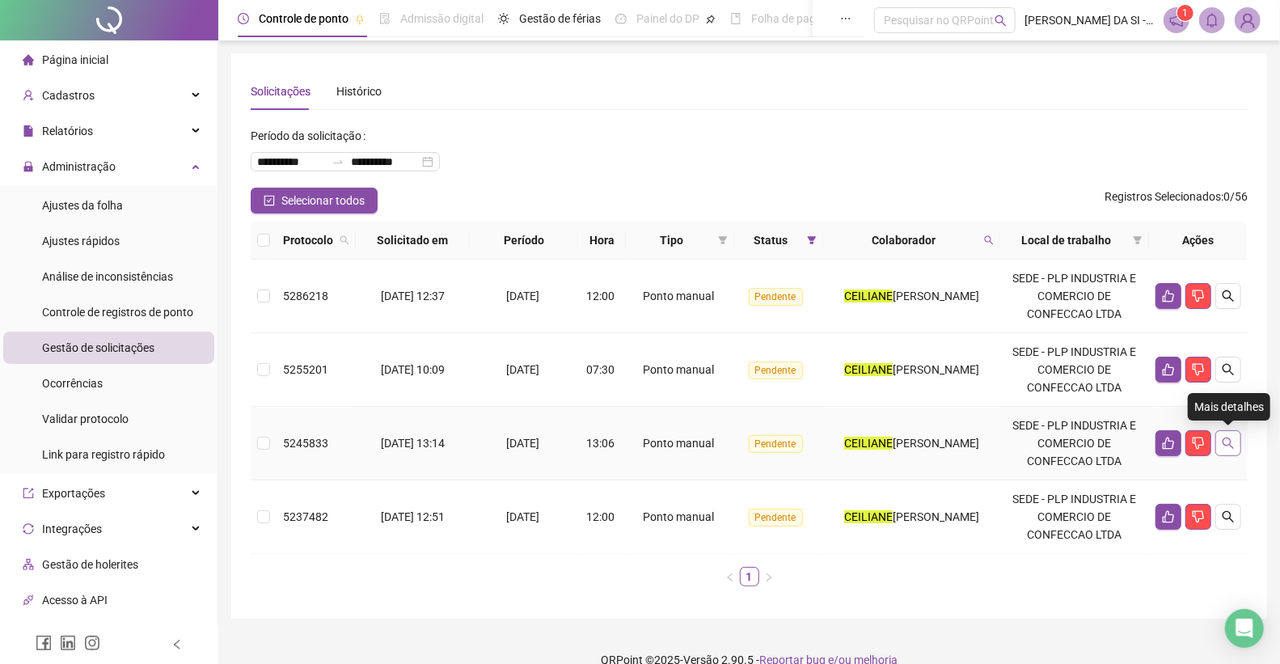
click at [1230, 440] on icon "search" at bounding box center [1228, 442] width 11 height 11
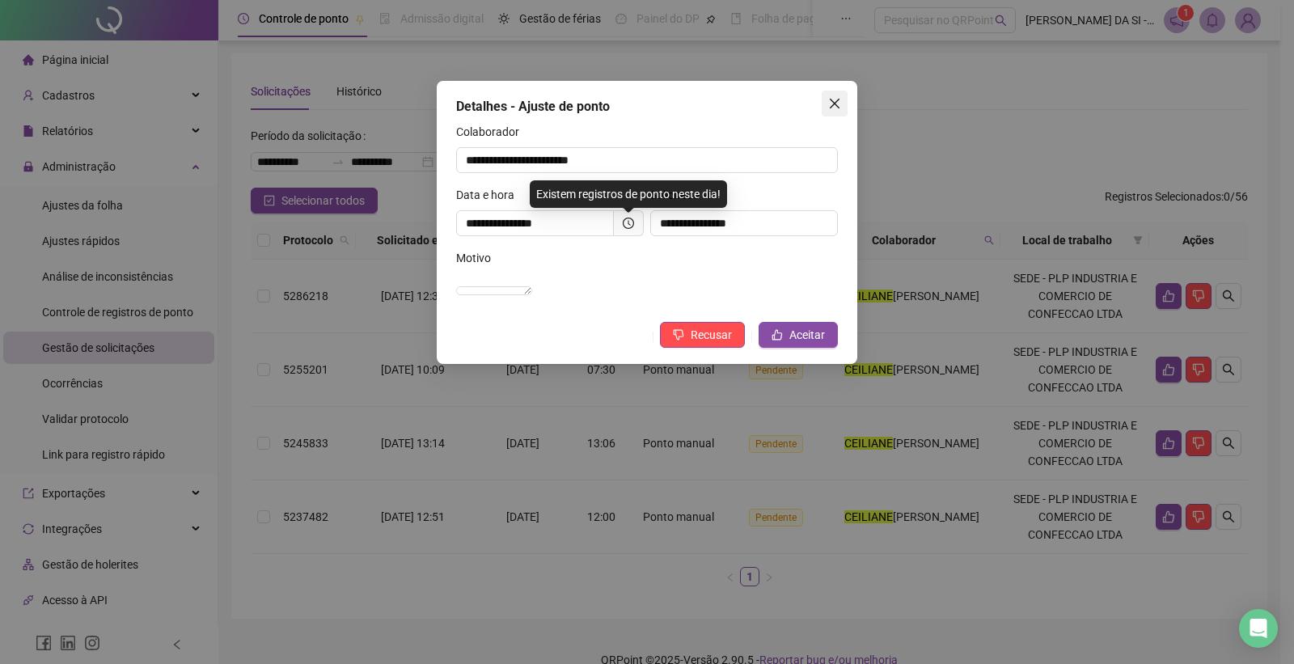
click at [831, 99] on icon "close" at bounding box center [834, 103] width 13 height 13
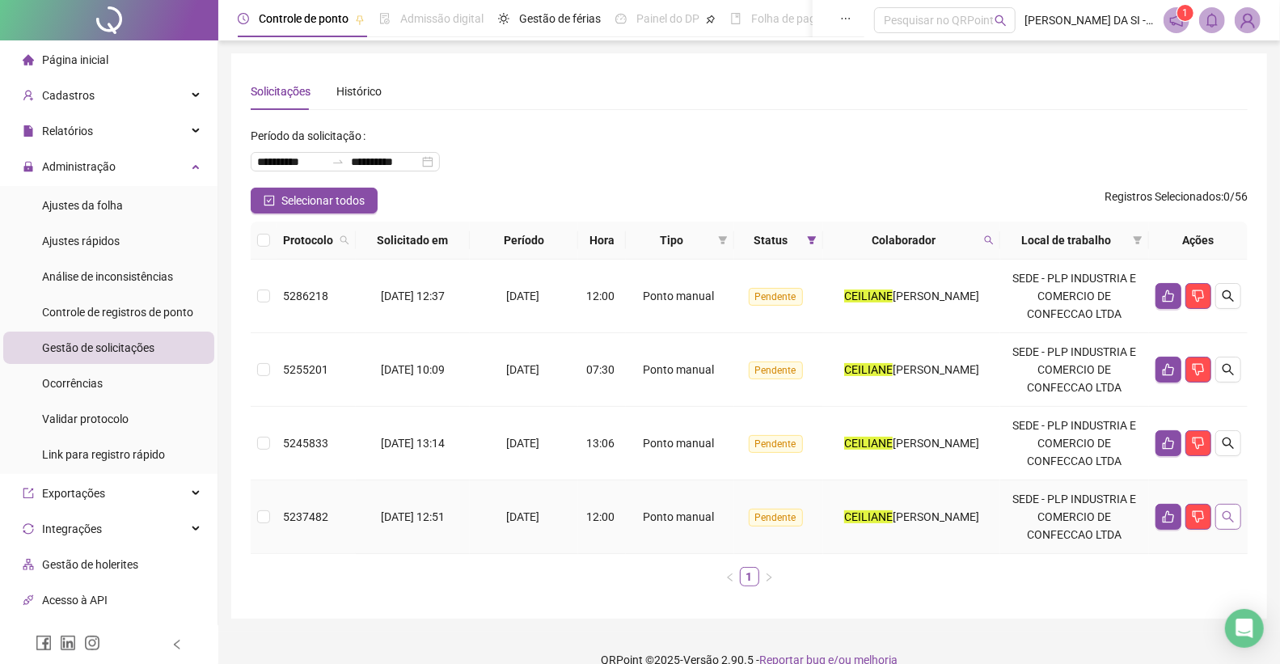
click at [1225, 522] on icon "search" at bounding box center [1228, 516] width 13 height 13
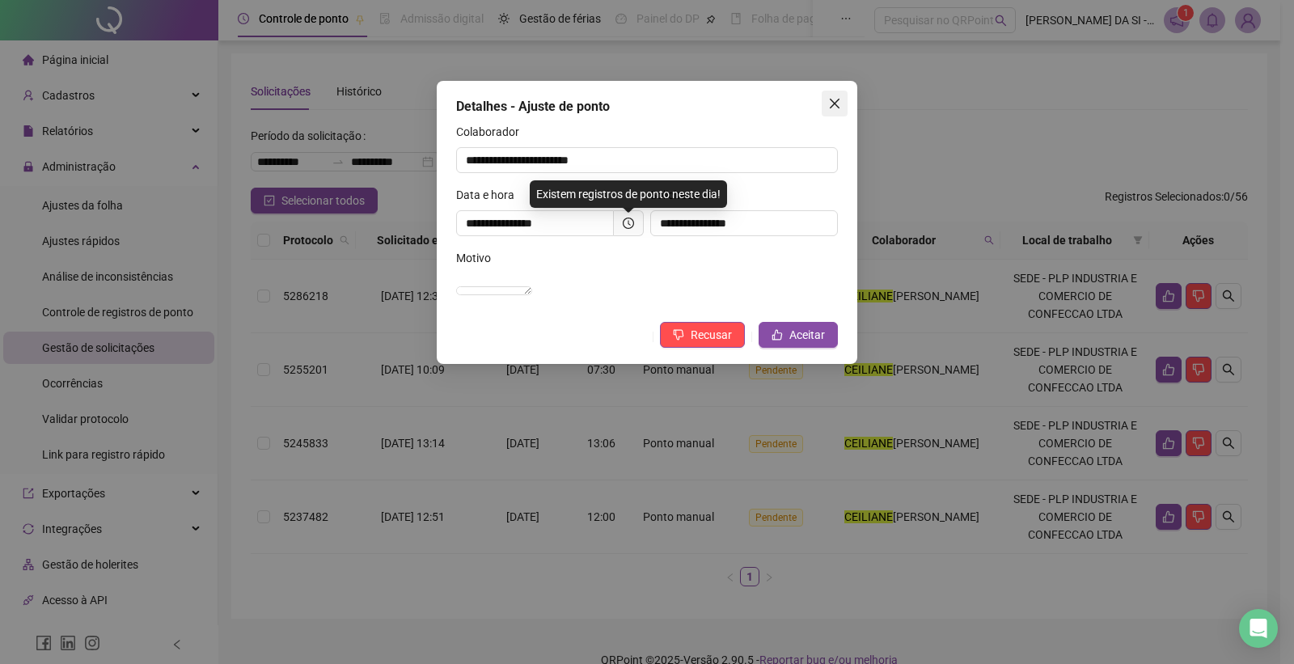
click at [837, 99] on icon "close" at bounding box center [834, 103] width 13 height 13
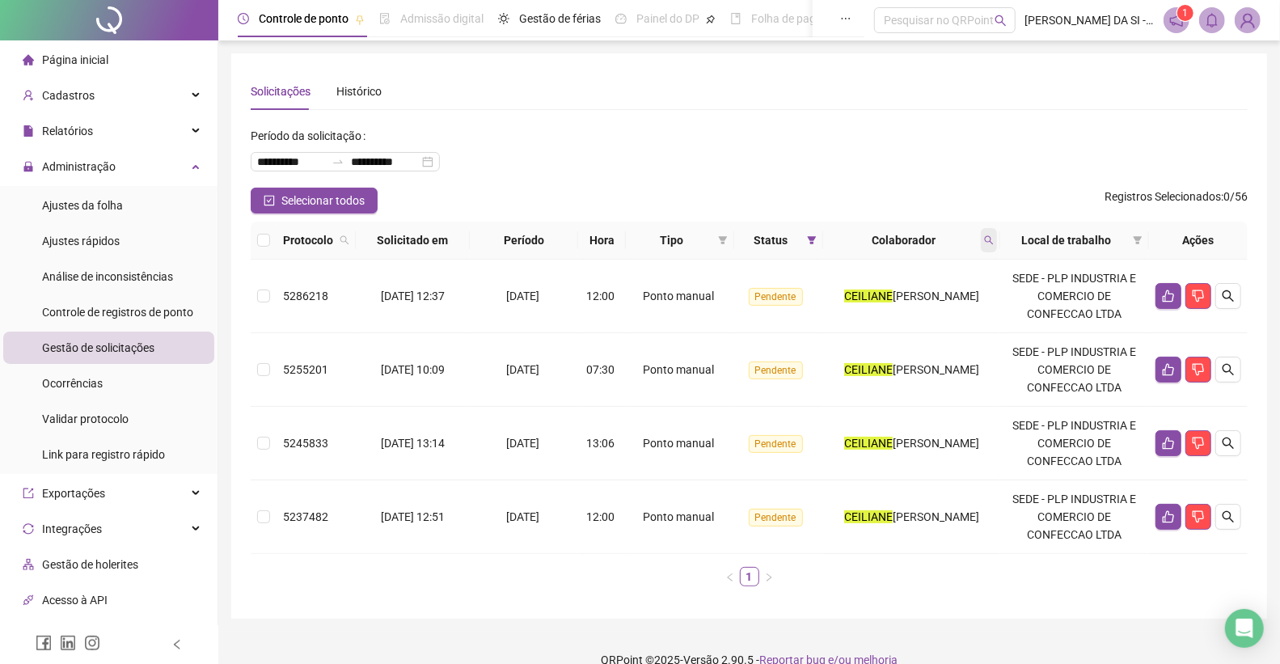
click at [986, 235] on span at bounding box center [989, 240] width 16 height 24
click at [879, 311] on span "Buscar" at bounding box center [889, 304] width 36 height 18
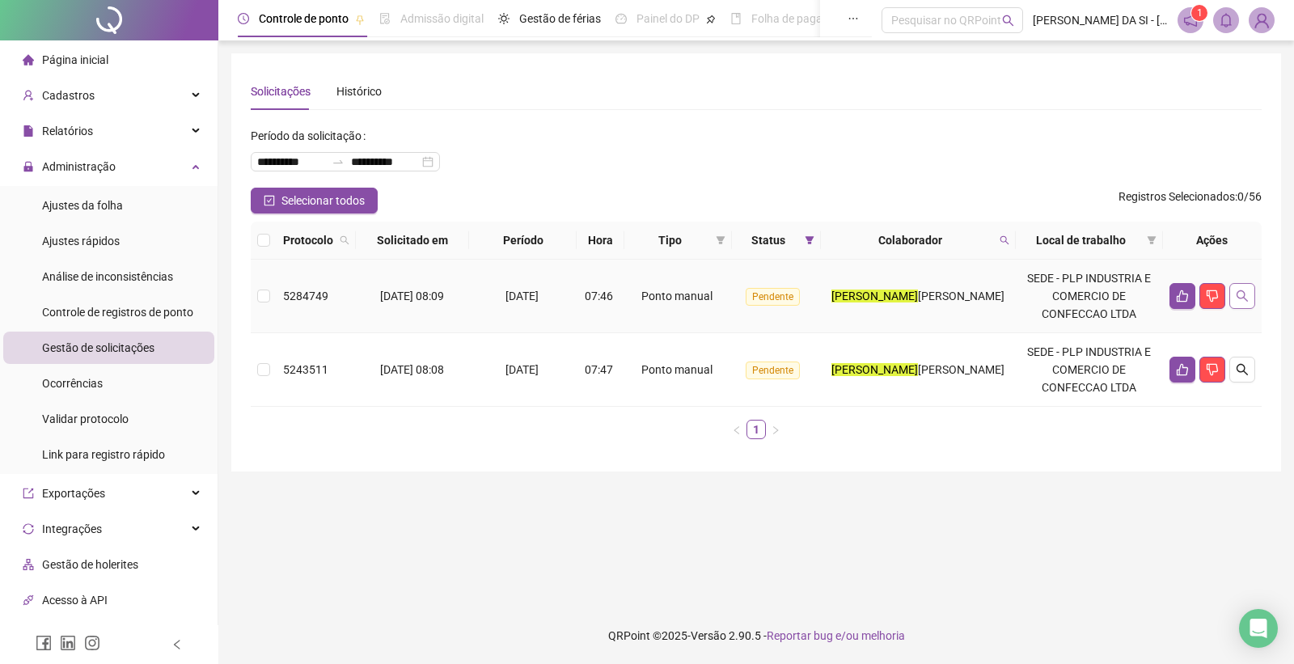
click at [1236, 299] on icon "search" at bounding box center [1242, 295] width 13 height 13
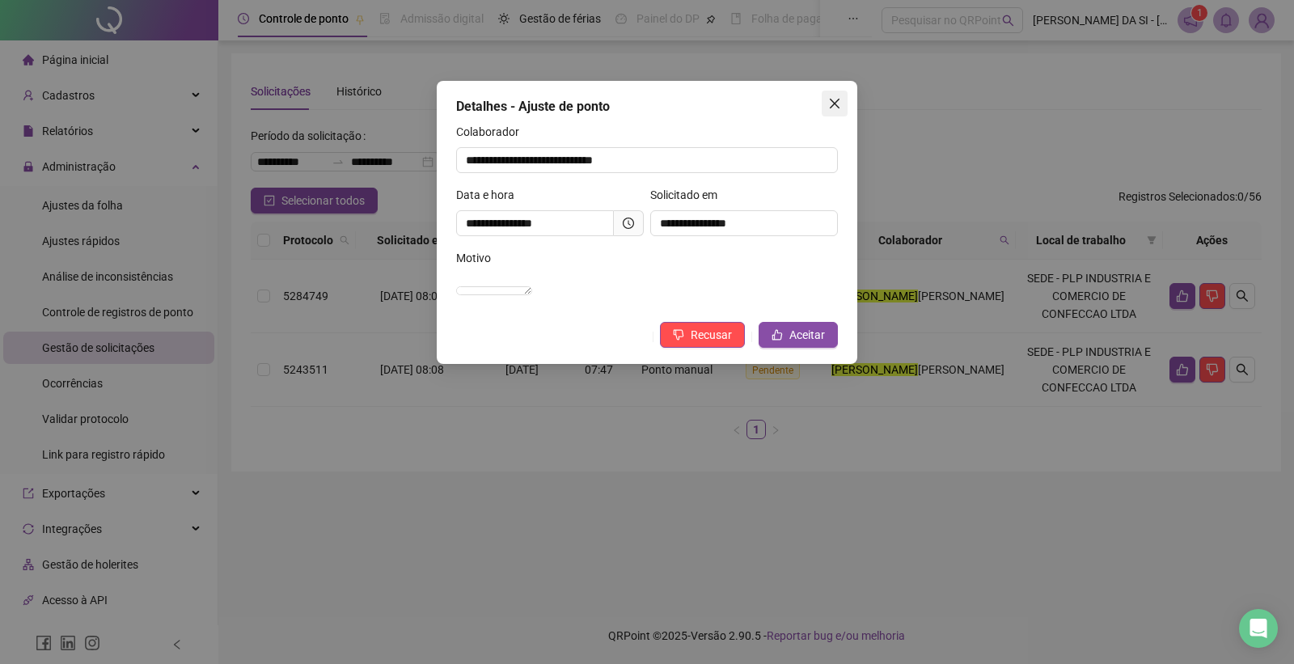
click at [837, 103] on icon "close" at bounding box center [834, 103] width 13 height 13
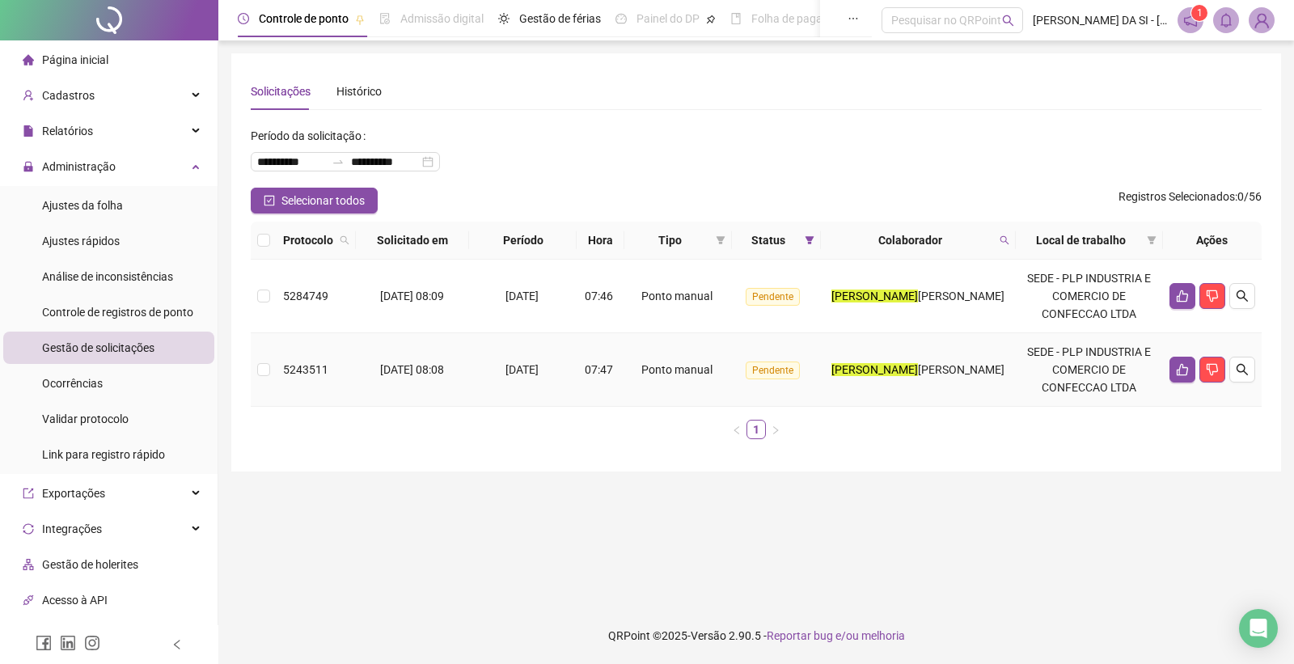
click at [918, 374] on span "KELLY MOREIRA RODRIGUES" at bounding box center [961, 369] width 87 height 13
click at [1240, 370] on icon "search" at bounding box center [1242, 369] width 13 height 13
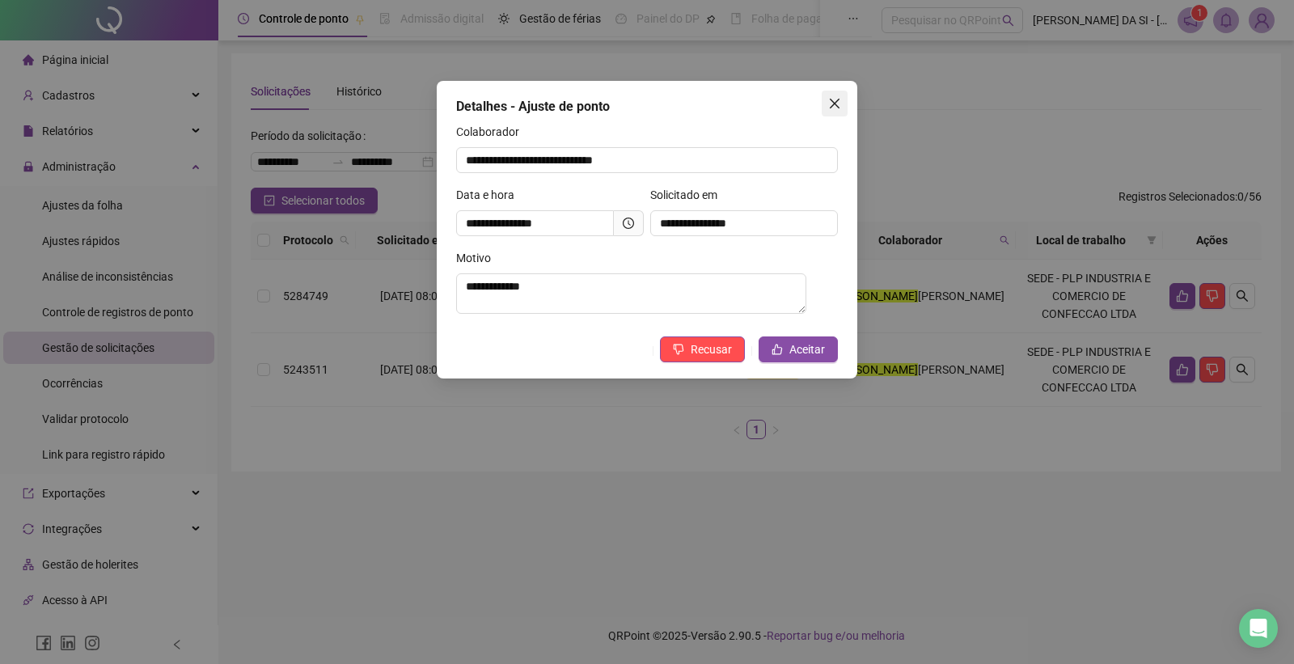
click at [836, 107] on icon "close" at bounding box center [834, 103] width 13 height 13
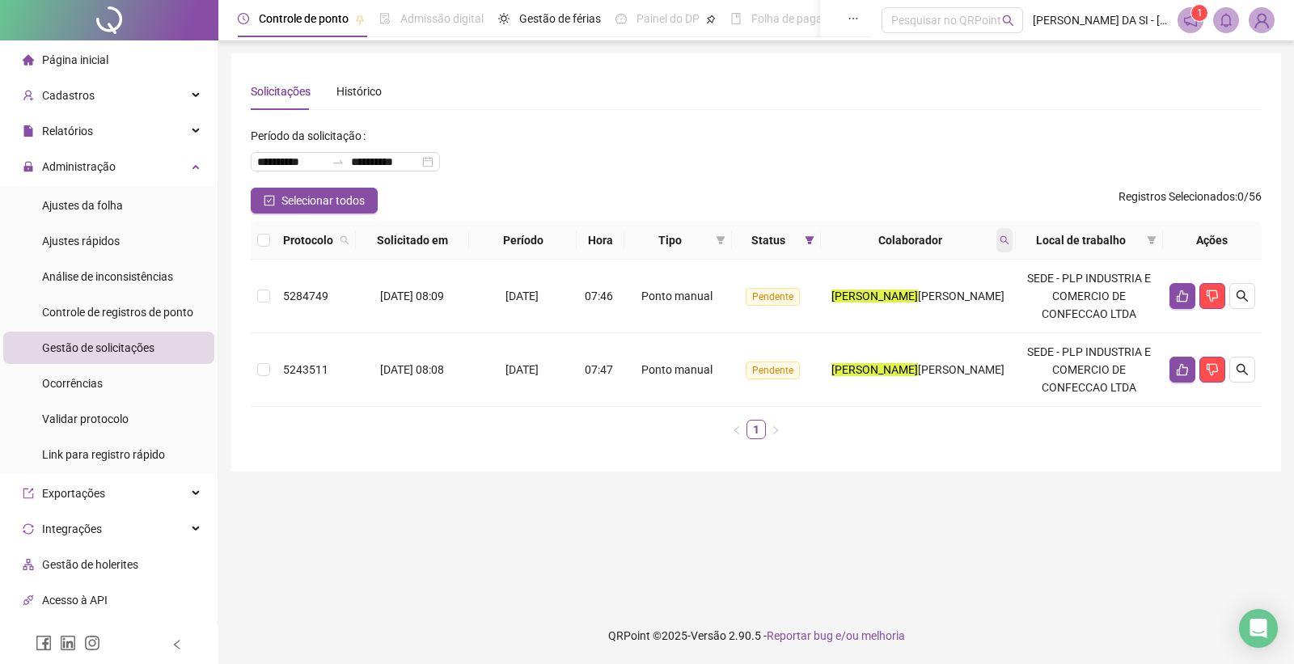
click at [1008, 243] on icon "search" at bounding box center [1004, 240] width 10 height 10
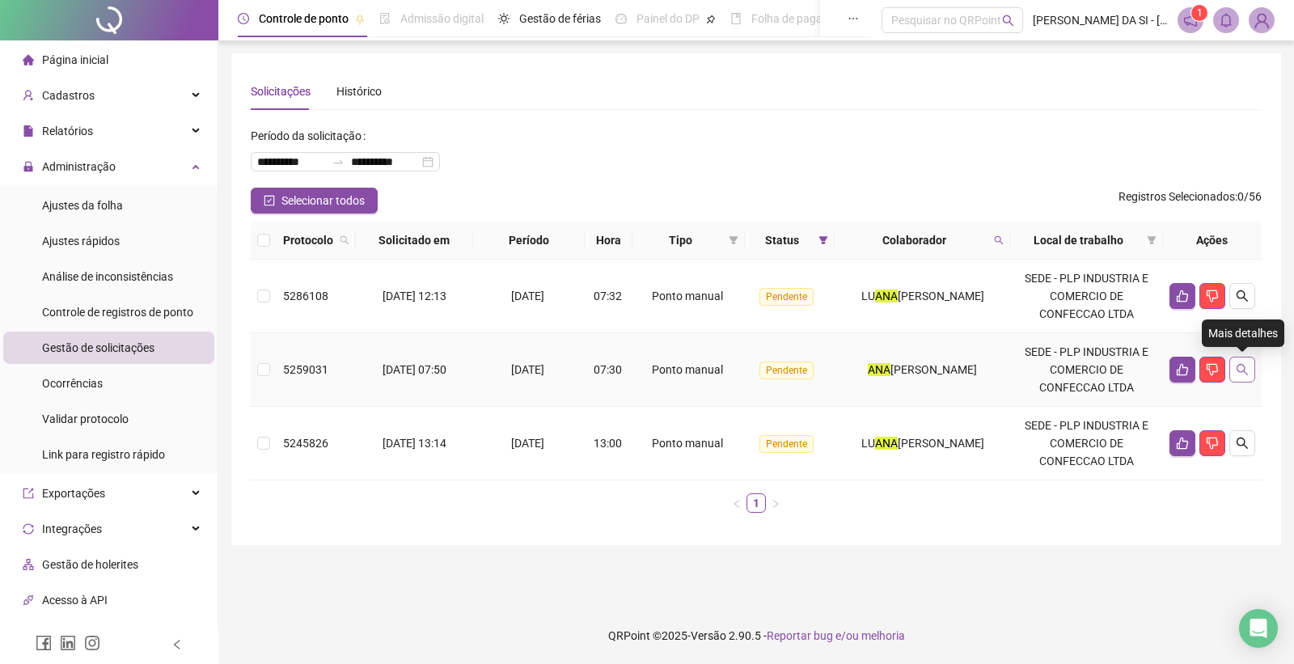
click at [1248, 378] on button "button" at bounding box center [1242, 370] width 26 height 26
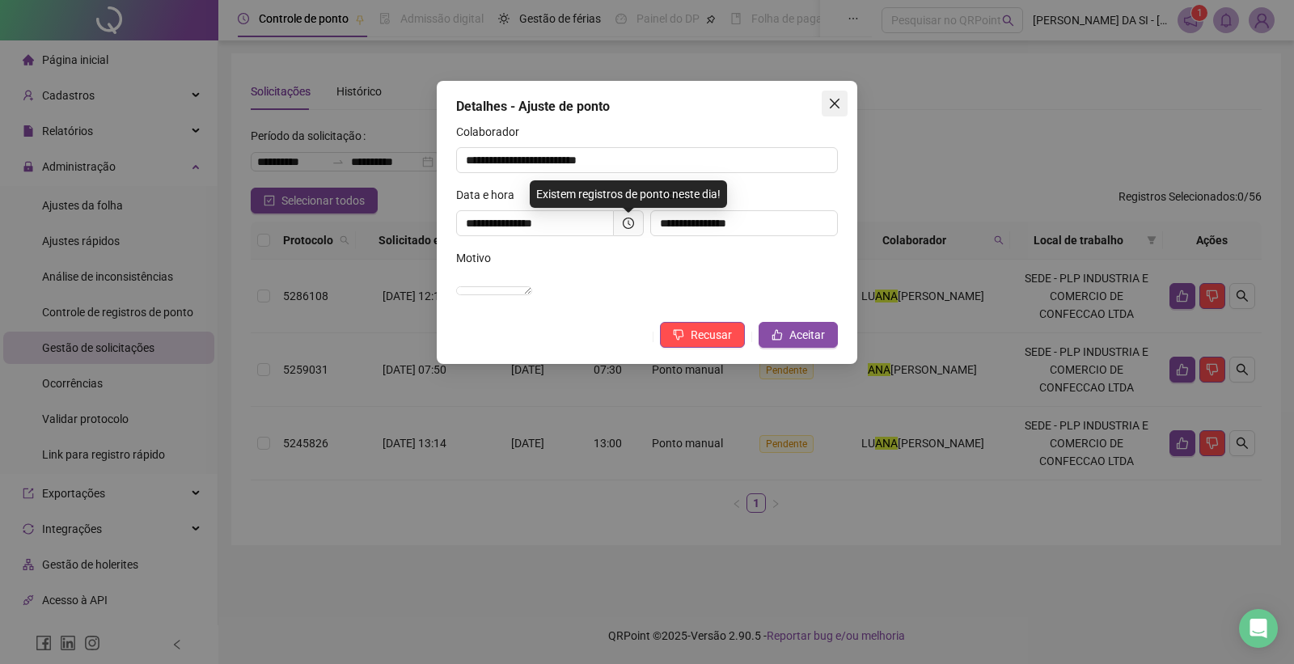
click at [839, 98] on icon "close" at bounding box center [834, 103] width 13 height 13
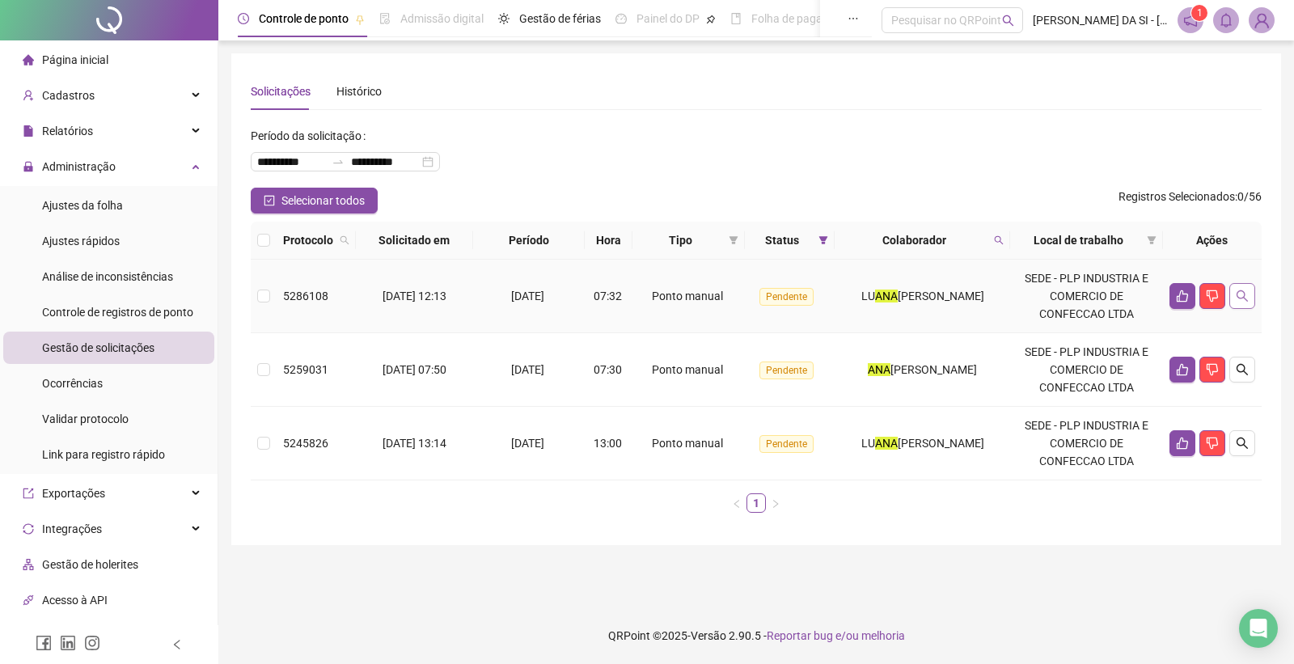
click at [1243, 302] on button "button" at bounding box center [1242, 296] width 26 height 26
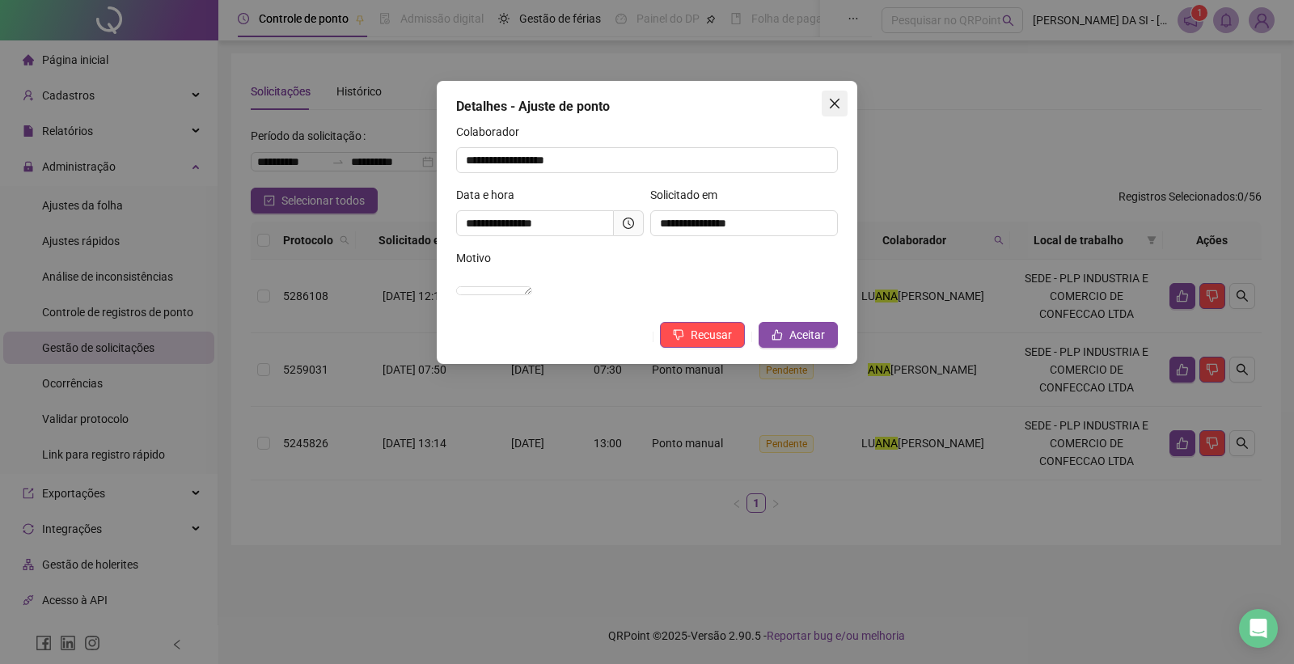
click at [841, 103] on span "Close" at bounding box center [835, 103] width 26 height 13
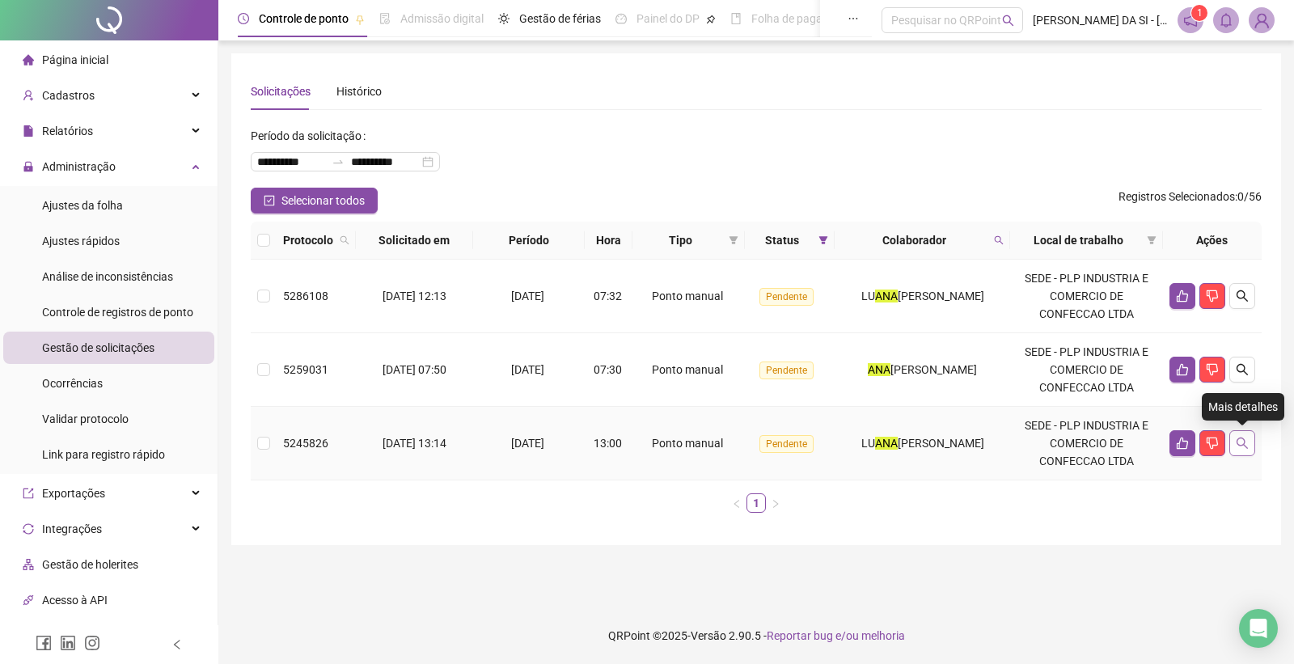
click at [1240, 446] on icon "search" at bounding box center [1242, 443] width 13 height 13
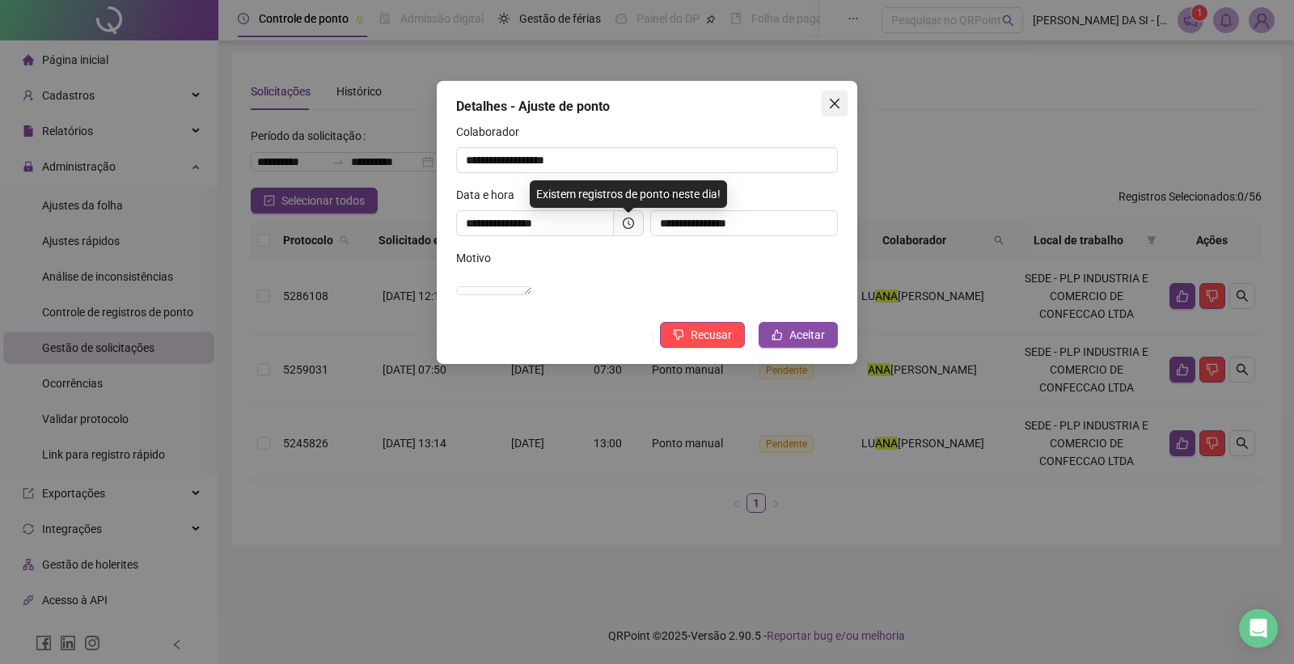
click at [830, 108] on icon "close" at bounding box center [834, 103] width 13 height 13
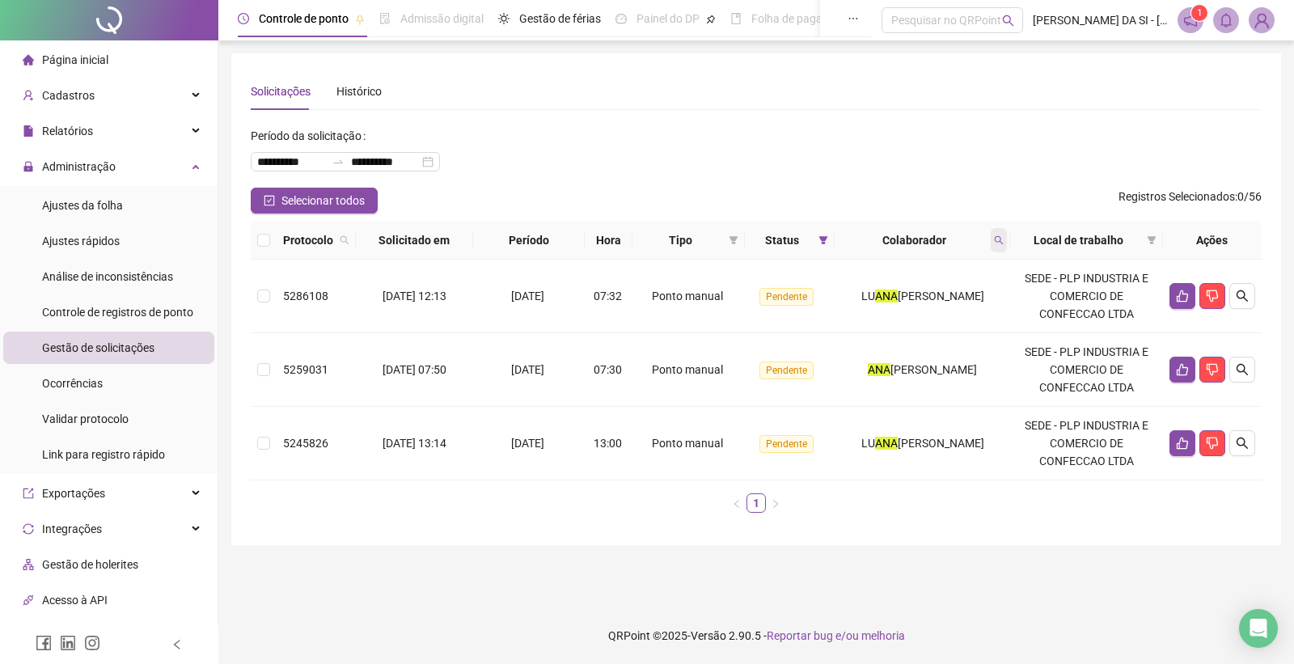
click at [1003, 241] on icon "search" at bounding box center [999, 240] width 10 height 10
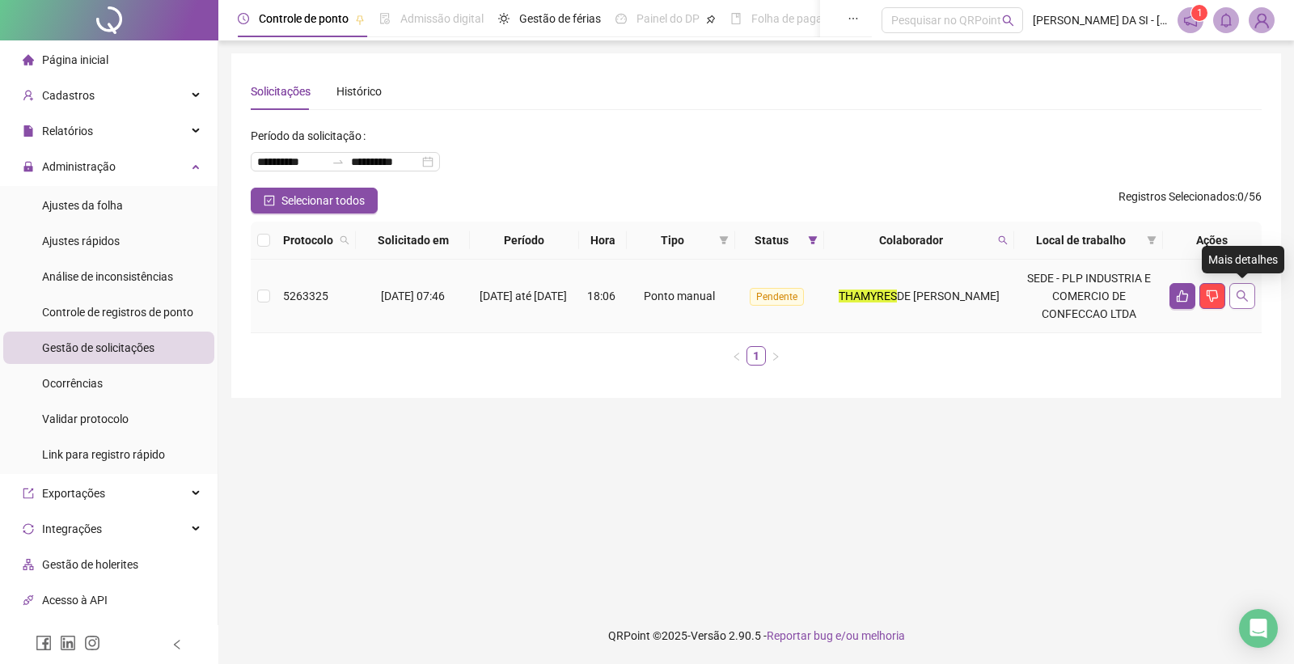
click at [1242, 293] on icon "search" at bounding box center [1242, 295] width 13 height 13
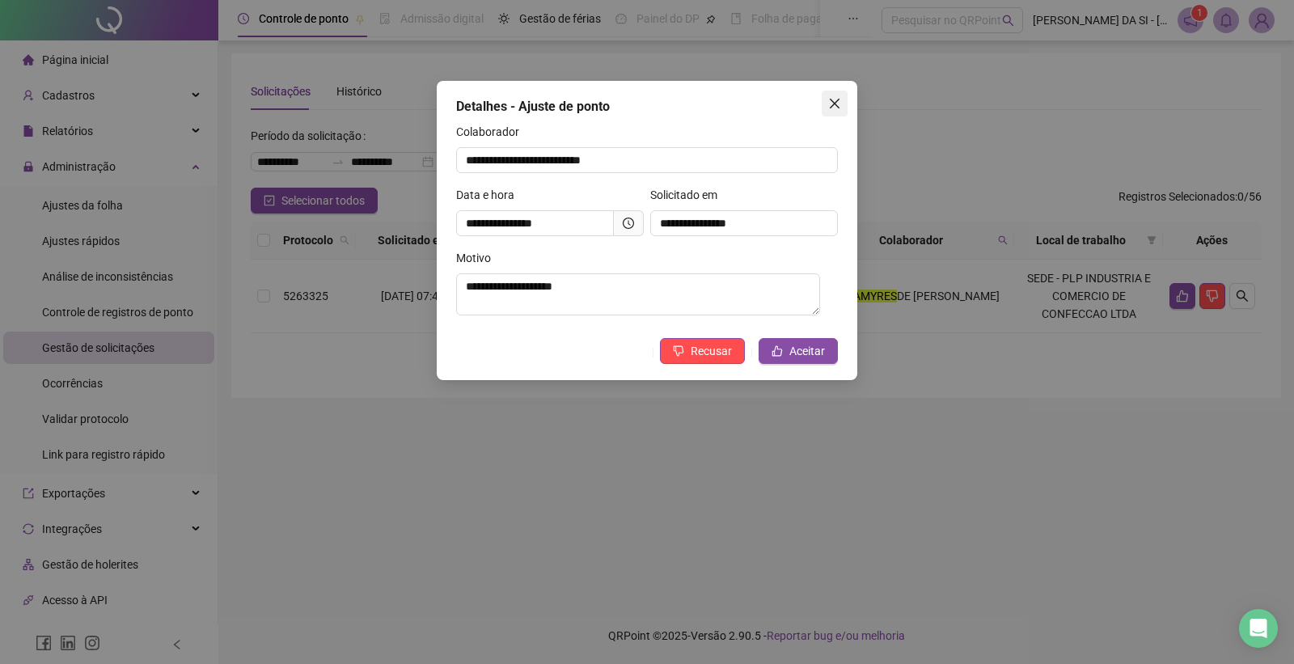
click at [839, 95] on button "Close" at bounding box center [835, 104] width 26 height 26
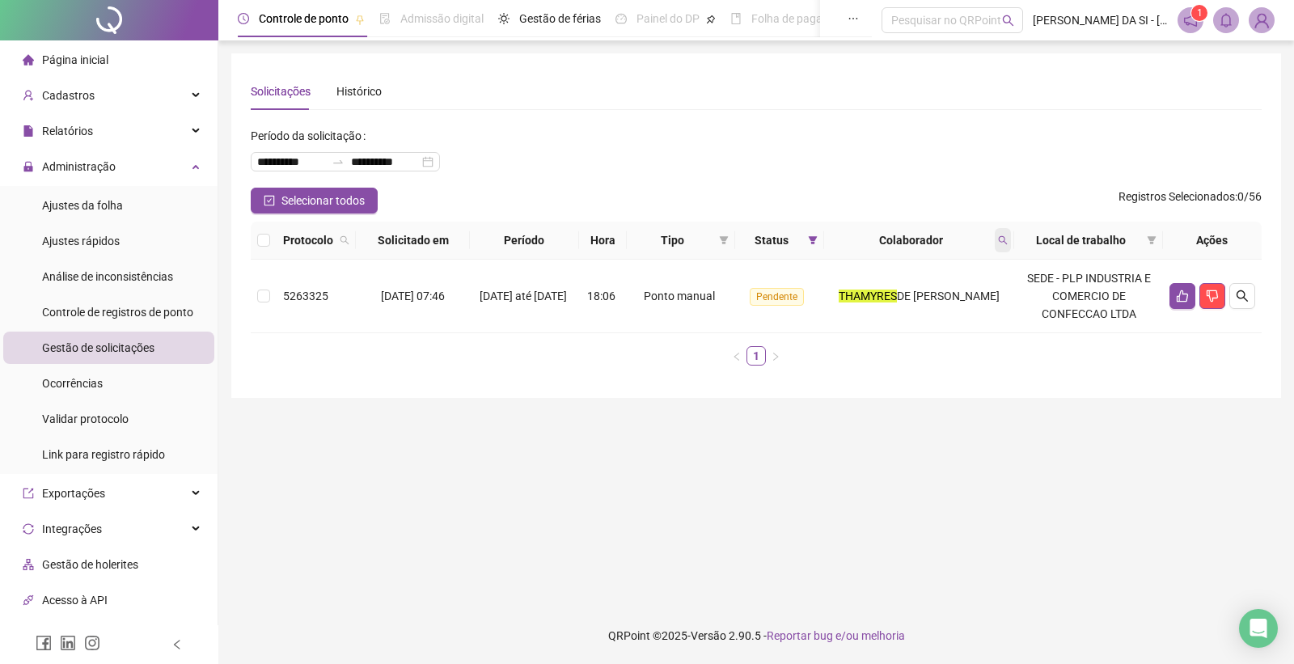
click at [1007, 245] on span at bounding box center [1003, 240] width 16 height 24
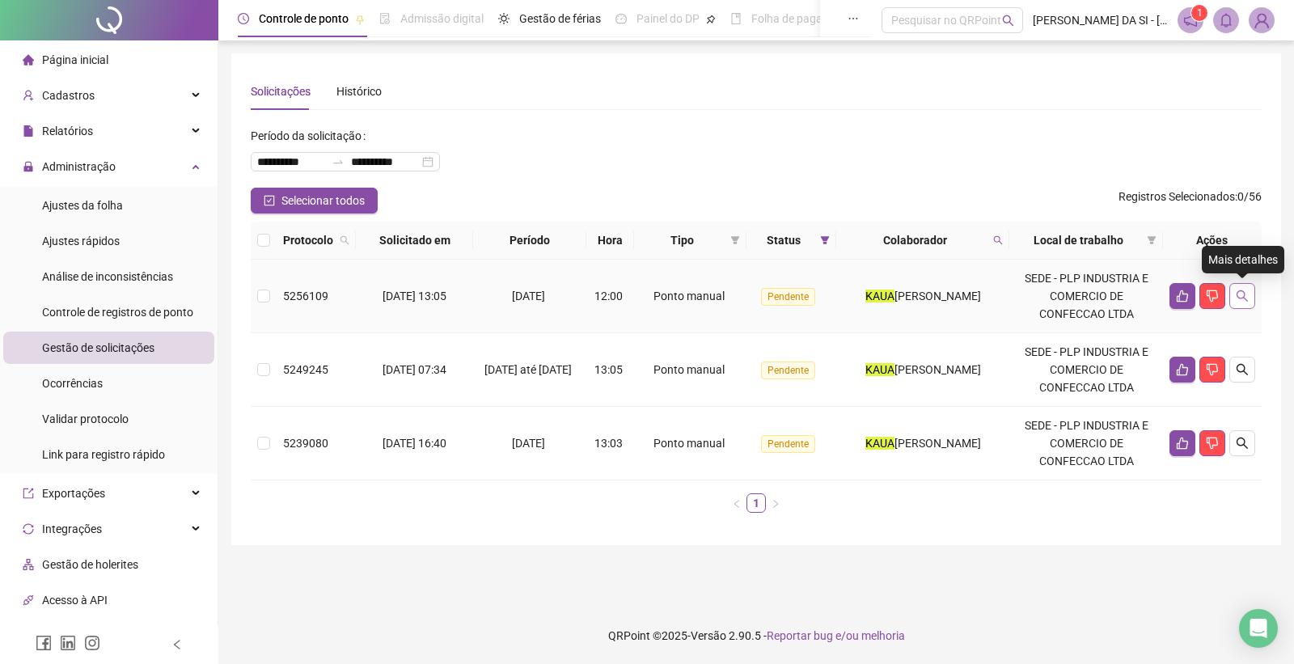
click at [1242, 294] on icon "search" at bounding box center [1242, 295] width 13 height 13
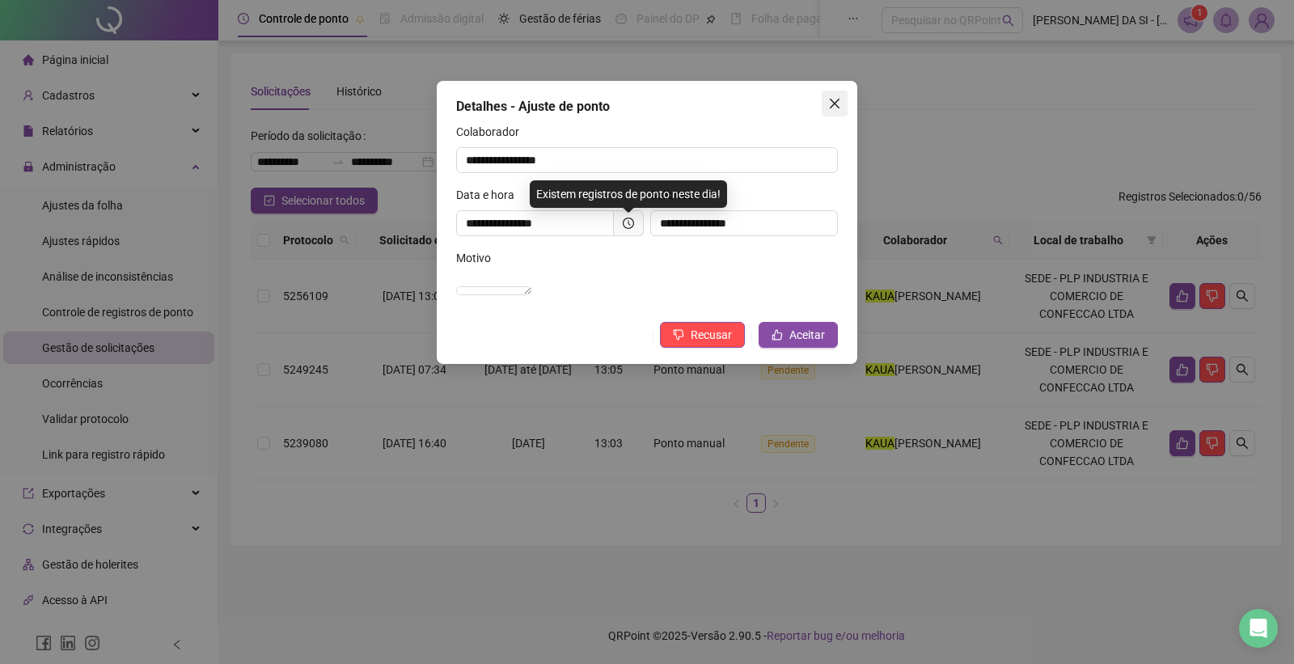
click at [838, 100] on icon "close" at bounding box center [834, 103] width 13 height 13
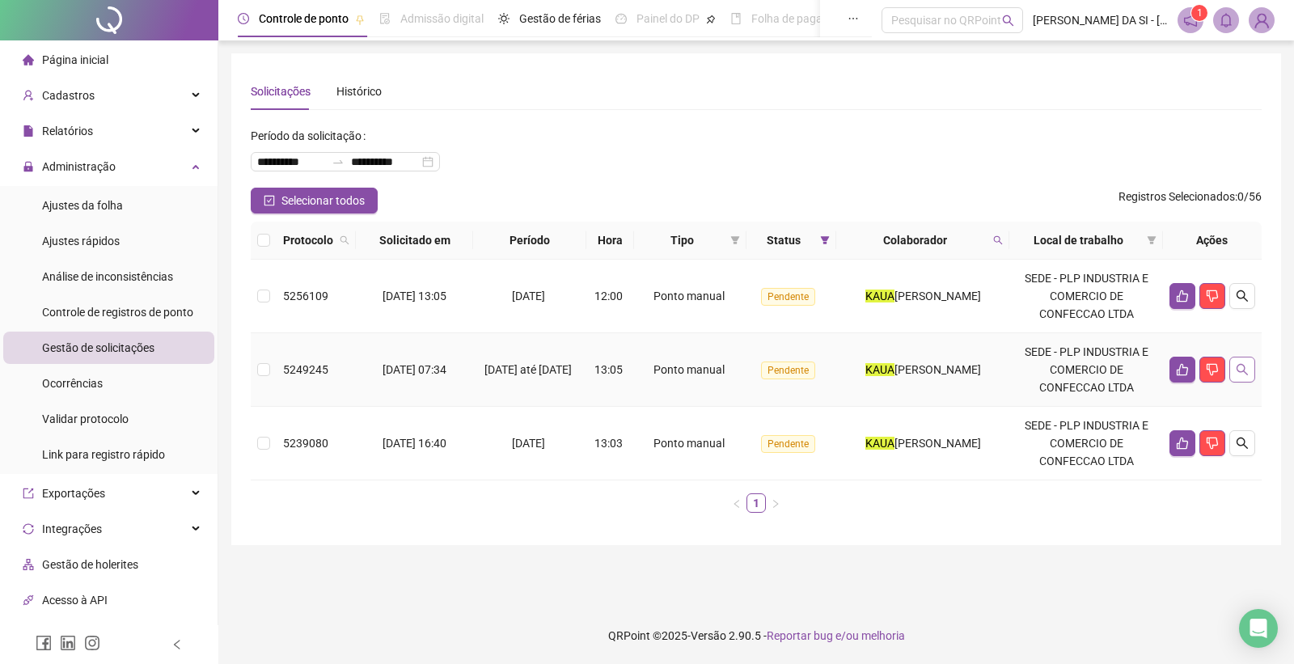
click at [1247, 365] on icon "search" at bounding box center [1242, 369] width 13 height 13
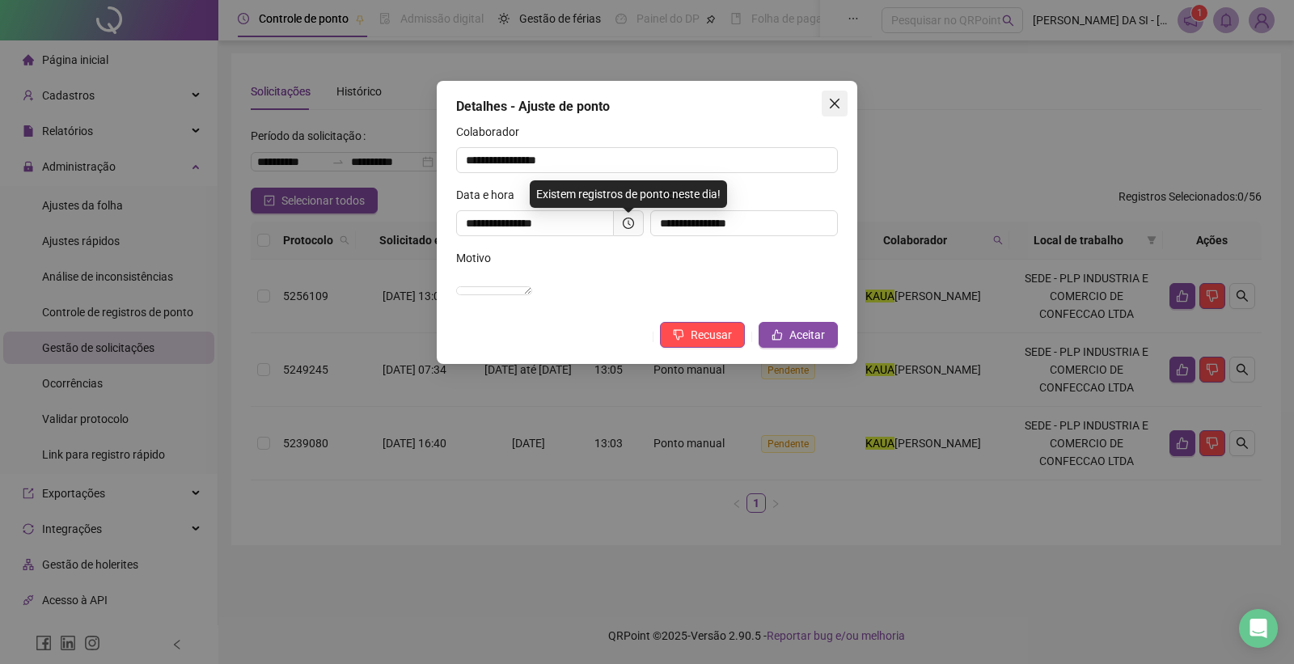
click at [833, 106] on icon "close" at bounding box center [834, 103] width 13 height 13
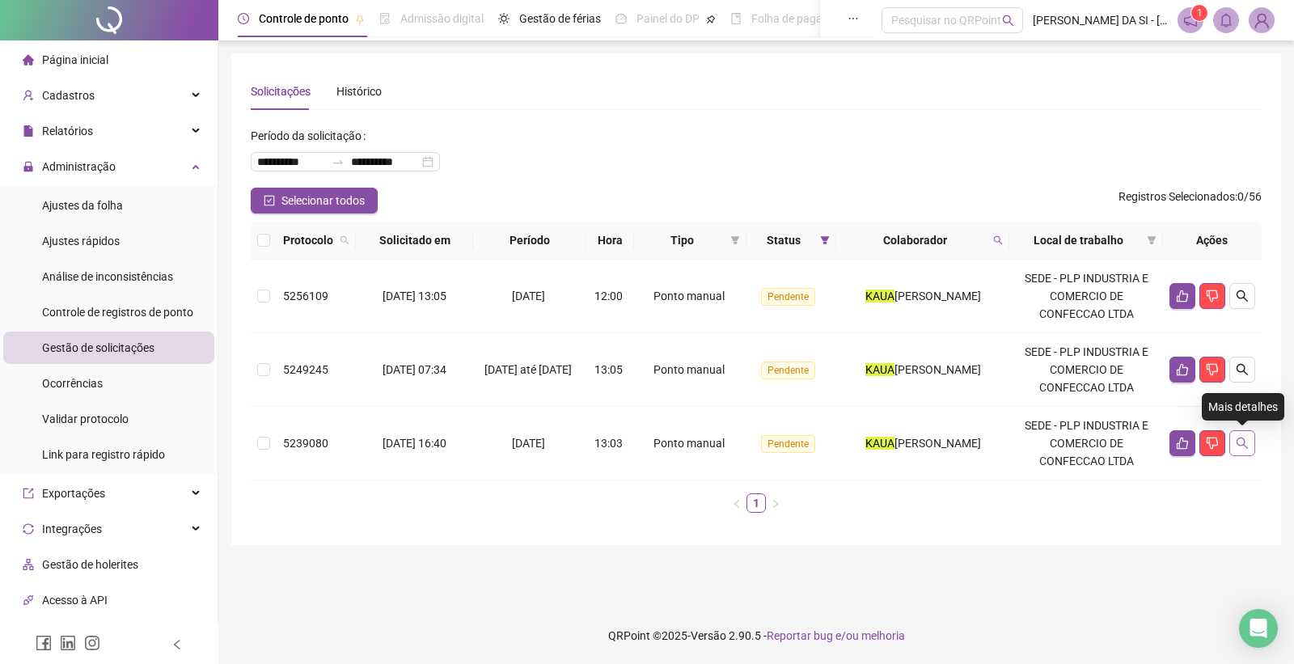
click at [1253, 445] on button "button" at bounding box center [1242, 443] width 26 height 26
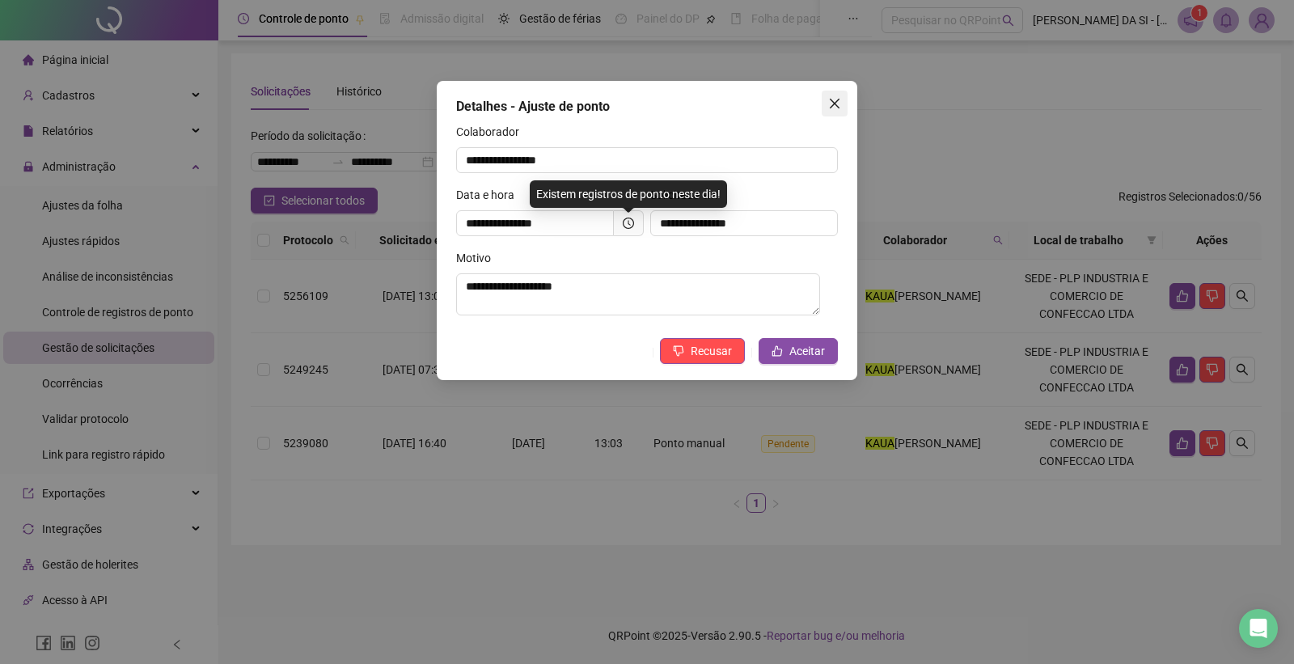
click at [830, 93] on button "Close" at bounding box center [835, 104] width 26 height 26
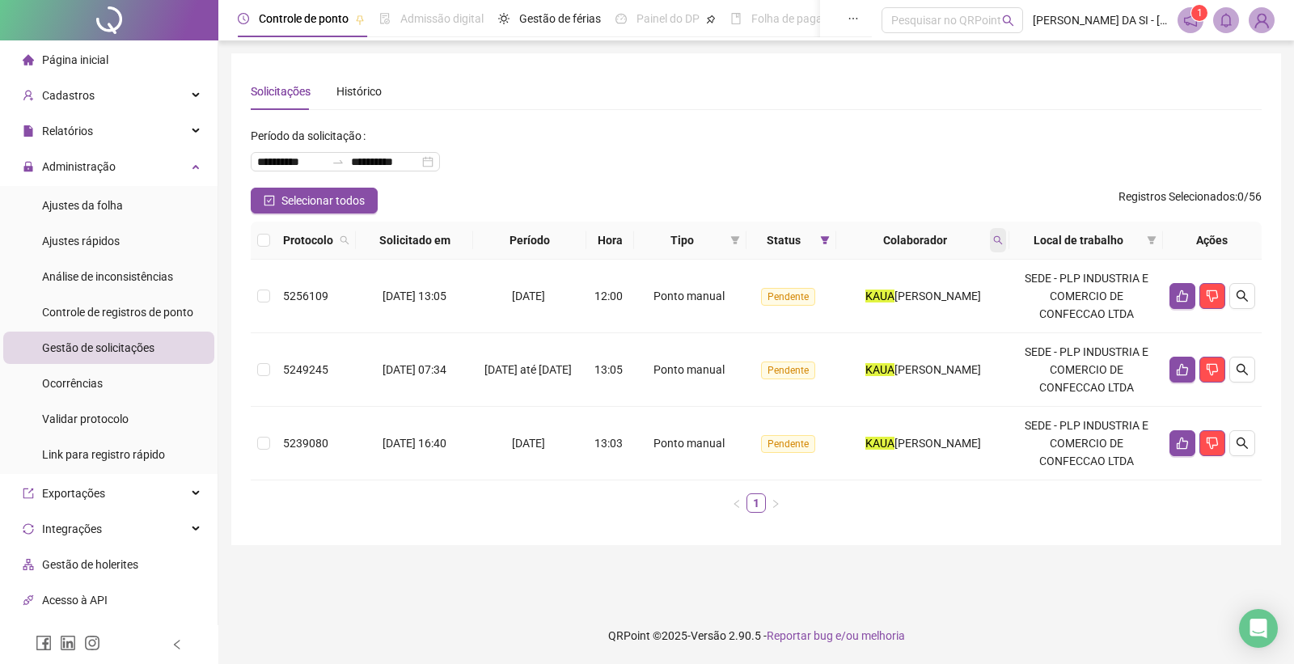
click at [998, 237] on icon "search" at bounding box center [998, 240] width 10 height 10
type input "********"
click at [909, 304] on span "Buscar" at bounding box center [896, 304] width 36 height 18
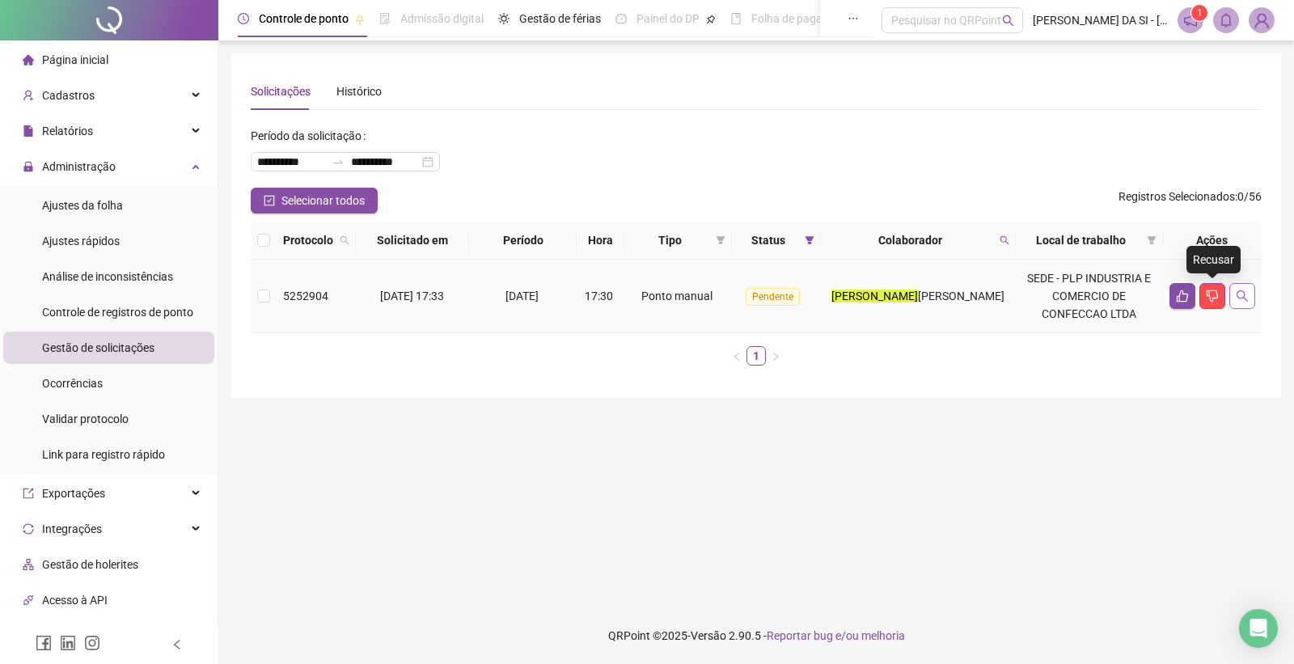
click at [1243, 289] on icon "search" at bounding box center [1242, 295] width 13 height 13
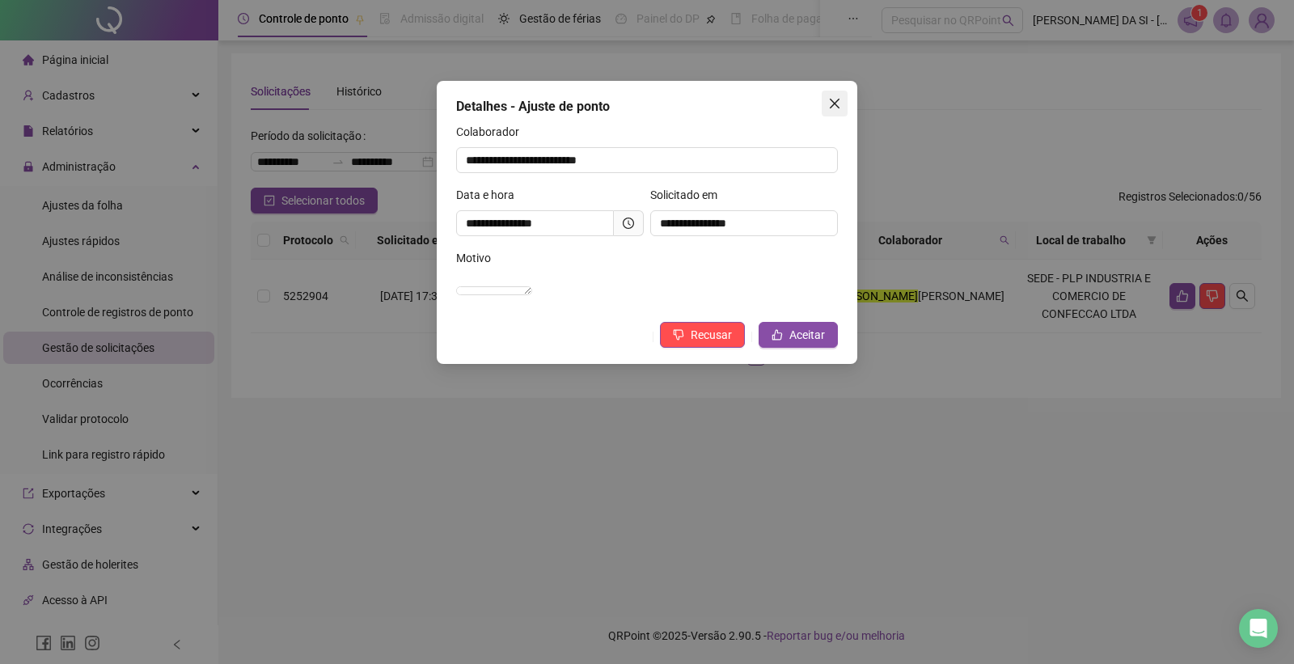
click at [842, 105] on span "Close" at bounding box center [835, 103] width 26 height 13
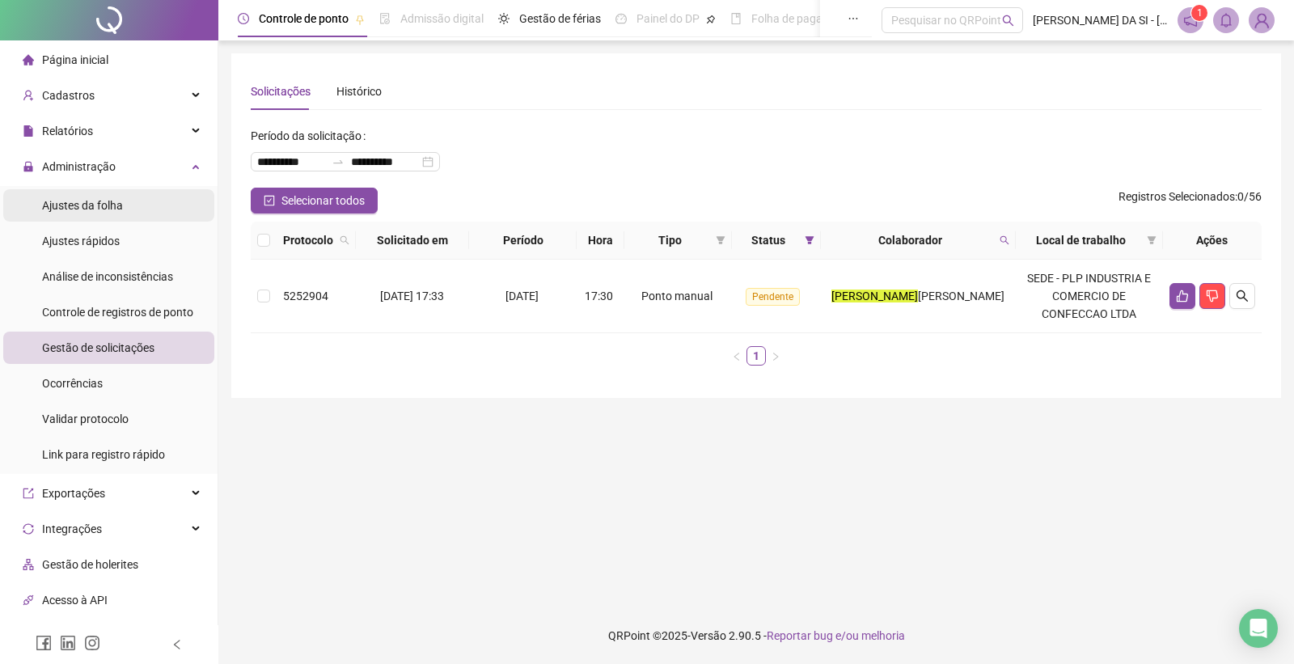
click at [91, 205] on span "Ajustes da folha" at bounding box center [82, 205] width 81 height 13
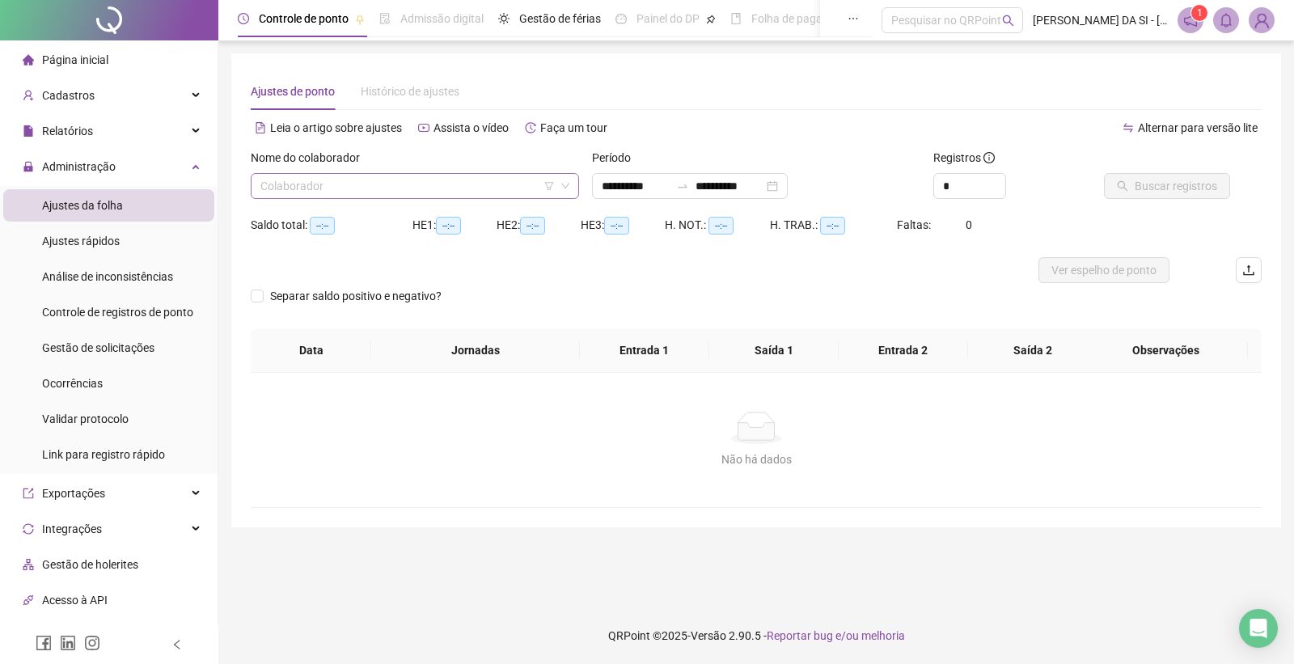
type input "**********"
click at [501, 181] on input "search" at bounding box center [407, 186] width 294 height 24
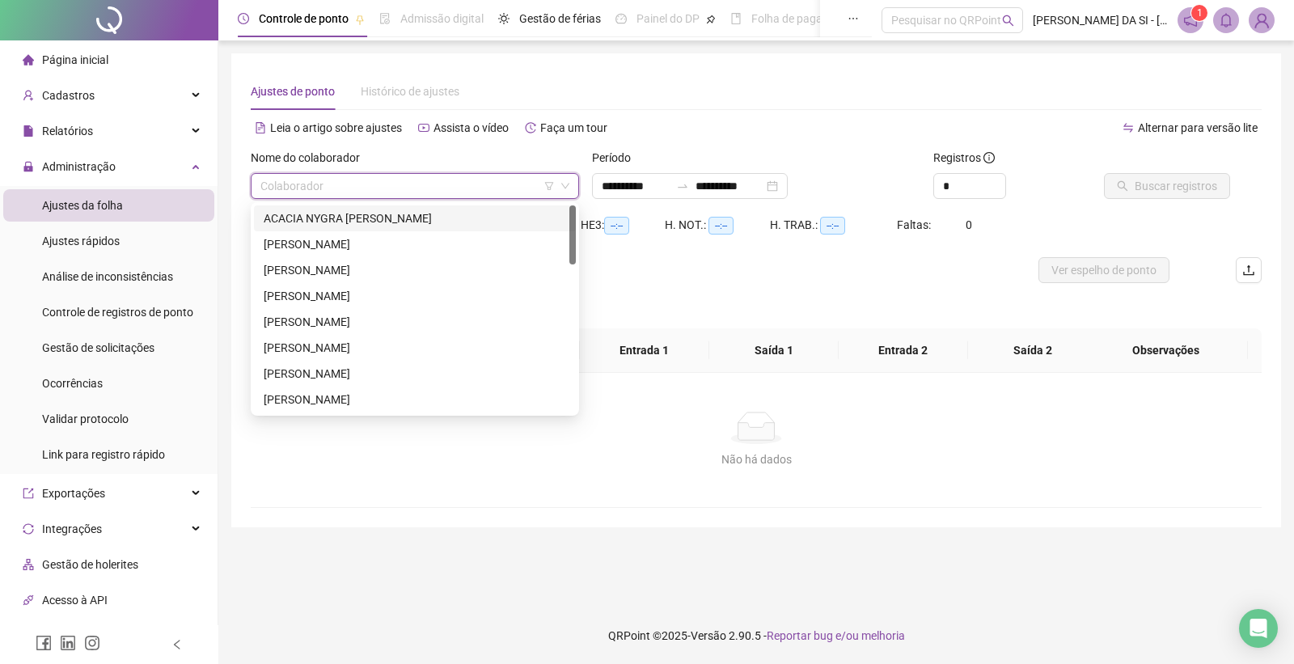
click at [441, 214] on div "ACACIA NYGRA [PERSON_NAME]" at bounding box center [415, 218] width 302 height 18
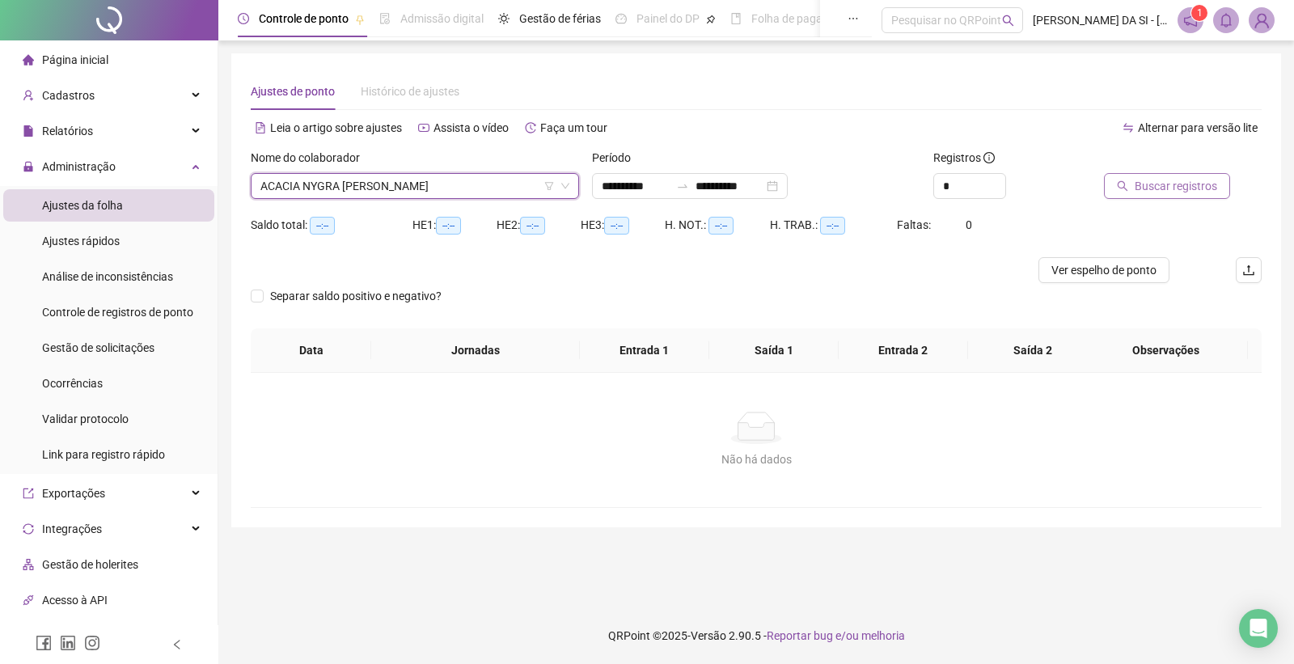
click at [1158, 183] on span "Buscar registros" at bounding box center [1175, 186] width 82 height 18
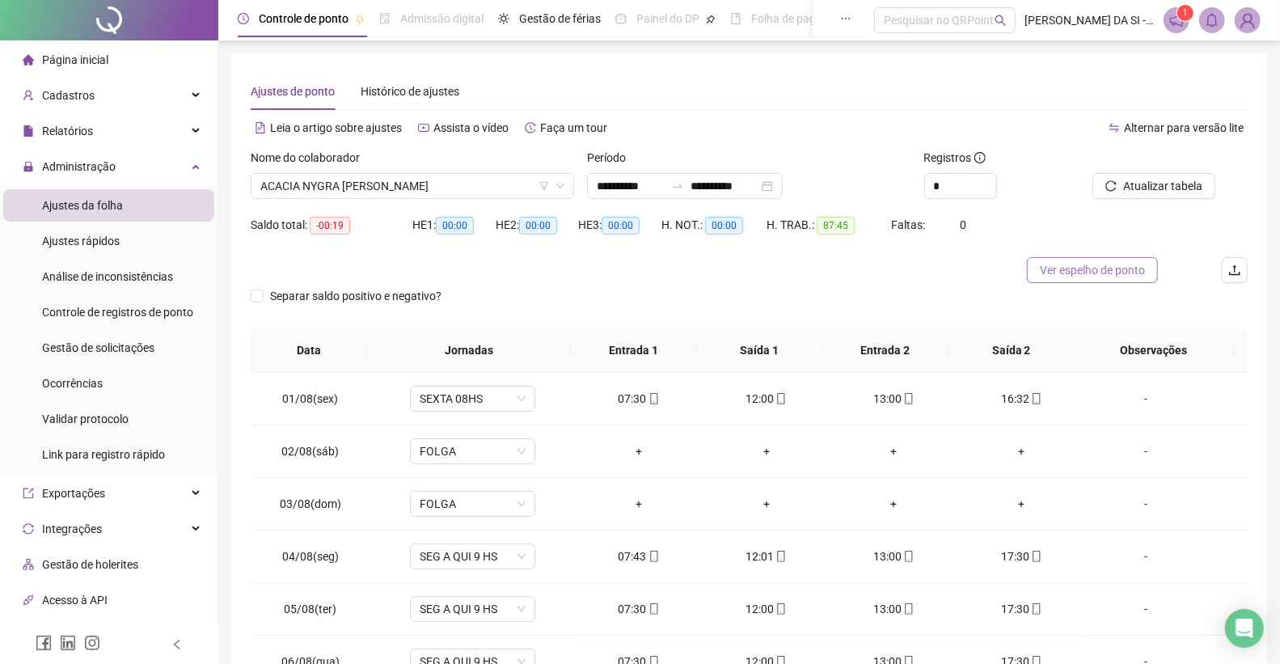
click at [1109, 268] on span "Ver espelho de ponto" at bounding box center [1092, 270] width 105 height 18
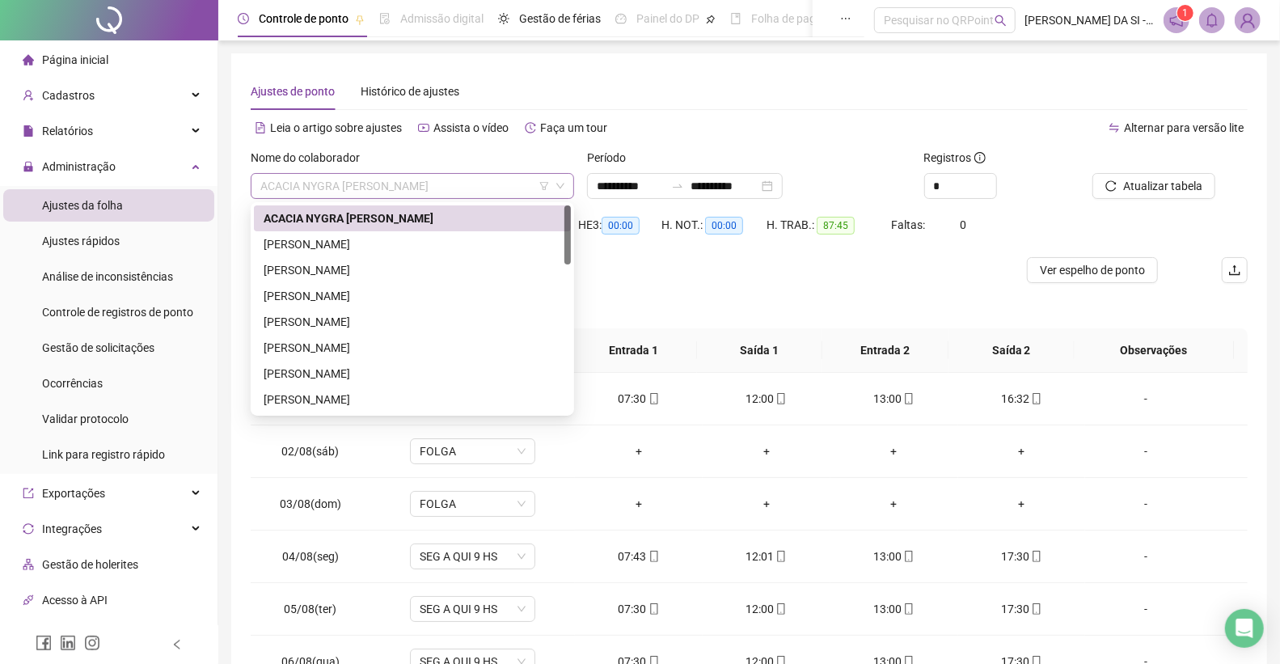
click at [494, 184] on span "ACACIA NYGRA [PERSON_NAME]" at bounding box center [412, 186] width 304 height 24
click at [378, 246] on div "[PERSON_NAME]" at bounding box center [413, 244] width 298 height 18
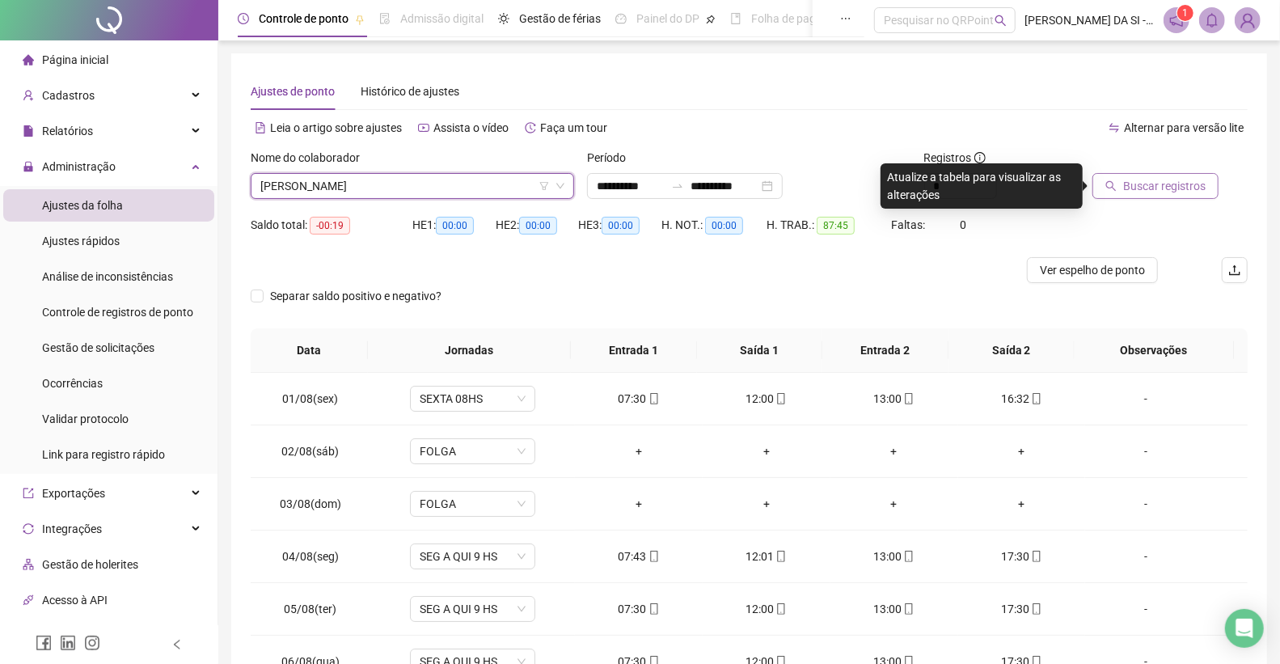
click at [1151, 194] on span "Buscar registros" at bounding box center [1164, 186] width 82 height 18
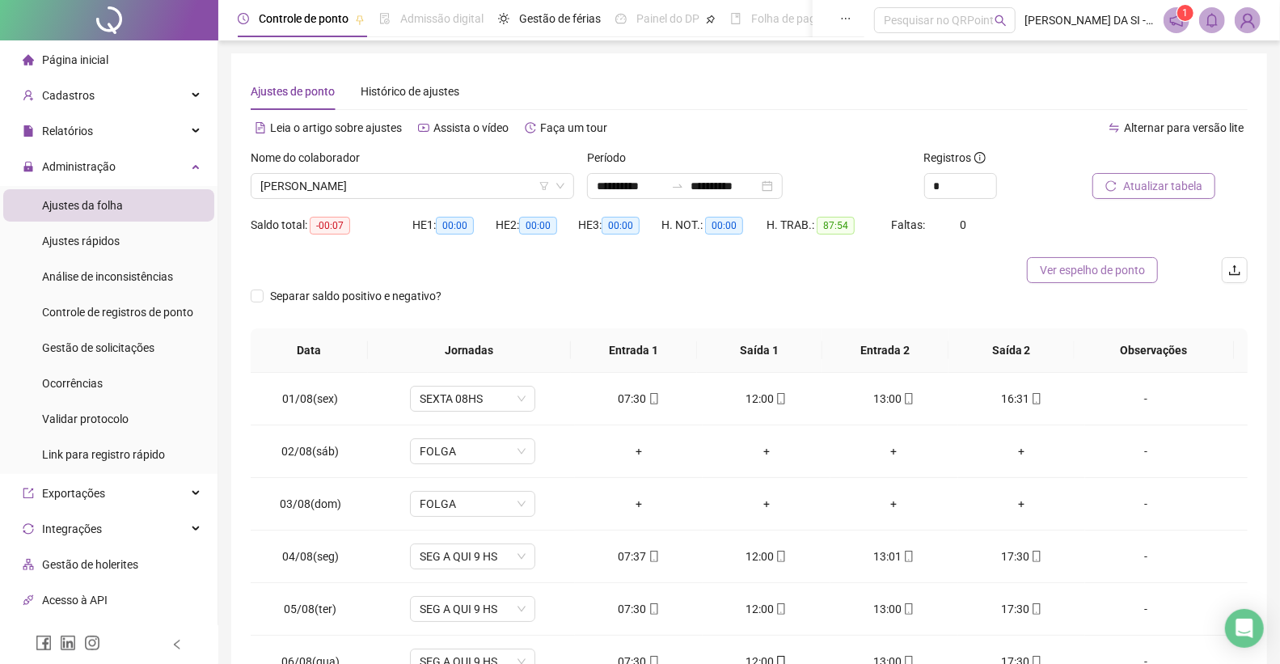
click at [1109, 271] on span "Ver espelho de ponto" at bounding box center [1092, 270] width 105 height 18
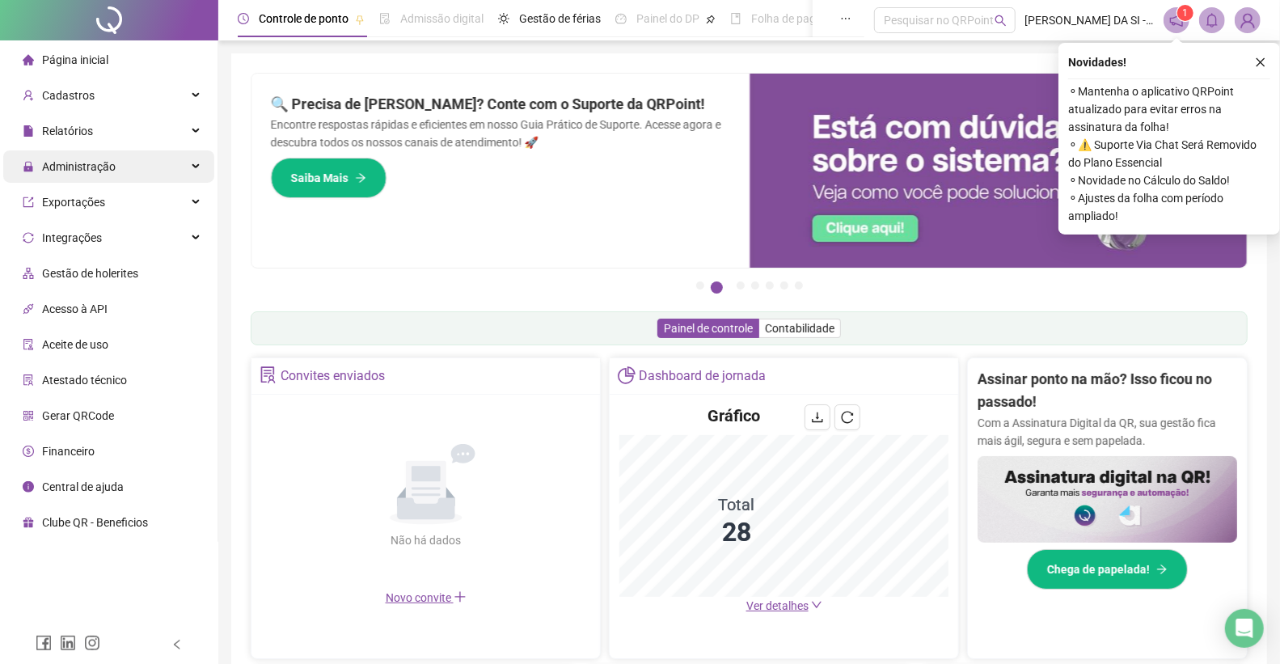
click at [133, 167] on div "Administração" at bounding box center [108, 166] width 211 height 32
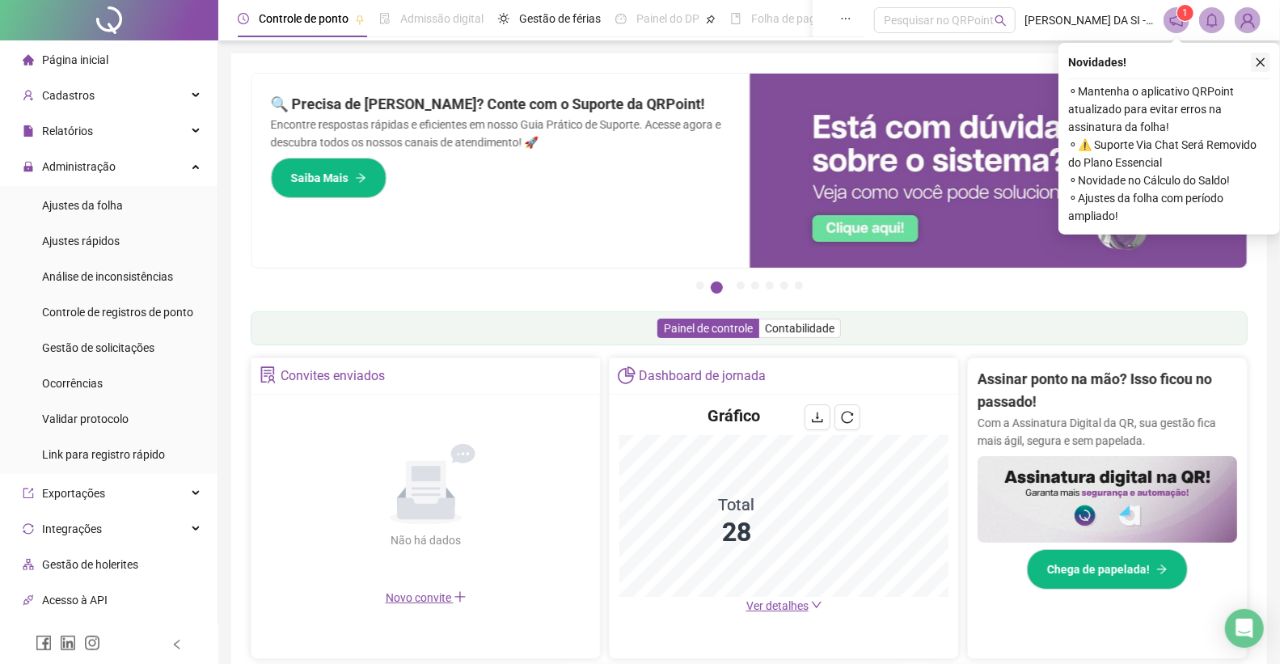
click at [1261, 53] on button "button" at bounding box center [1260, 62] width 19 height 19
